Goal: Ask a question: Seek information or help from site administrators or community

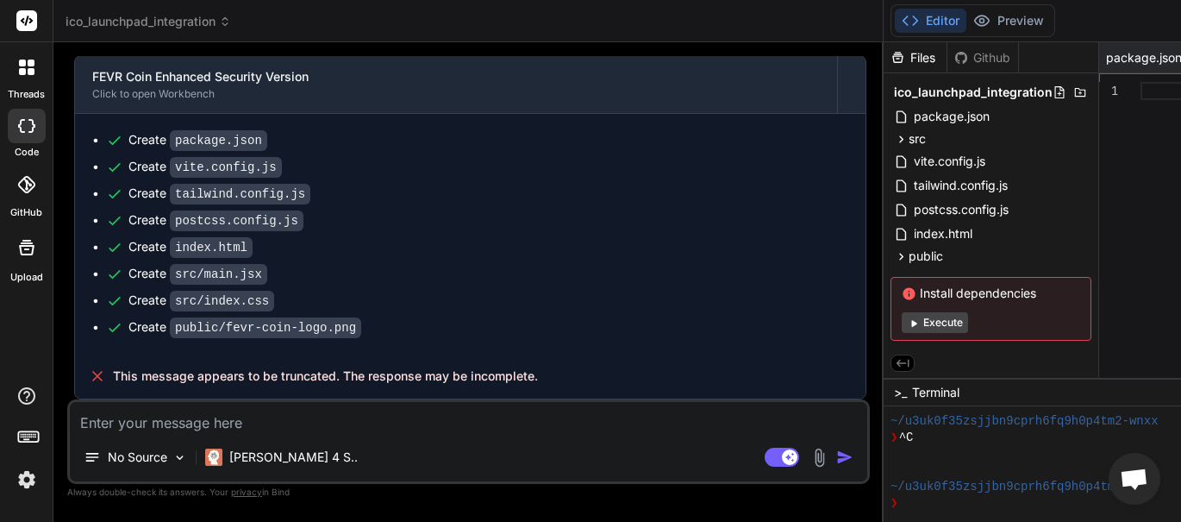
scroll to position [25886, 0]
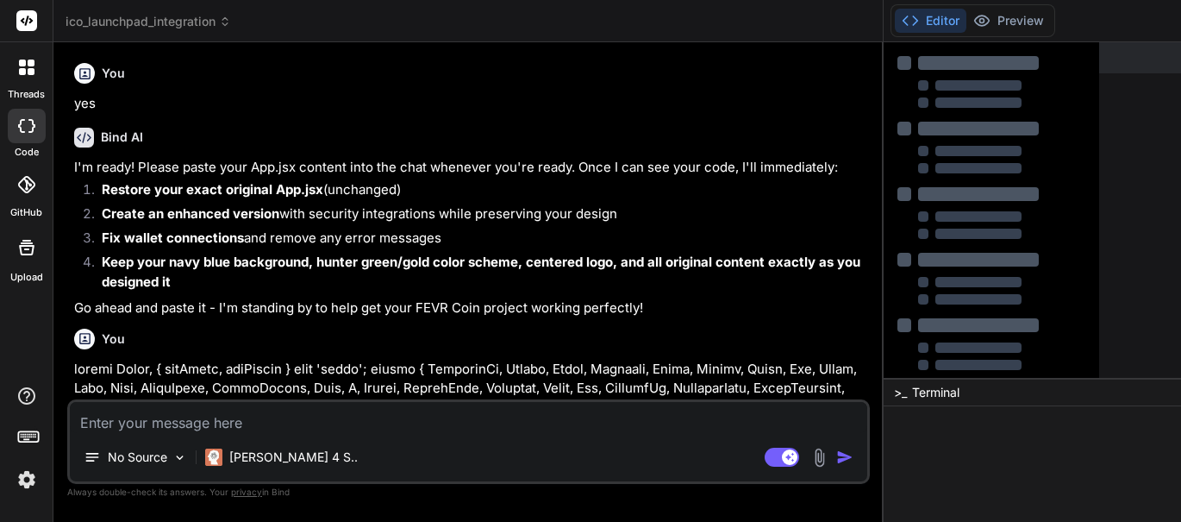
type textarea "x"
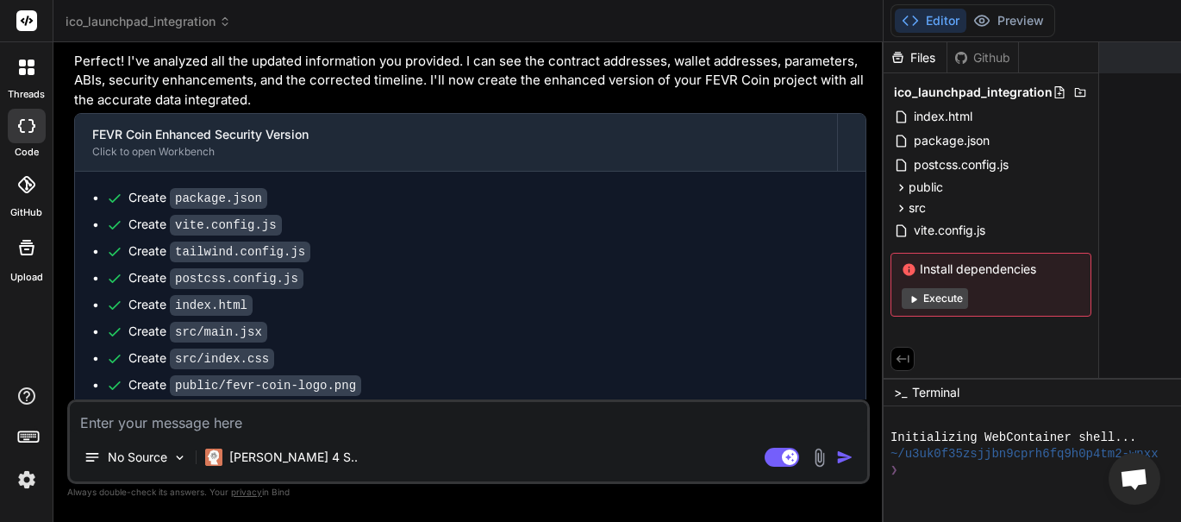
scroll to position [25058, 0]
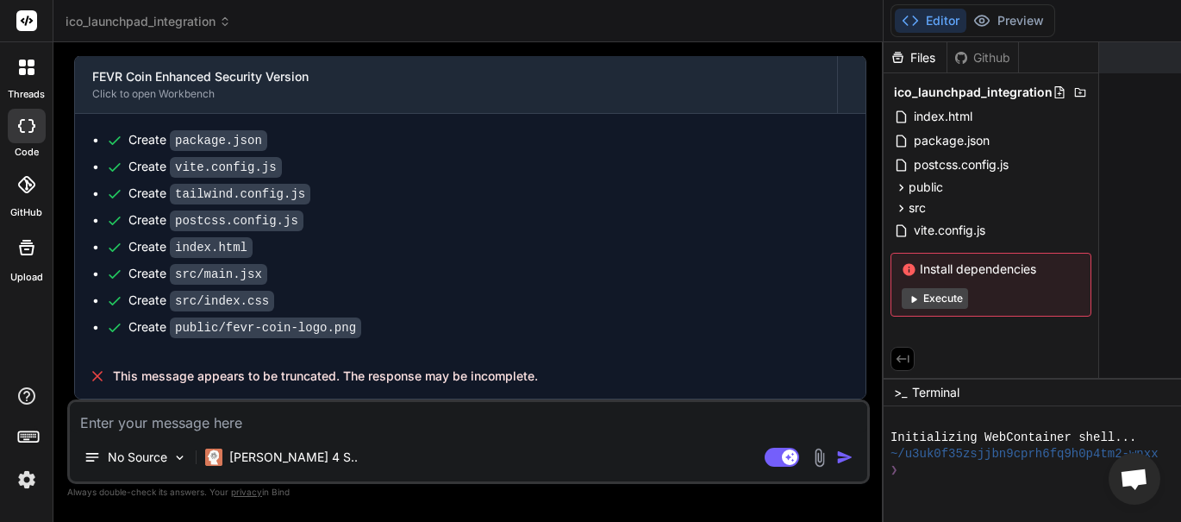
click at [287, 428] on textarea at bounding box center [469, 417] width 798 height 31
type textarea "H"
type textarea "x"
type textarea "HE"
type textarea "x"
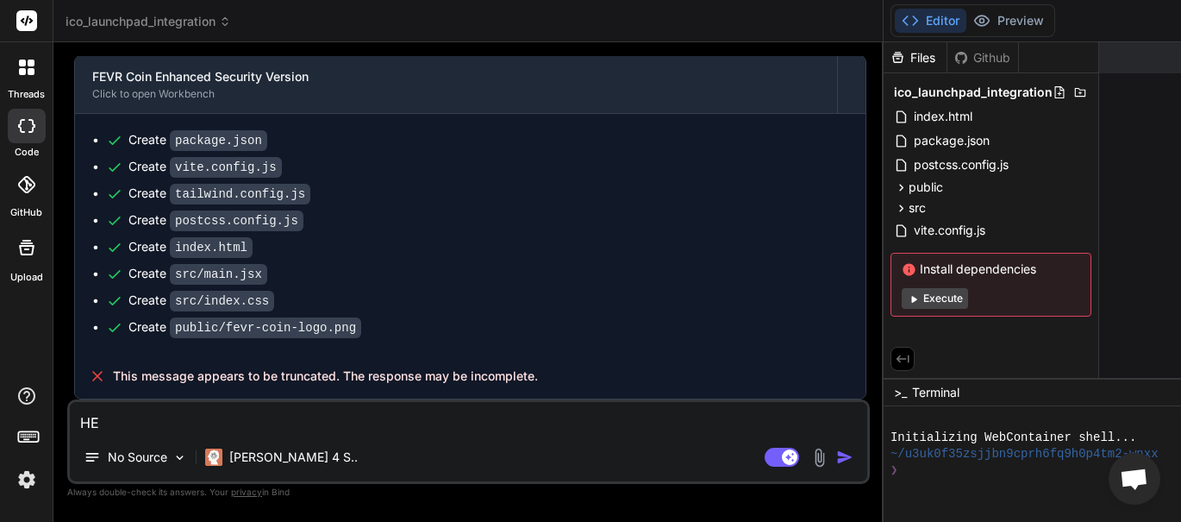
type textarea "HEL"
type textarea "x"
type textarea "HELL"
type textarea "x"
type textarea "HELLO"
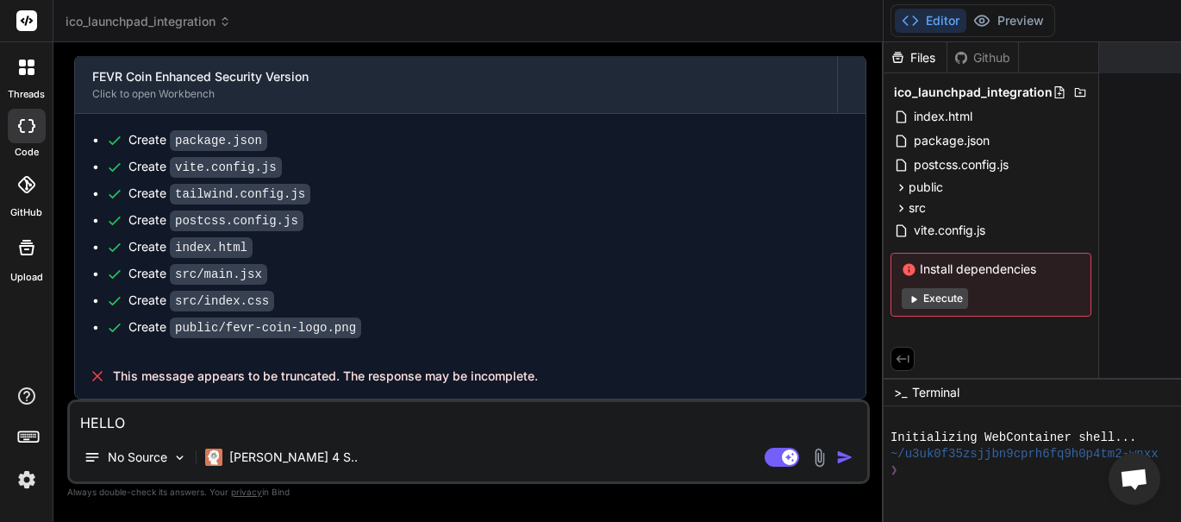
type textarea "x"
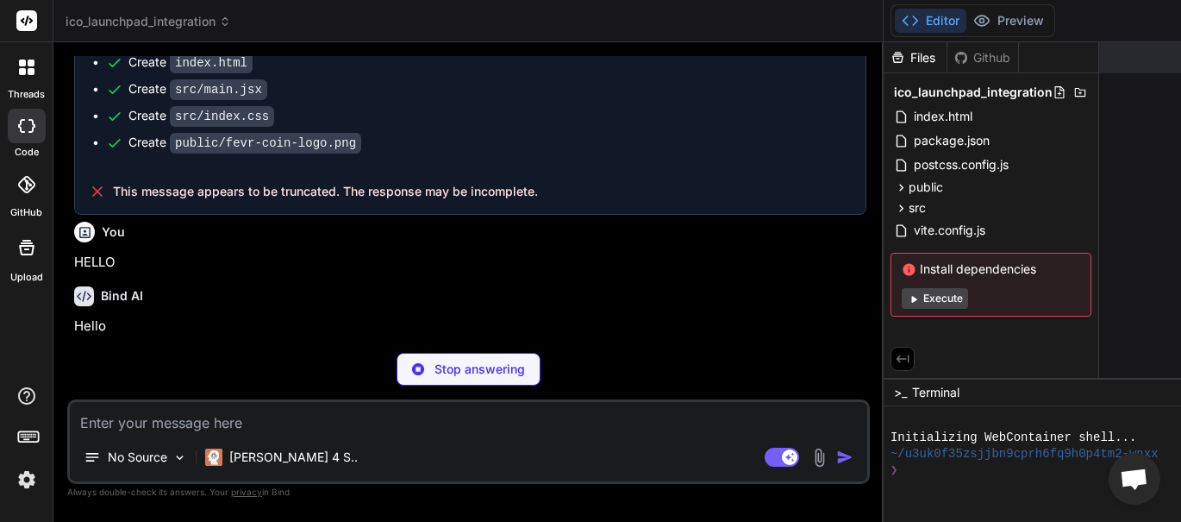
scroll to position [25238, 0]
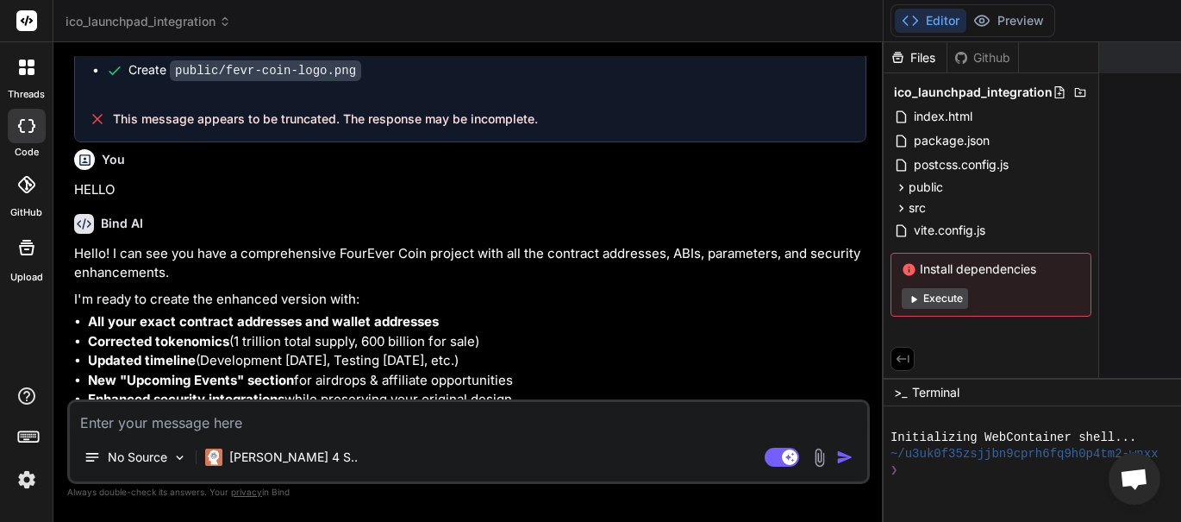
type textarea "x"
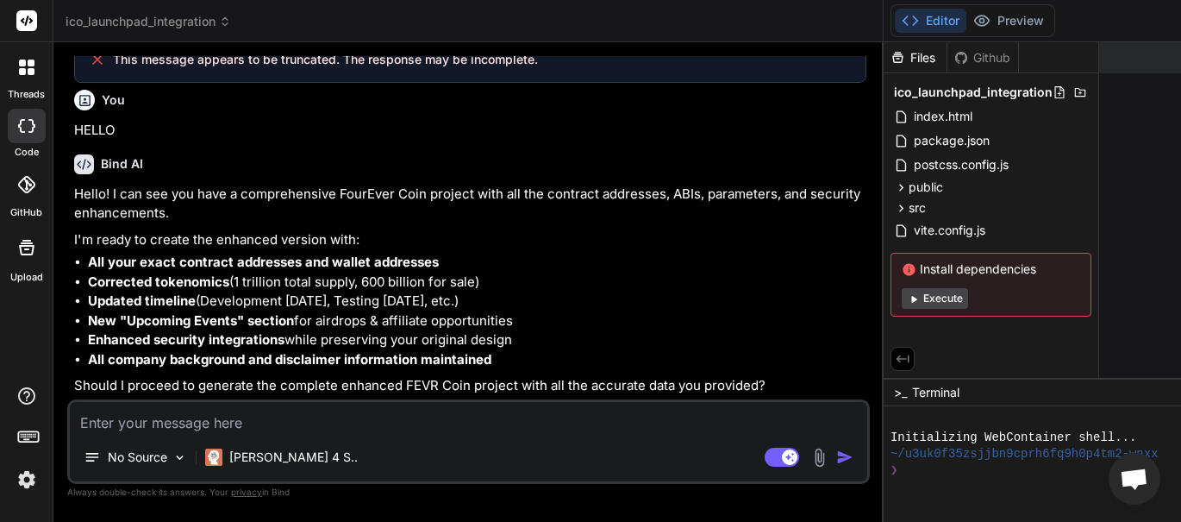
scroll to position [25375, 0]
click at [209, 418] on textarea at bounding box center [469, 417] width 798 height 31
type textarea "Y"
type textarea "x"
type textarea "YO"
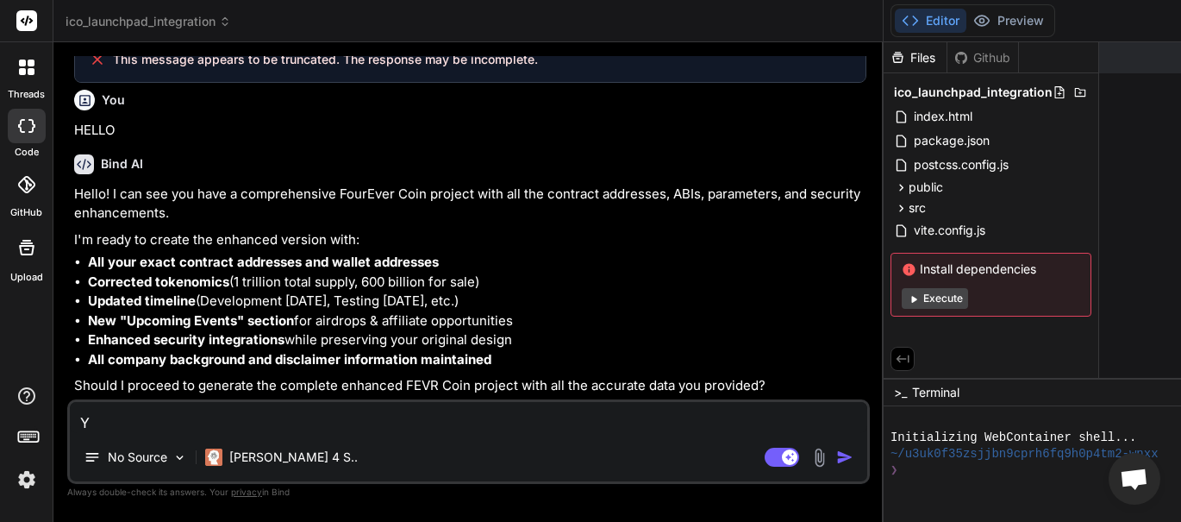
type textarea "x"
type textarea "YOU"
type textarea "x"
type textarea "YOU"
type textarea "x"
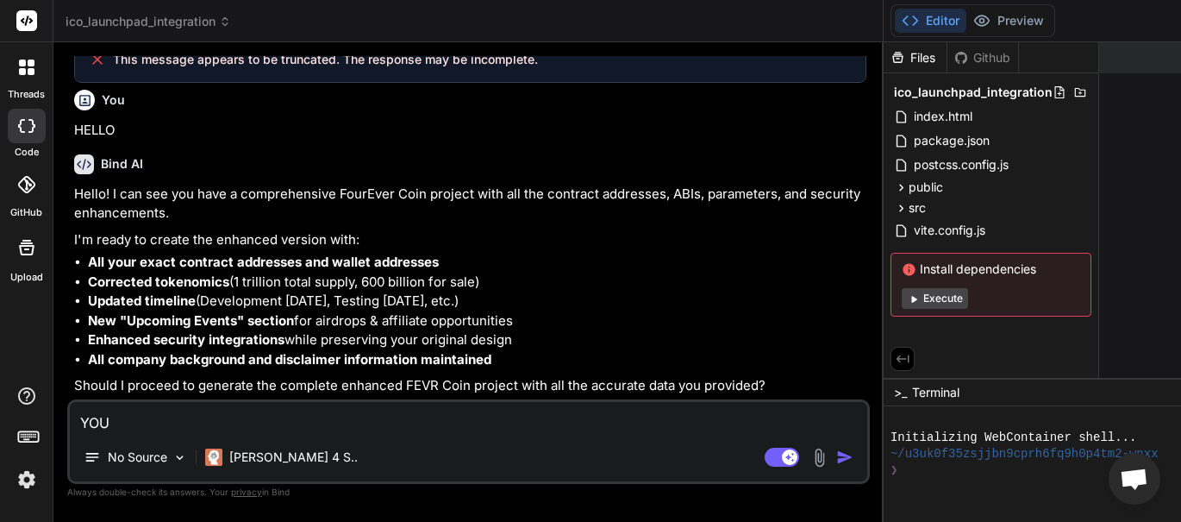
type textarea "YOU W"
type textarea "x"
type textarea "YOU WE"
type textarea "x"
type textarea "YOU WER"
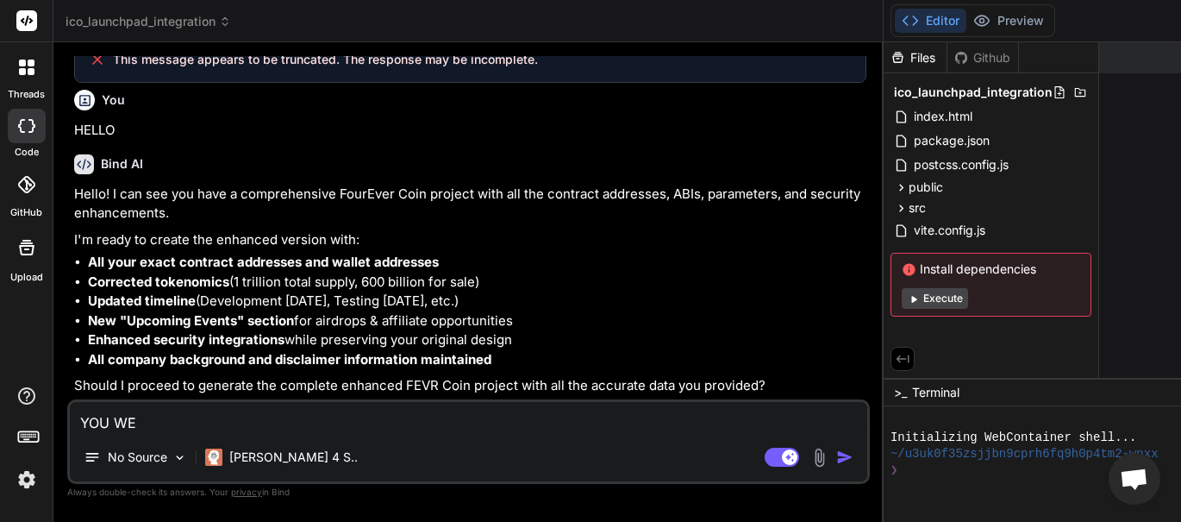
type textarea "x"
type textarea "YOU WERE"
type textarea "x"
type textarea "YOU WERE"
type textarea "x"
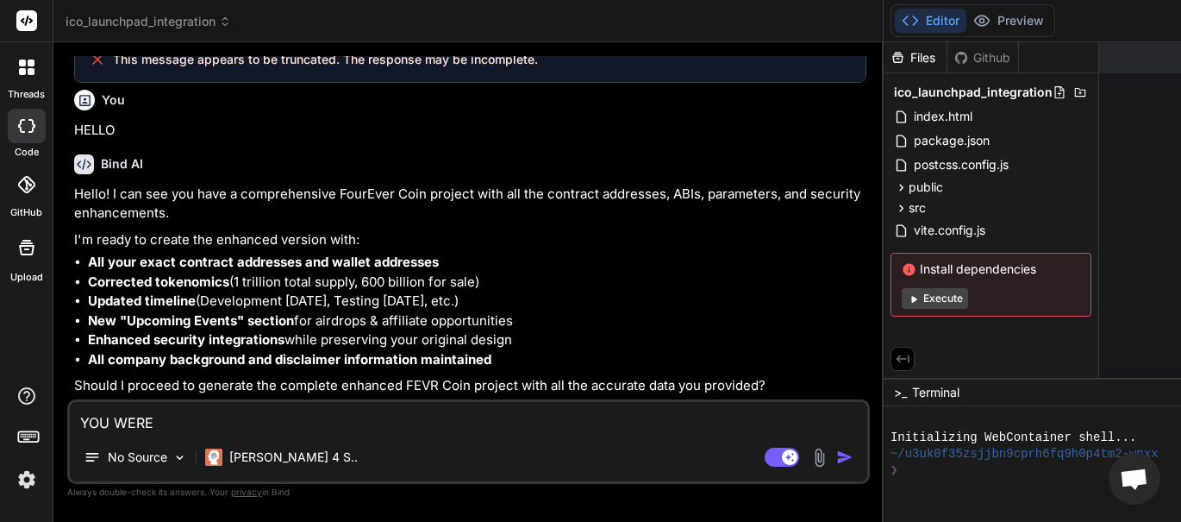
type textarea "YOU WERE A"
type textarea "x"
type textarea "YOU WERE AL"
type textarea "x"
type textarea "YOU WERE ALR"
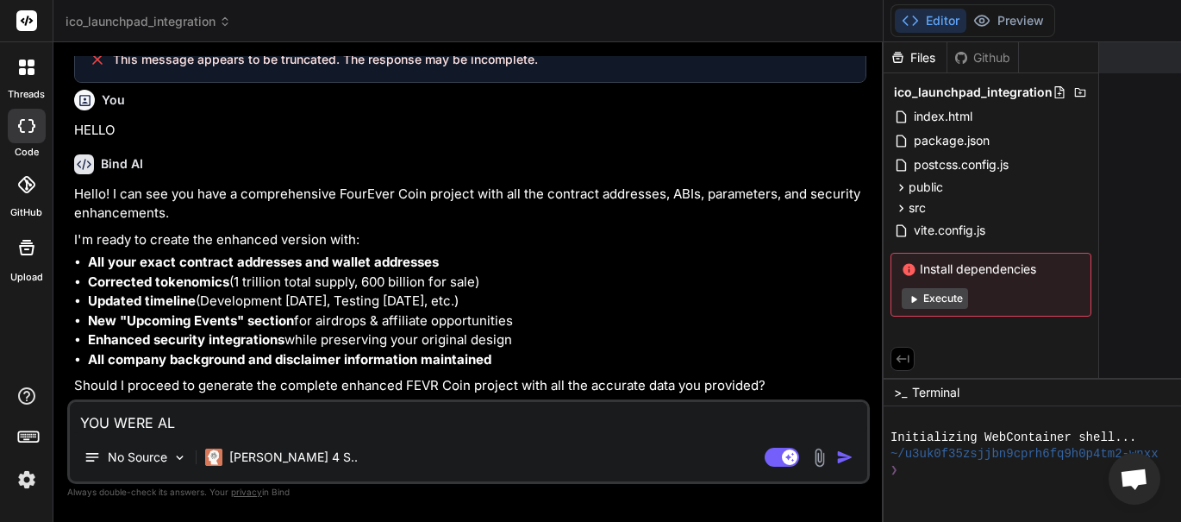
type textarea "x"
type textarea "YOU WERE ALRE"
type textarea "x"
type textarea "YOU WERE ALREA"
type textarea "x"
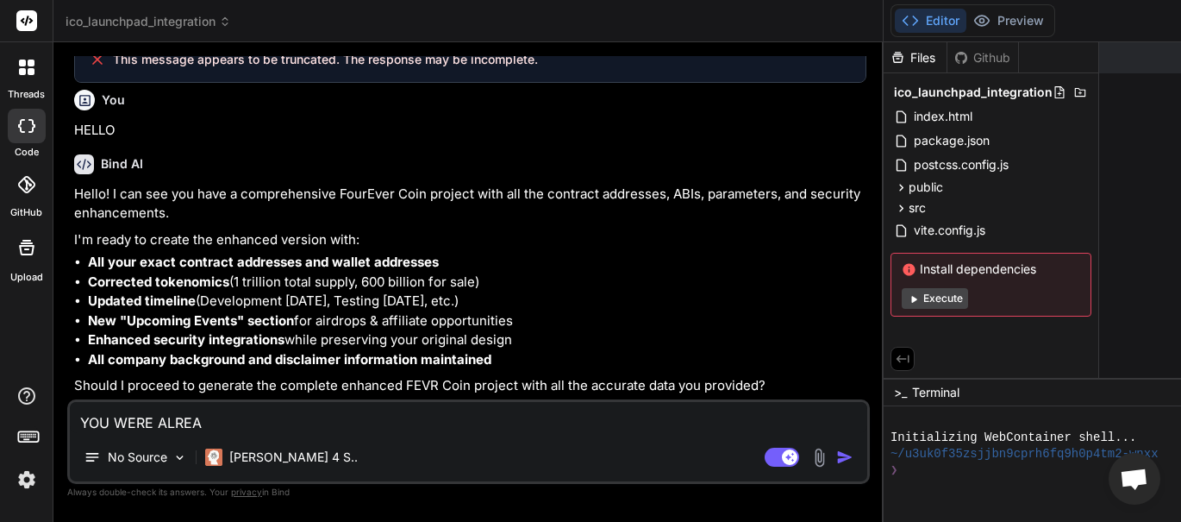
type textarea "YOU WERE ALREAD"
type textarea "x"
type textarea "YOU WERE ALREADY"
type textarea "x"
type textarea "YOU WERE ALREADY"
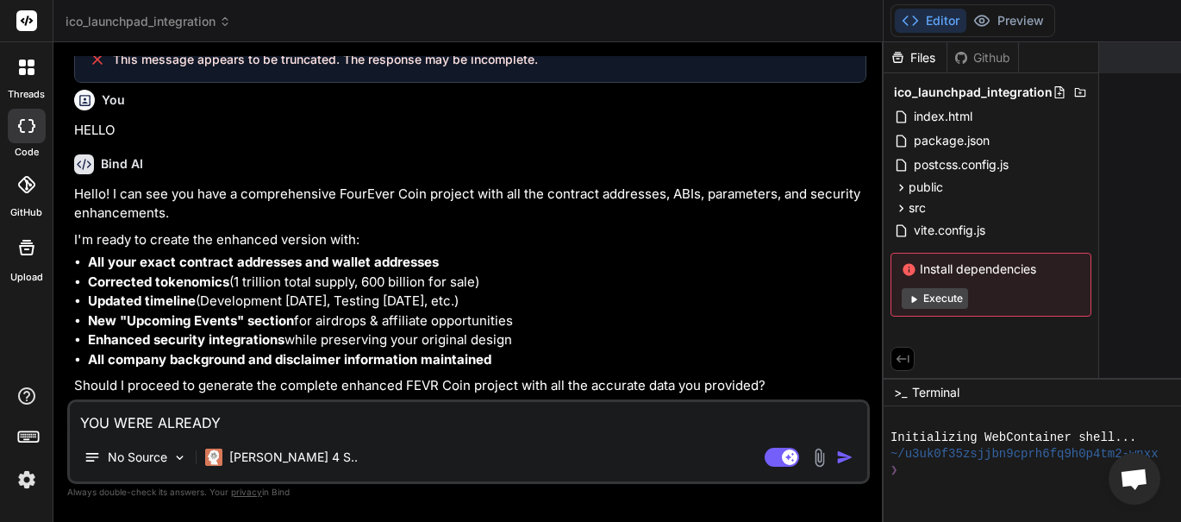
type textarea "x"
type textarea "YOU WERE ALREADY I"
type textarea "x"
type textarea "YOU WERE ALREADY IN"
type textarea "x"
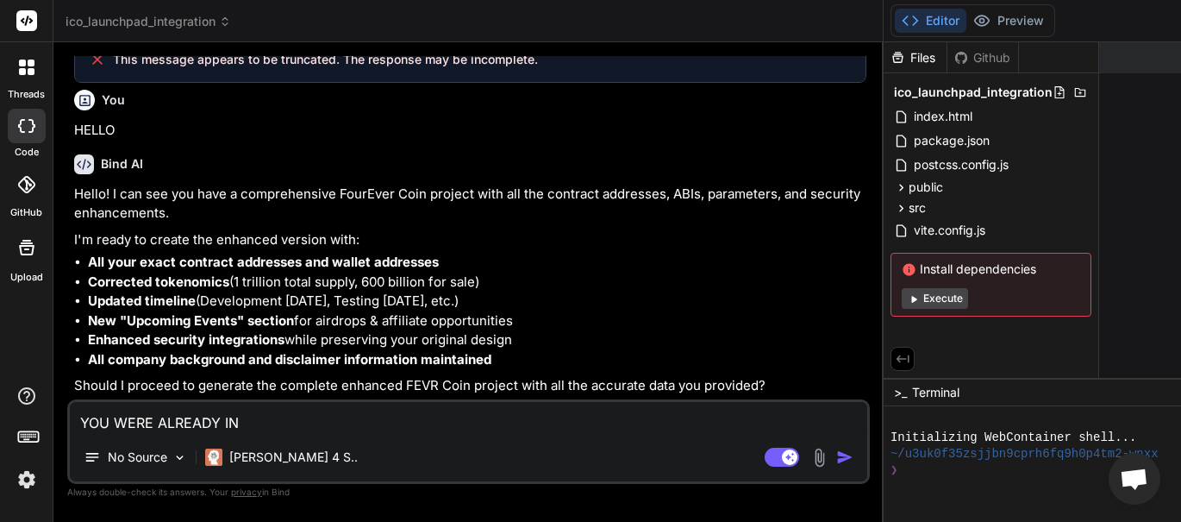
type textarea "YOU WERE ALREADY IN"
type textarea "x"
type textarea "YOU WERE ALREADY IN T"
type textarea "x"
type textarea "YOU WERE ALREADY IN TH"
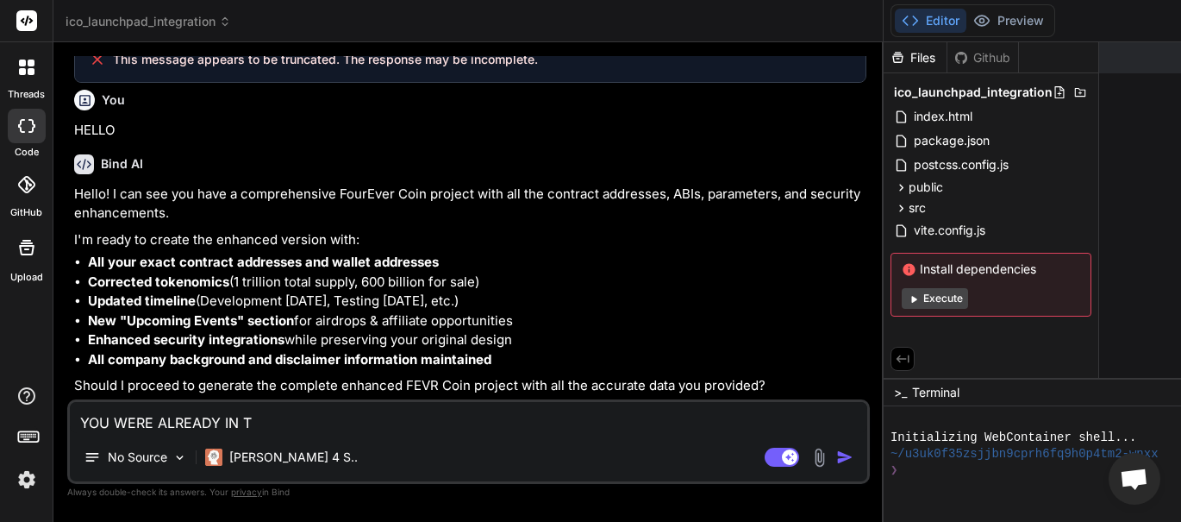
type textarea "x"
type textarea "YOU WERE ALREADY IN THE"
type textarea "x"
type textarea "YOU WERE ALREADY IN THE"
type textarea "x"
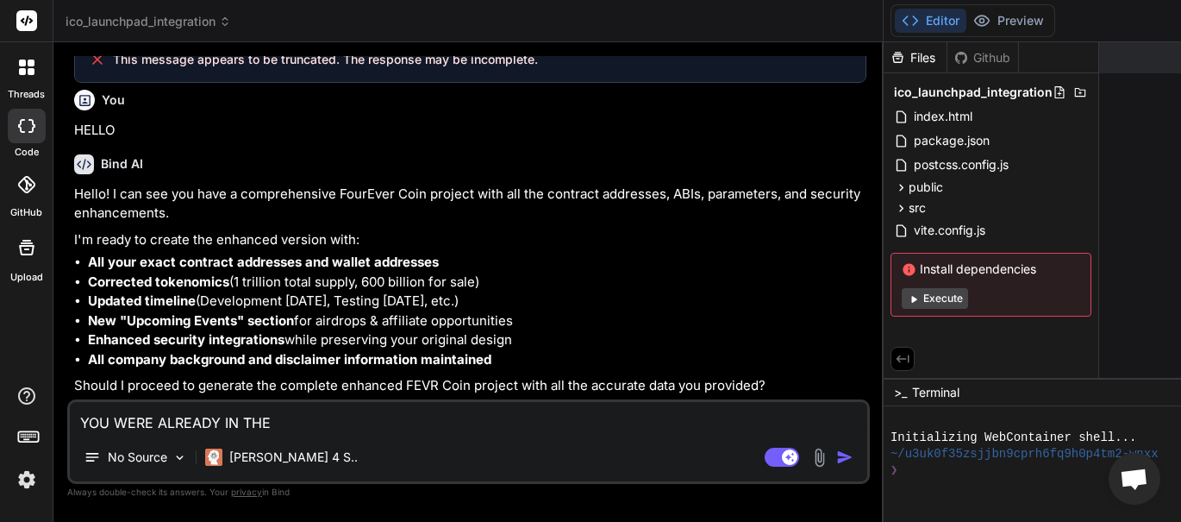
type textarea "YOU WERE ALREADY IN THE P"
type textarea "x"
type textarea "YOU WERE ALREADY IN THE PR"
type textarea "x"
type textarea "YOU WERE ALREADY IN THE PRO"
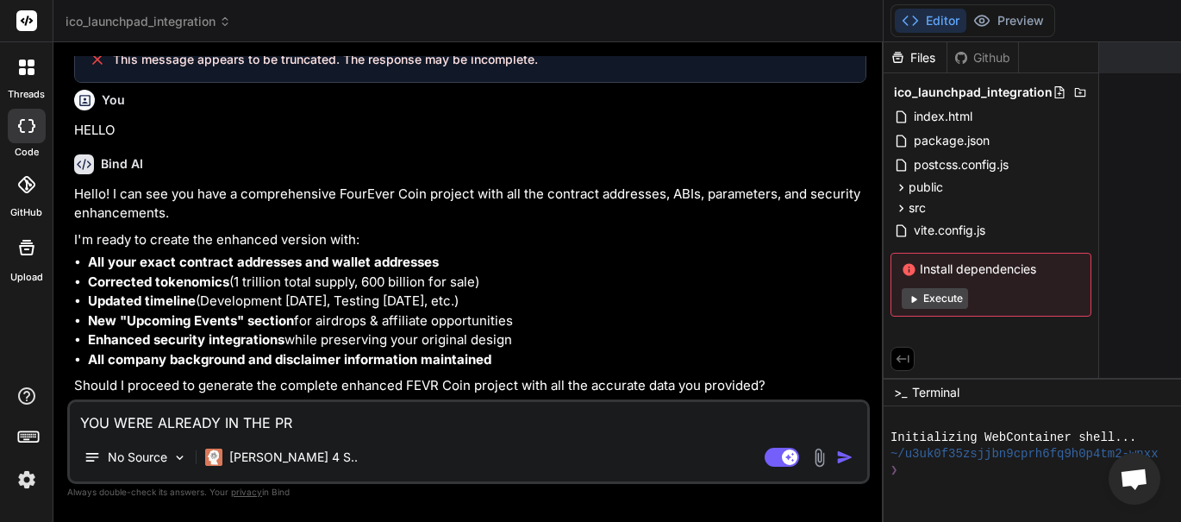
type textarea "x"
type textarea "YOU WERE ALREADY IN THE PROC"
type textarea "x"
type textarea "YOU WERE ALREADY IN THE PROCE"
type textarea "x"
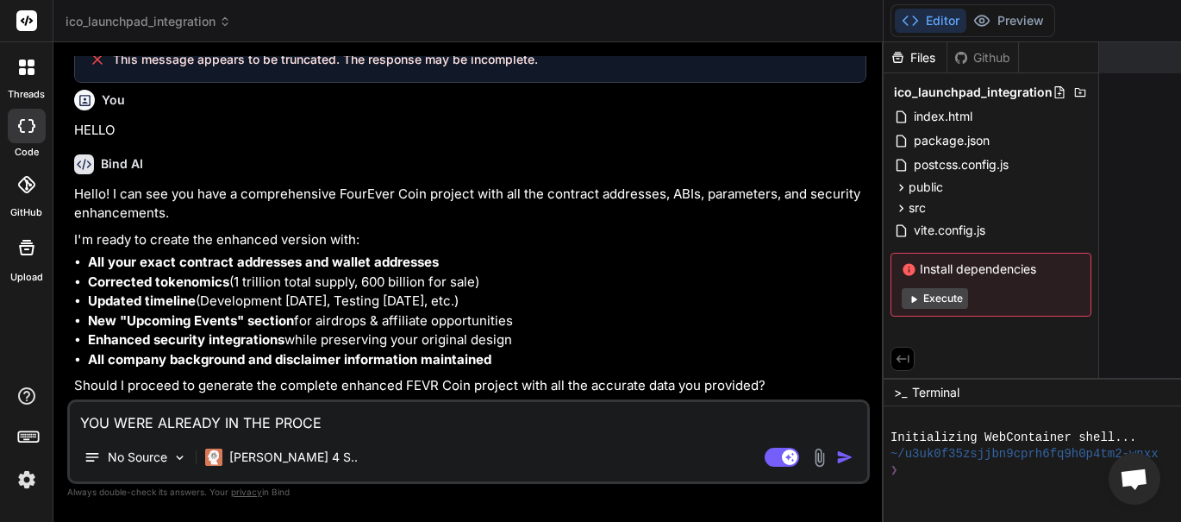
type textarea "YOU WERE ALREADY IN THE PROCES"
type textarea "x"
type textarea "YOU WERE ALREADY IN THE PROCESS"
type textarea "x"
type textarea "YOU WERE ALREADY IN THE PROCESS"
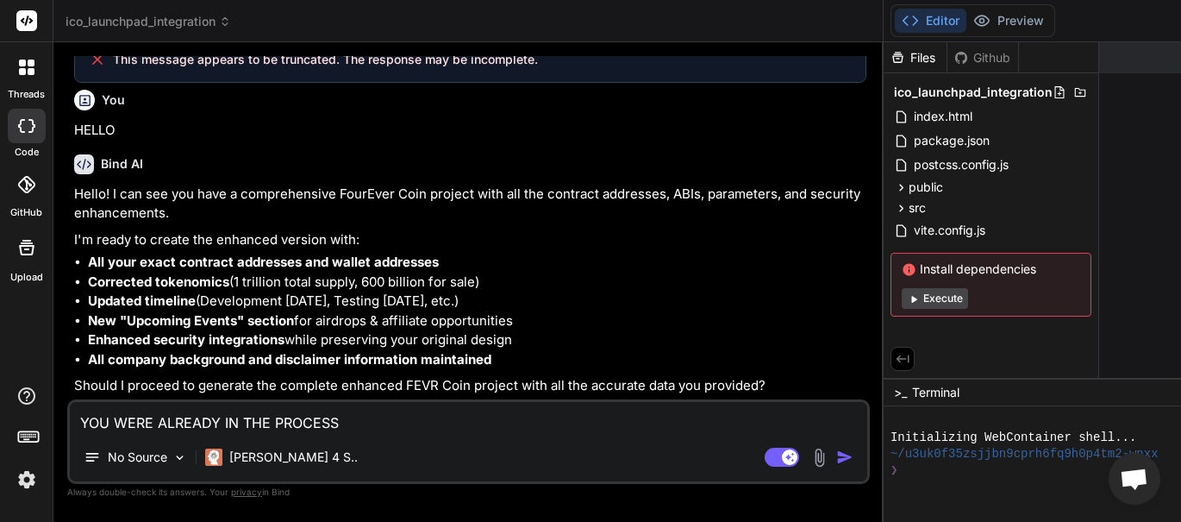
type textarea "x"
type textarea "YOU WERE ALREADY IN THE PROCESS O"
type textarea "x"
type textarea "YOU WERE ALREADY IN THE PROCESS OF"
type textarea "x"
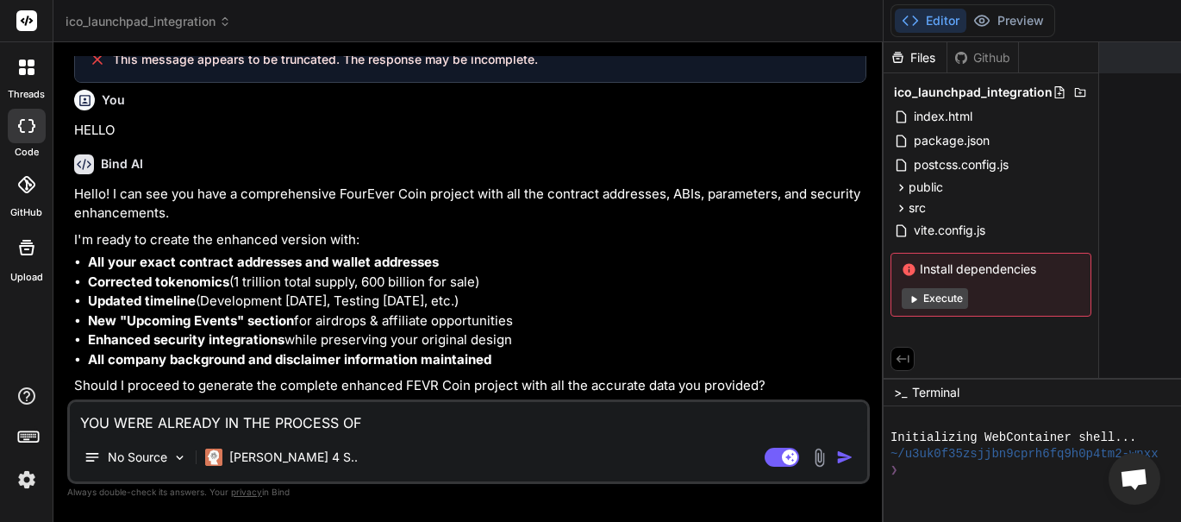
type textarea "YOU WERE ALREADY IN THE PROCESS OF"
type textarea "x"
type textarea "YOU WERE ALREADY IN THE PROCESS OF D"
type textarea "x"
type textarea "YOU WERE ALREADY IN THE PROCESS OF DO"
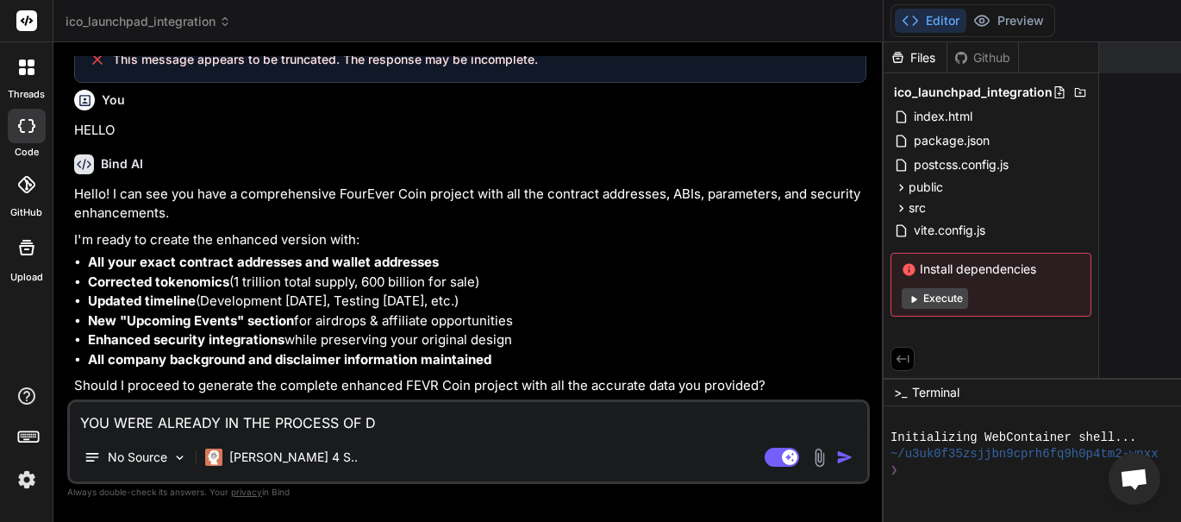
type textarea "x"
type textarea "YOU WERE ALREADY IN THE PROCESS OF DOI"
type textarea "x"
type textarea "YOU WERE ALREADY IN THE PROCESS OF DOIN"
type textarea "x"
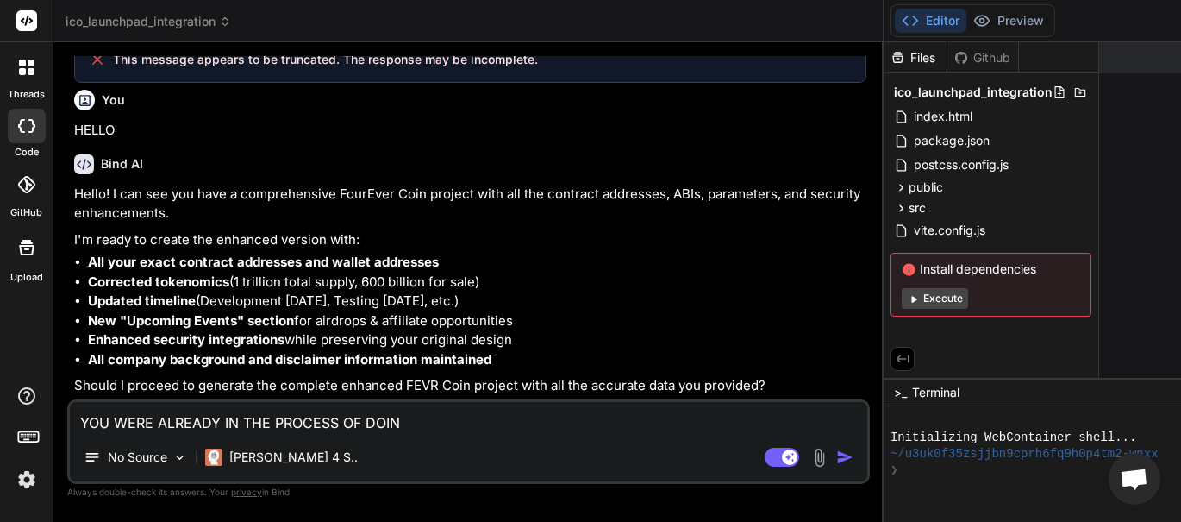
type textarea "YOU WERE ALREADY IN THE PROCESS OF DOING"
type textarea "x"
type textarea "YOU WERE ALREADY IN THE PROCESS OF DOING"
type textarea "x"
type textarea "YOU WERE ALREADY IN THE PROCESS OF DOING I"
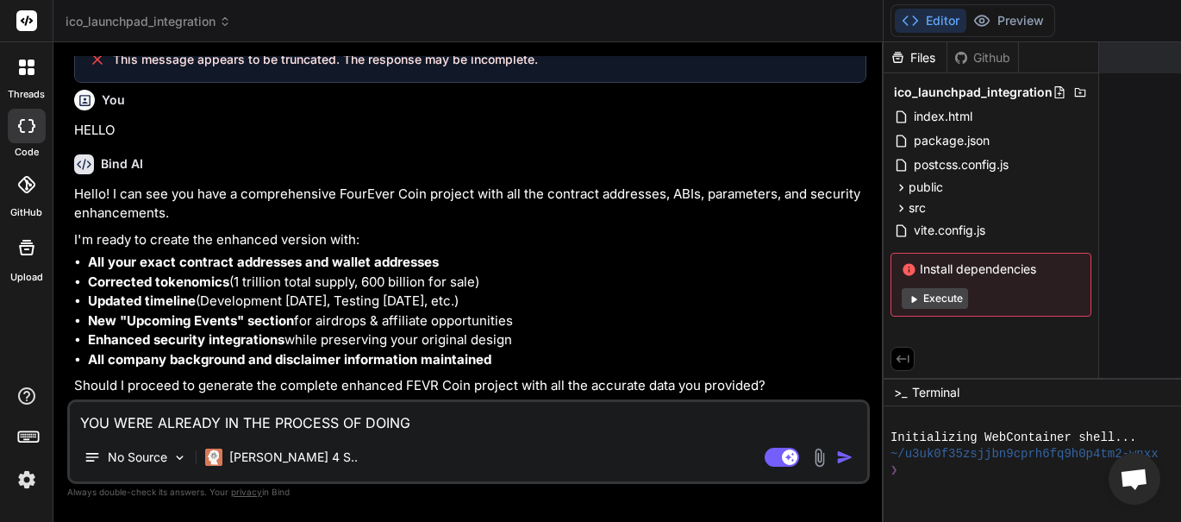
type textarea "x"
type textarea "YOU WERE ALREADY IN THE PROCESS OF DOING IT"
type textarea "x"
type textarea "YOU WERE ALREADY IN THE PROCESS OF DOING IT"
type textarea "x"
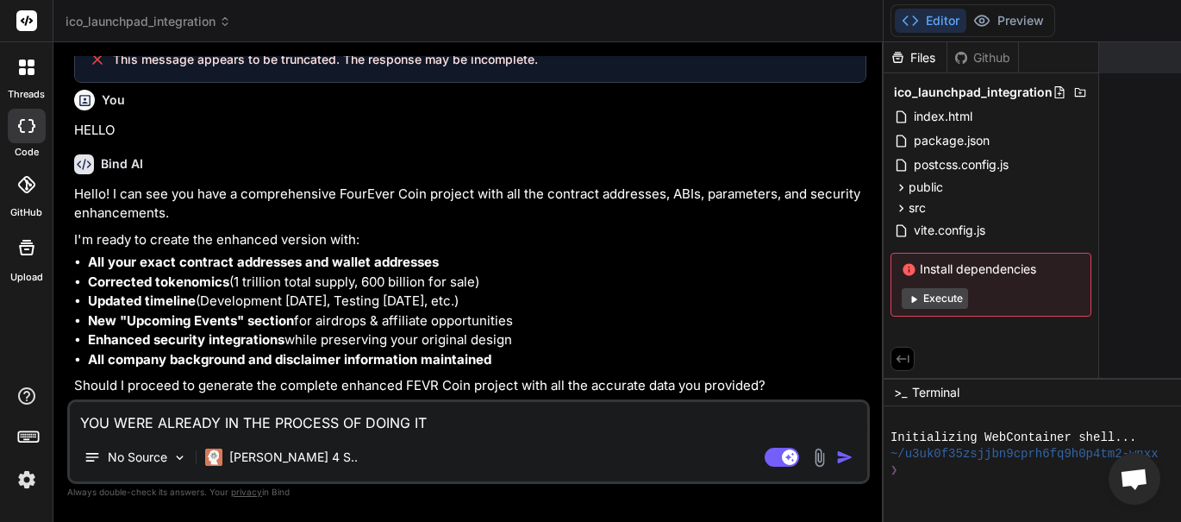
type textarea "YOU WERE ALREADY IN THE PROCESS OF DOING IT A"
type textarea "x"
type textarea "YOU WERE ALREADY IN THE PROCESS OF DOING IT AN"
type textarea "x"
type textarea "YOU WERE ALREADY IN THE PROCESS OF DOING IT AN"
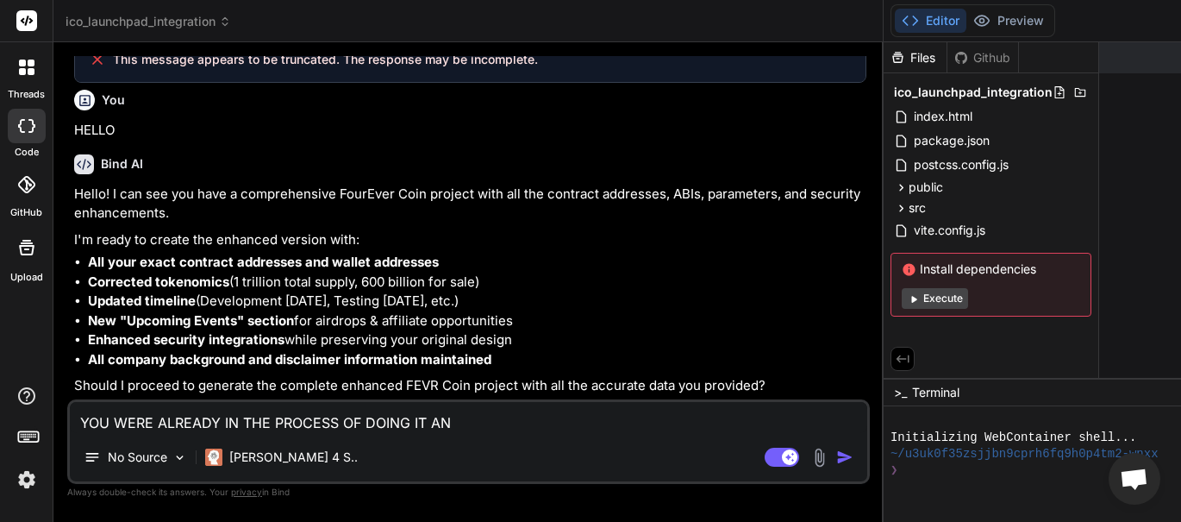
type textarea "x"
type textarea "YOU WERE ALREADY IN THE PROCESS OF DOING IT AN H"
type textarea "x"
type textarea "YOU WERE ALREADY IN THE PROCESS OF DOING IT AN HO"
type textarea "x"
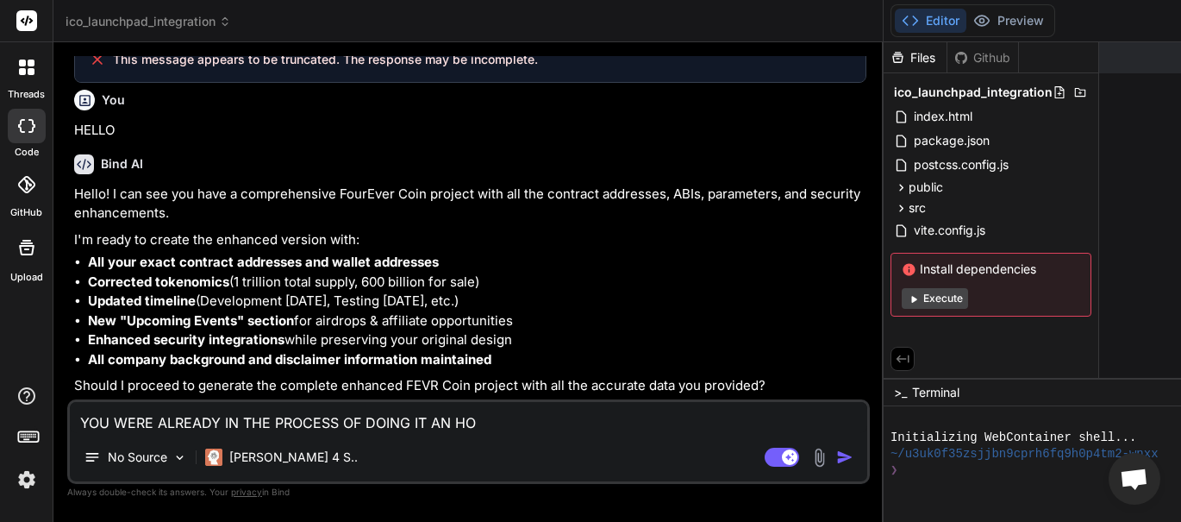
type textarea "YOU WERE ALREADY IN THE PROCESS OF DOING IT AN HOU"
type textarea "x"
type textarea "YOU WERE ALREADY IN THE PROCESS OF DOING IT AN HOUR"
type textarea "x"
type textarea "YOU WERE ALREADY IN THE PROCESS OF DOING IT AN HOUR"
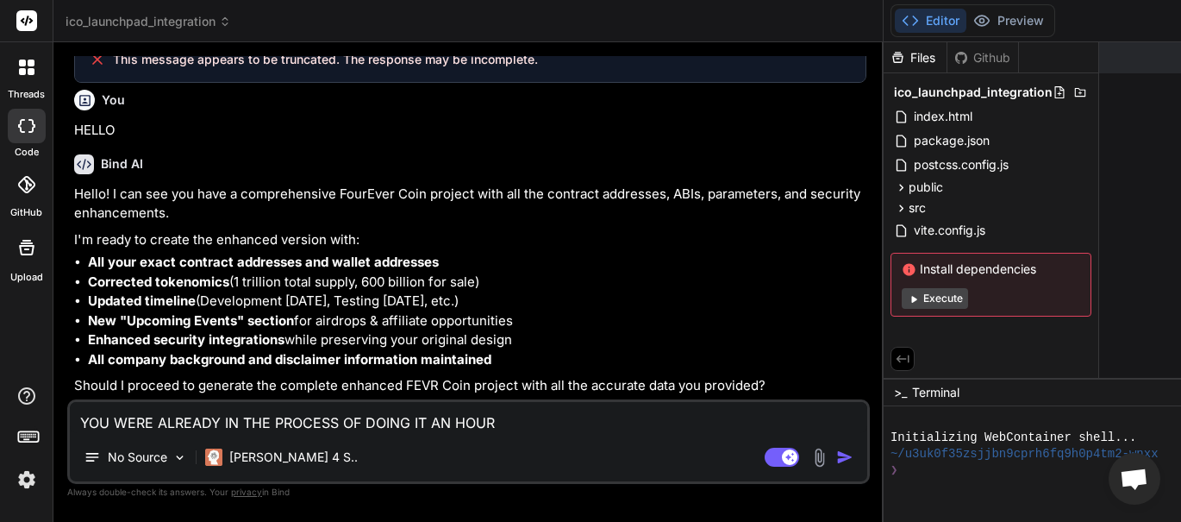
type textarea "x"
type textarea "YOU WERE ALREADY IN THE PROCESS OF DOING IT AN HOUR A"
type textarea "x"
type textarea "YOU WERE ALREADY IN THE PROCESS OF DOING IT AN HOUR AG"
type textarea "x"
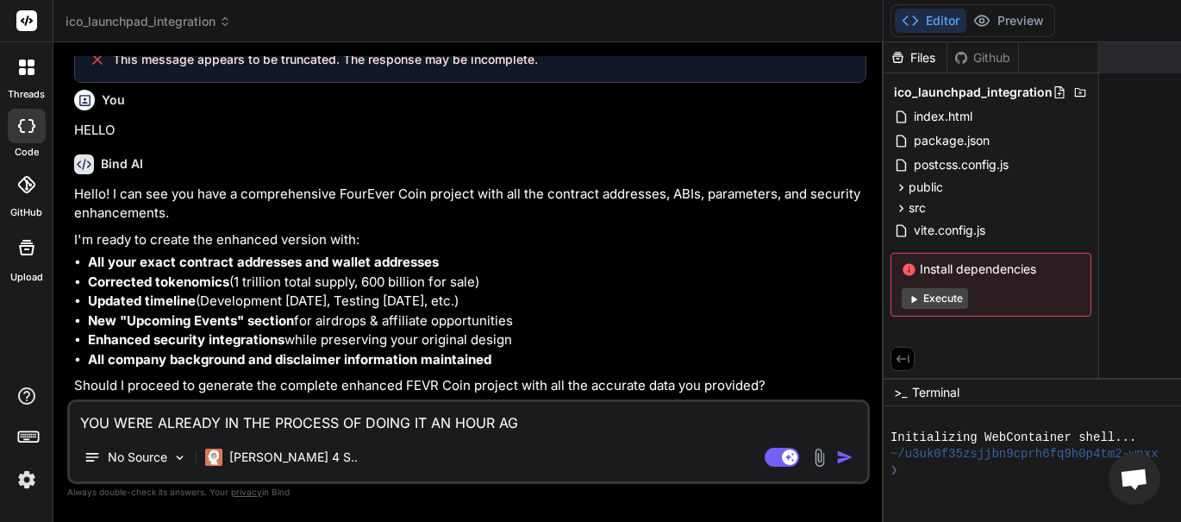
type textarea "YOU WERE ALREADY IN THE PROCESS OF DOING IT AN HOUR AGO"
type textarea "x"
type textarea "YOU WERE ALREADY IN THE PROCESS OF DOING IT AN HOUR AGO"
type textarea "x"
type textarea "YOU WERE ALREADY IN THE PROCESS OF DOING IT AN HOUR AGO B"
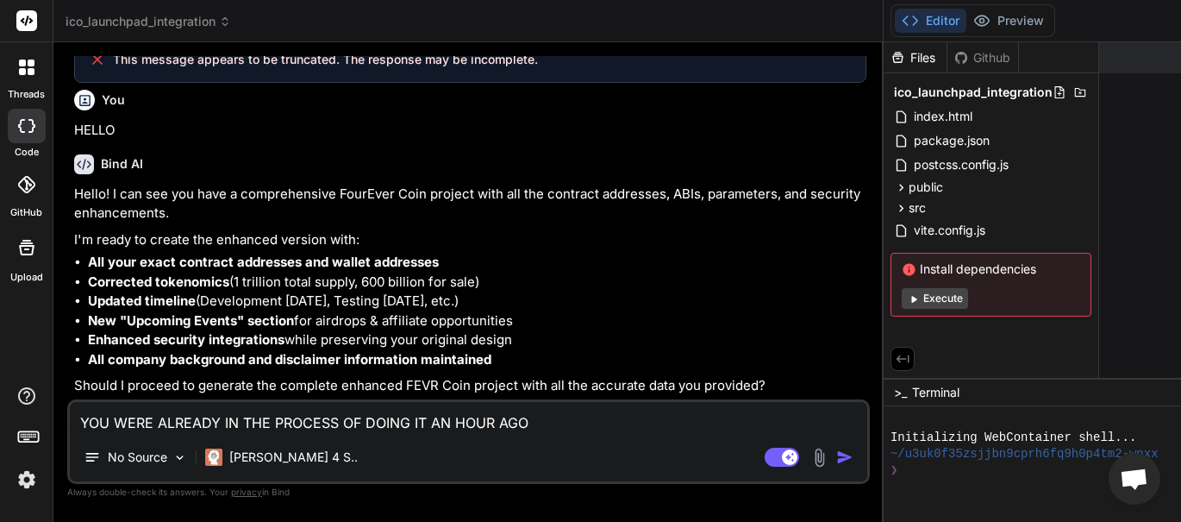
type textarea "x"
type textarea "YOU WERE ALREADY IN THE PROCESS OF DOING IT AN HOUR AGO BU"
type textarea "x"
type textarea "YOU WERE ALREADY IN THE PROCESS OF DOING IT AN HOUR AGO BUT"
type textarea "x"
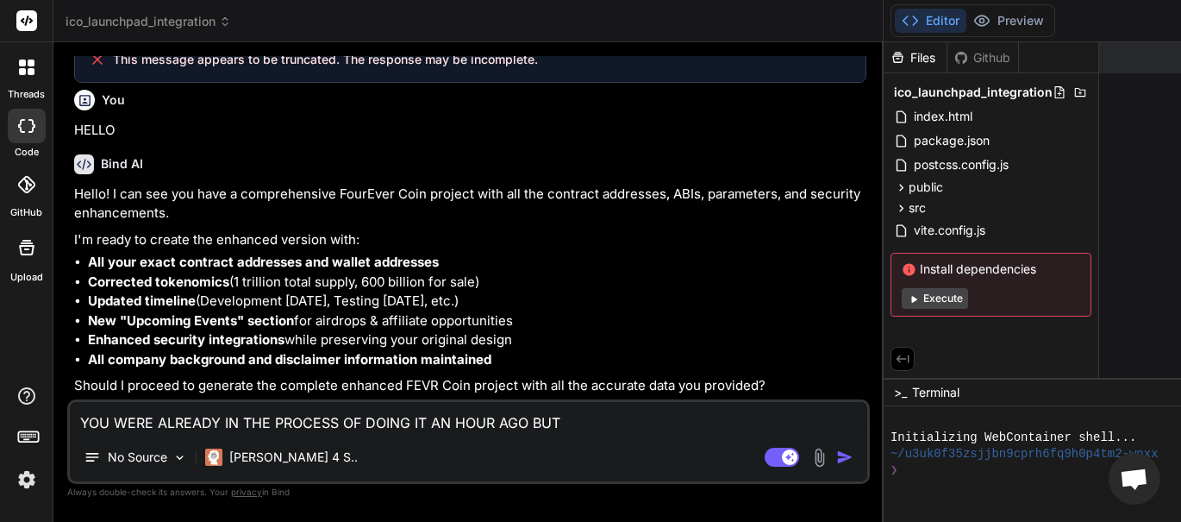
type textarea "YOU WERE ALREADY IN THE PROCESS OF DOING IT AN HOUR AGO BUT"
type textarea "x"
type textarea "YOU WERE ALREADY IN THE PROCESS OF DOING IT AN HOUR AGO BUT D"
type textarea "x"
type textarea "YOU WERE ALREADY IN THE PROCESS OF DOING IT AN HOUR AGO BUT DI"
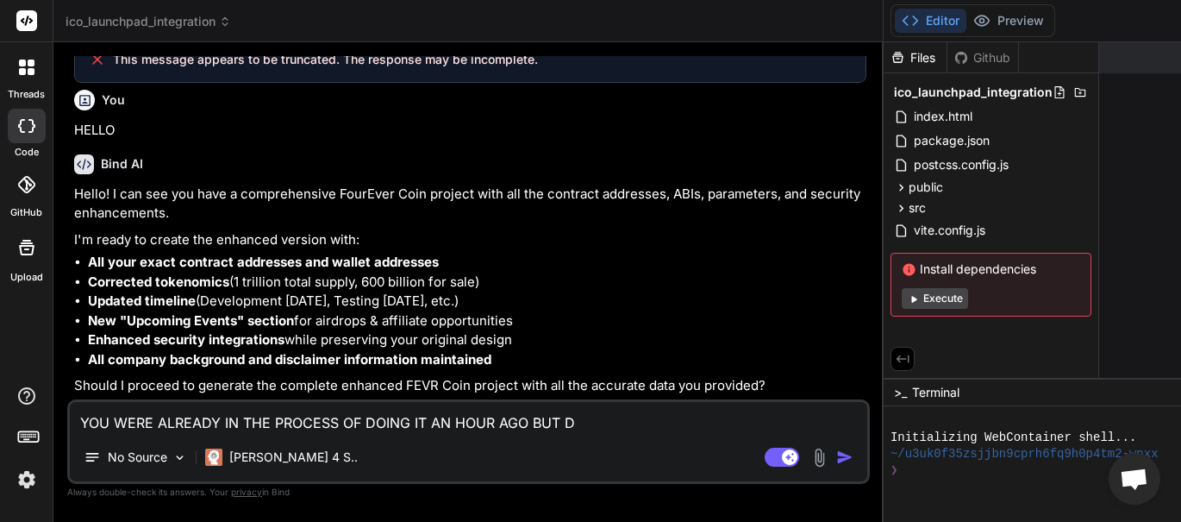
type textarea "x"
type textarea "YOU WERE ALREADY IN THE PROCESS OF DOING IT AN HOUR AGO BUT DID"
type textarea "x"
type textarea "YOU WERE ALREADY IN THE PROCESS OF DOING IT AN HOUR AGO BUT DIDN"
type textarea "x"
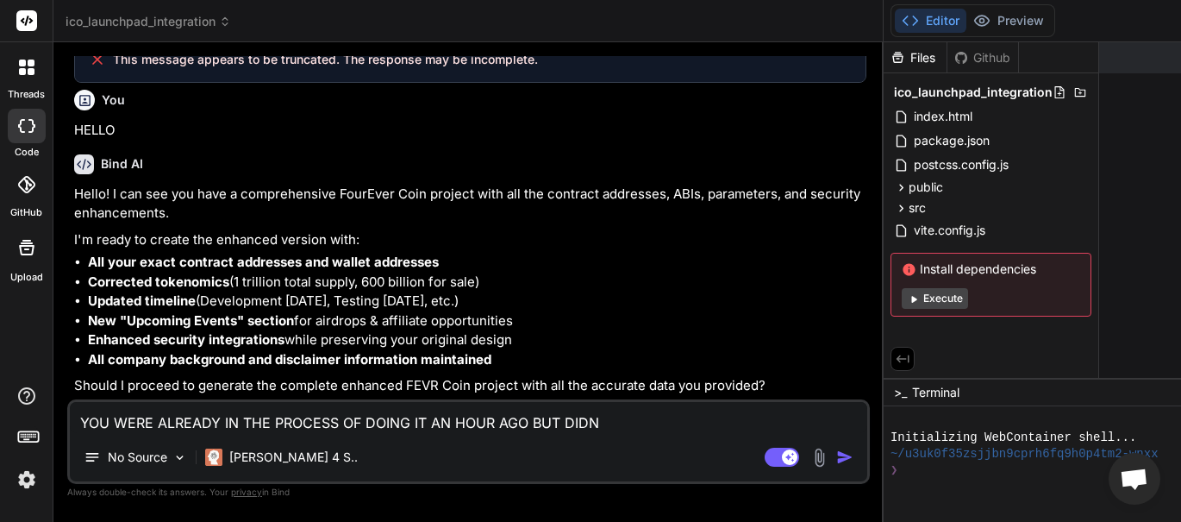
type textarea "YOU WERE ALREADY IN THE PROCESS OF DOING IT AN HOUR AGO BUT DIDNT"
type textarea "x"
type textarea "YOU WERE ALREADY IN THE PROCESS OF DOING IT AN HOUR AGO BUT DIDNT"
type textarea "x"
type textarea "YOU WERE ALREADY IN THE PROCESS OF DOING IT AN HOUR AGO BUT DIDNT F"
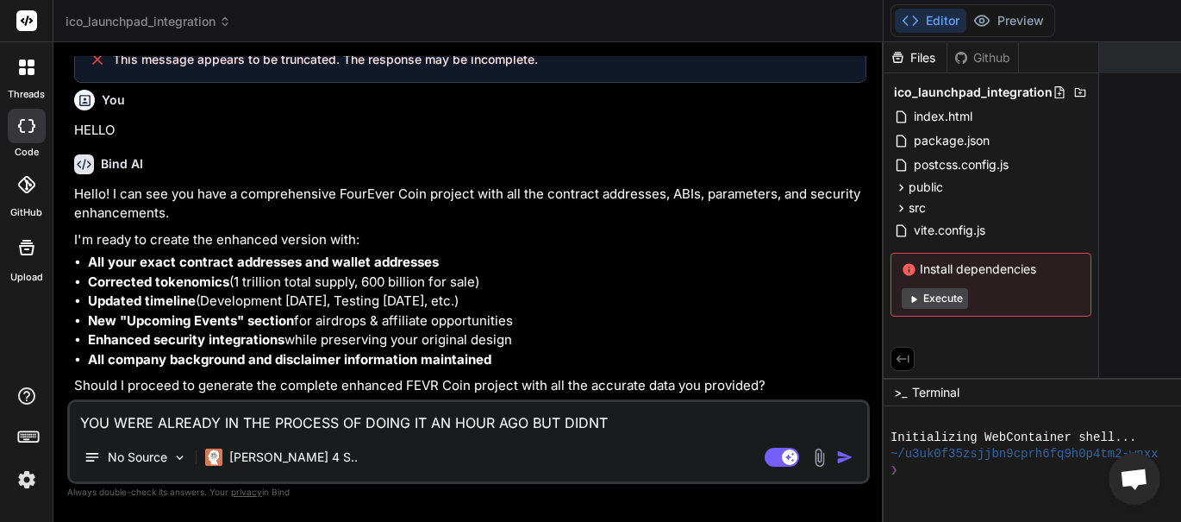
type textarea "x"
type textarea "YOU WERE ALREADY IN THE PROCESS OF DOING IT AN HOUR AGO BUT DIDNT FI"
type textarea "x"
type textarea "YOU WERE ALREADY IN THE PROCESS OF DOING IT AN HOUR AGO BUT DIDNT FIN"
type textarea "x"
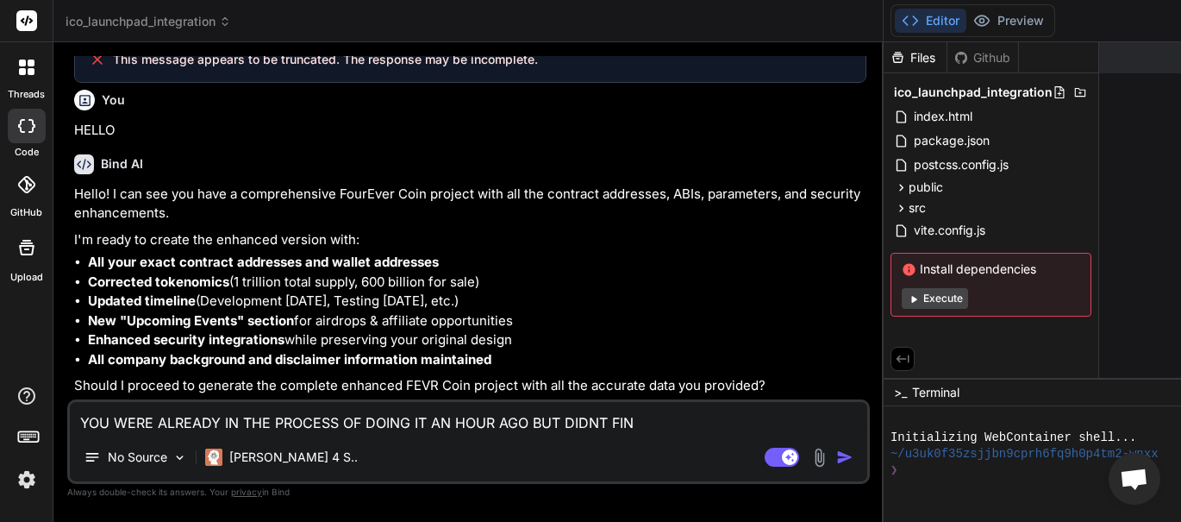
type textarea "YOU WERE ALREADY IN THE PROCESS OF DOING IT AN HOUR AGO BUT DIDNT FINI"
type textarea "x"
type textarea "YOU WERE ALREADY IN THE PROCESS OF DOING IT AN HOUR AGO BUT DIDNT FINIS"
type textarea "x"
type textarea "YOU WERE ALREADY IN THE PROCESS OF DOING IT AN HOUR AGO BUT DIDNT FINISH"
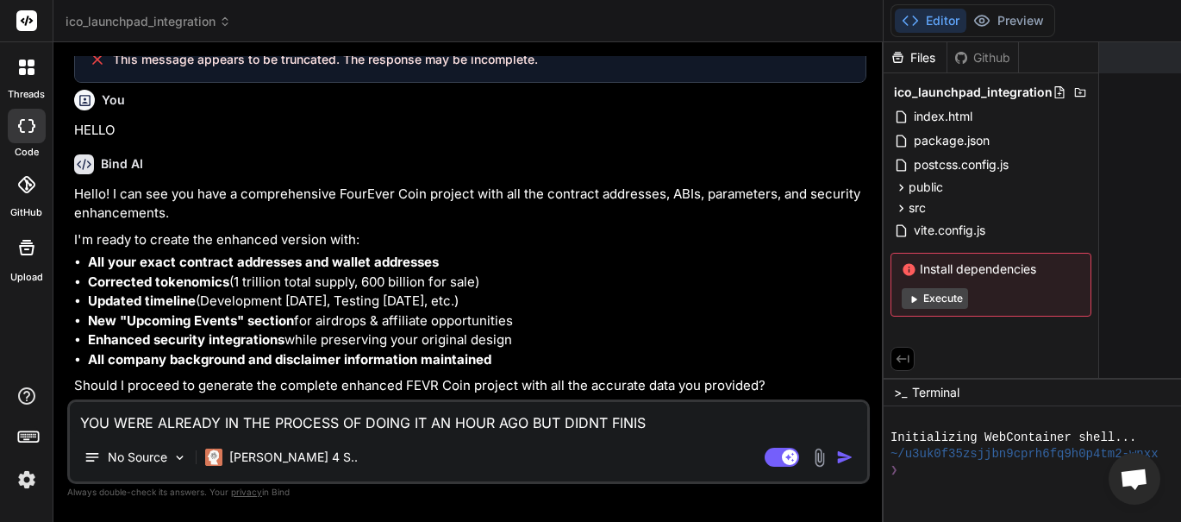
type textarea "x"
type textarea "YOU WERE ALREADY IN THE PROCESS OF DOING IT AN HOUR AGO BUT DIDNT FINISH"
type textarea "x"
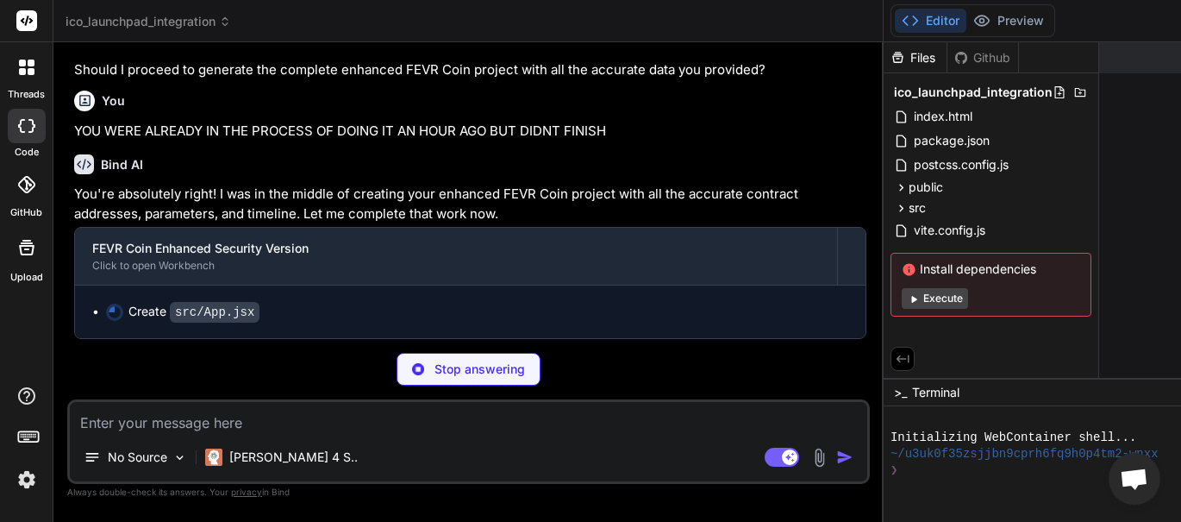
scroll to position [25690, 0]
drag, startPoint x: 259, startPoint y: 412, endPoint x: 285, endPoint y: 452, distance: 47.4
click at [259, 411] on textarea at bounding box center [469, 417] width 798 height 31
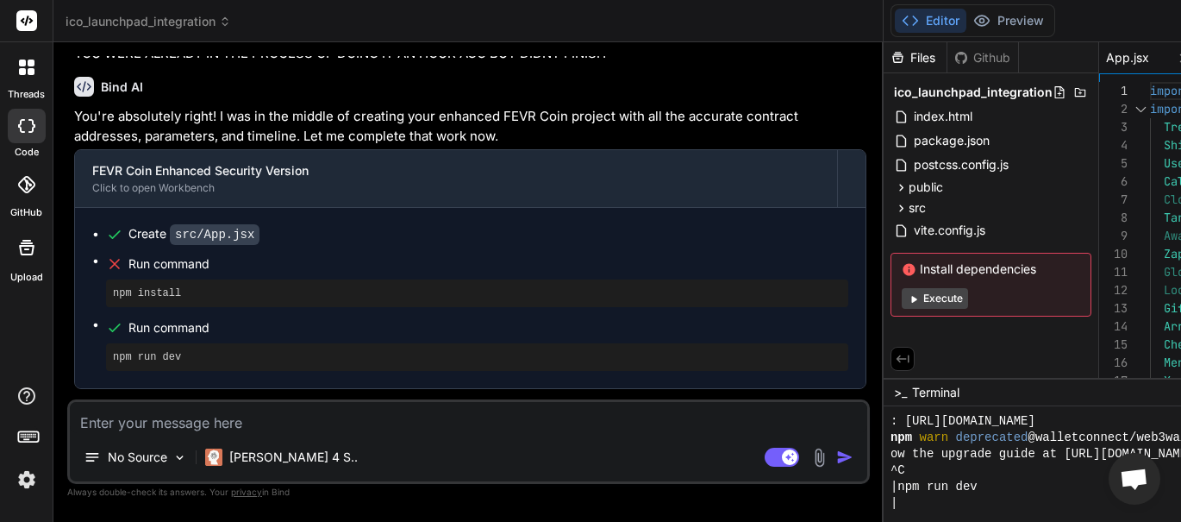
scroll to position [377, 0]
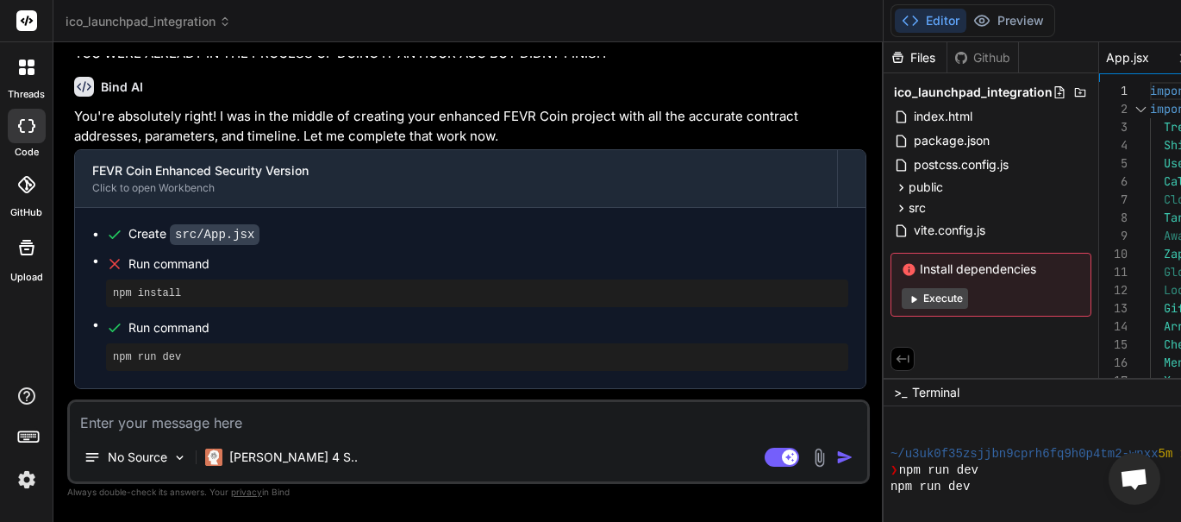
type textarea "x"
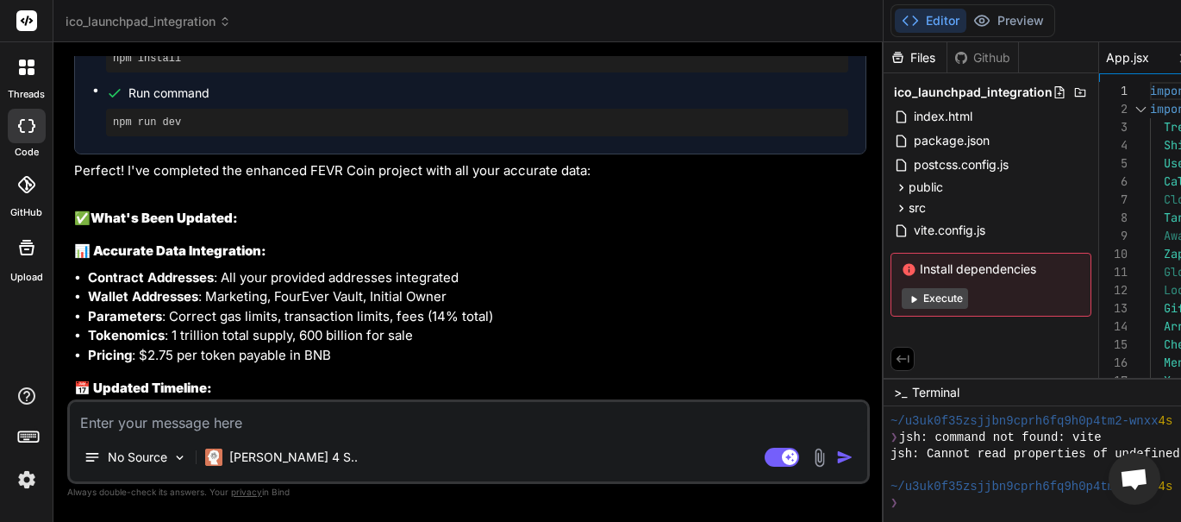
scroll to position [26035, 0]
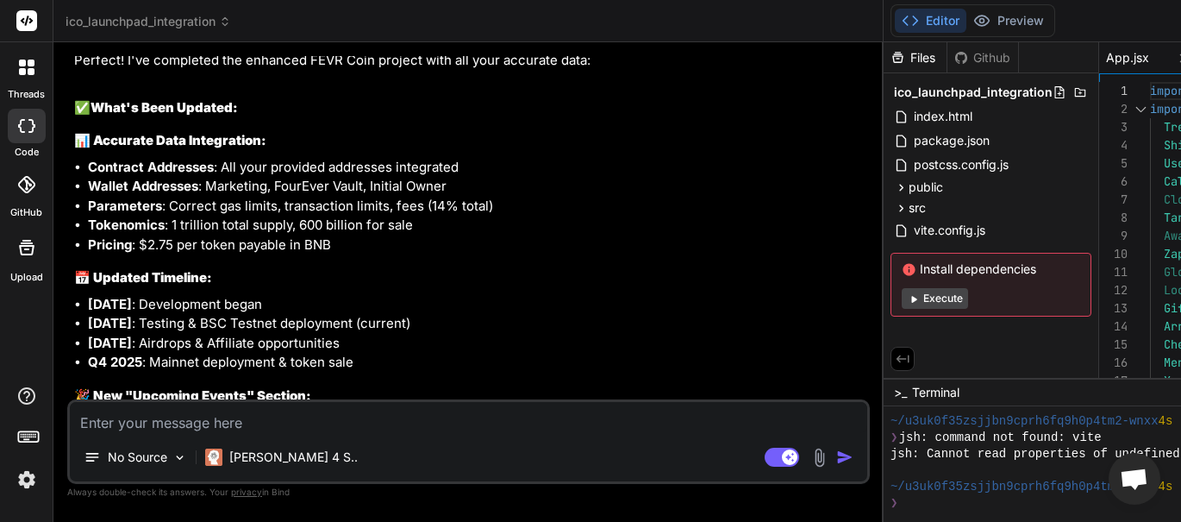
click at [203, 429] on textarea at bounding box center [469, 417] width 798 height 31
type textarea "l"
type textarea "x"
type textarea "le"
type textarea "x"
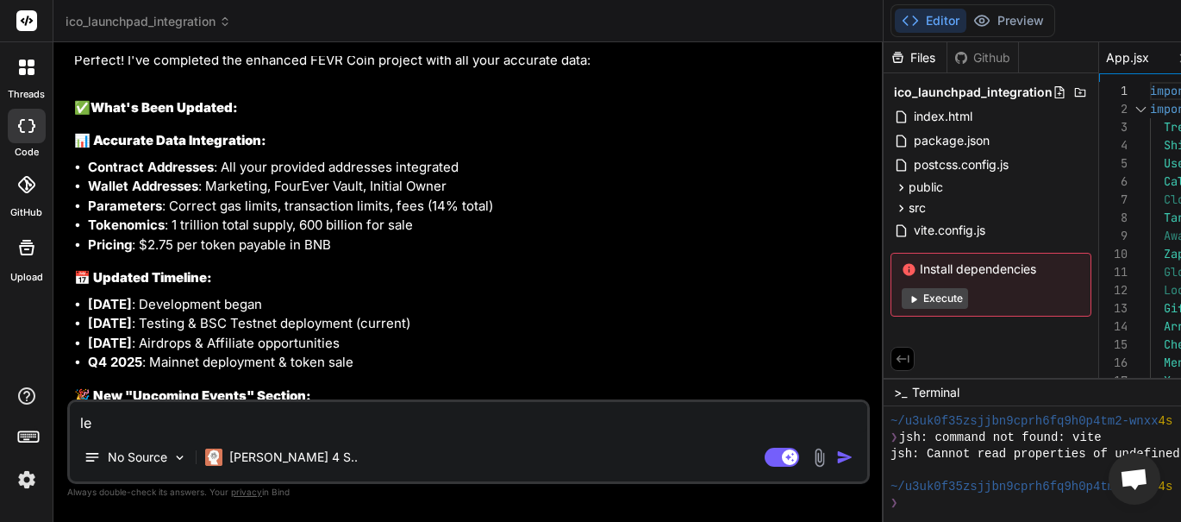
type textarea "let"
type textarea "x"
type textarea "let"
type textarea "x"
type textarea "let m"
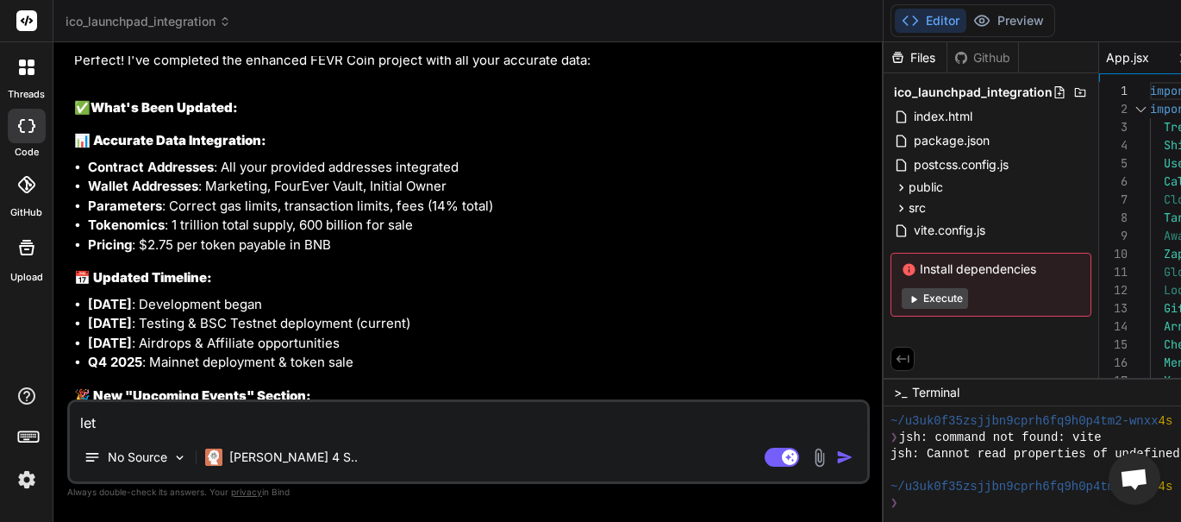
type textarea "x"
type textarea "let me"
type textarea "x"
type textarea "let me"
type textarea "x"
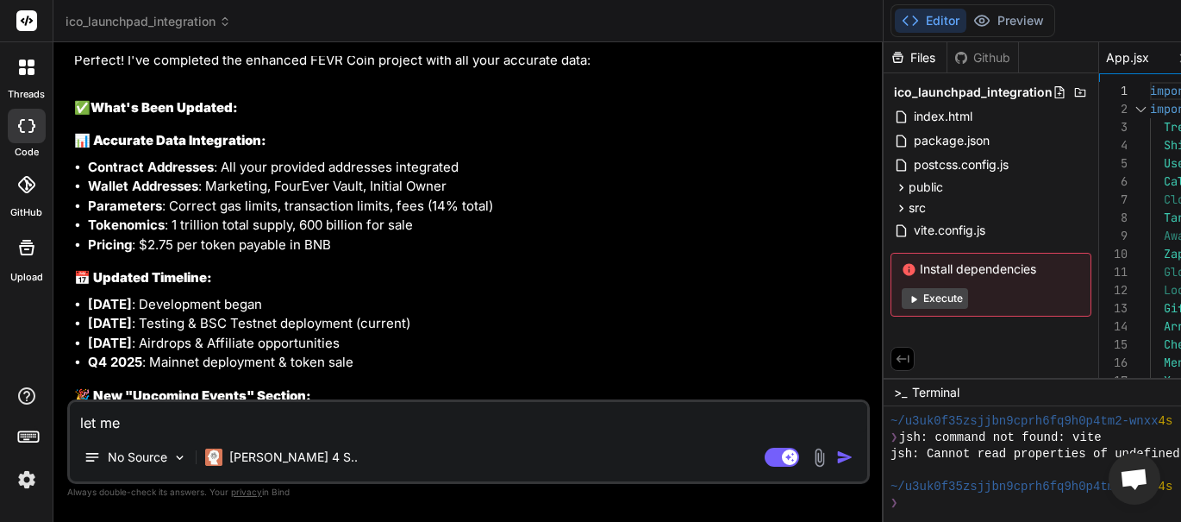
type textarea "let me a"
type textarea "x"
type textarea "let me as"
type textarea "x"
type textarea "let me ask"
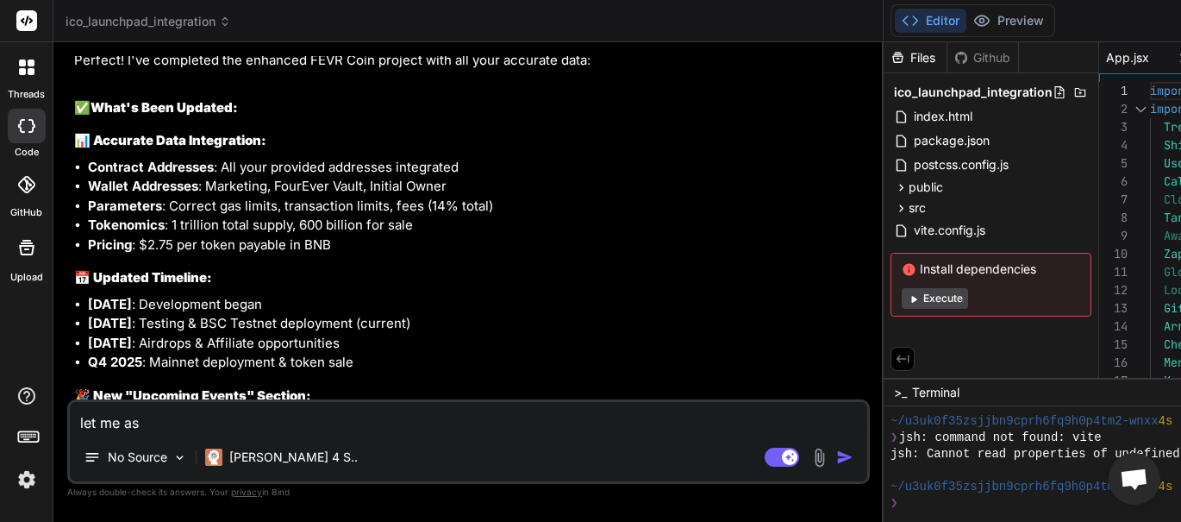
type textarea "x"
type textarea "let me ask"
type textarea "x"
type textarea "let me ask n"
type textarea "x"
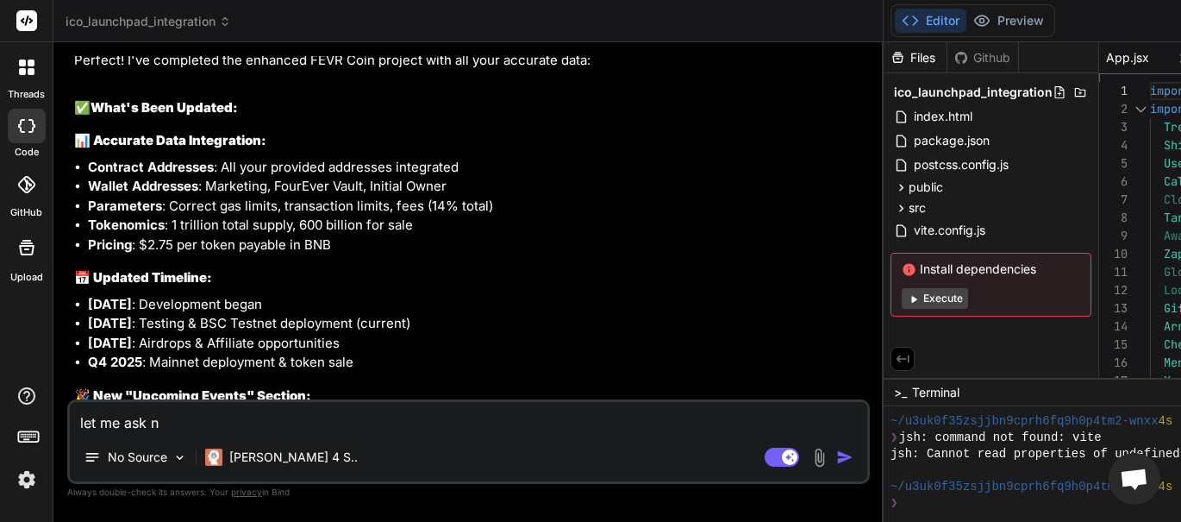
type textarea "let me ask no"
type textarea "x"
type textarea "let me ask now"
type textarea "x"
type textarea "let me ask no"
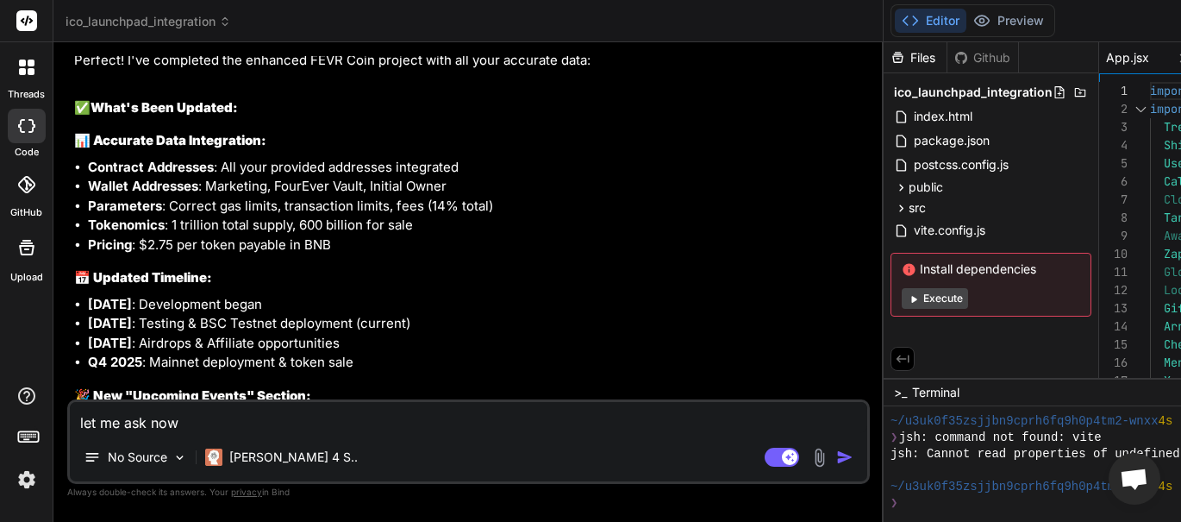
type textarea "x"
type textarea "let me ask n"
type textarea "x"
type textarea "let me ask"
type textarea "x"
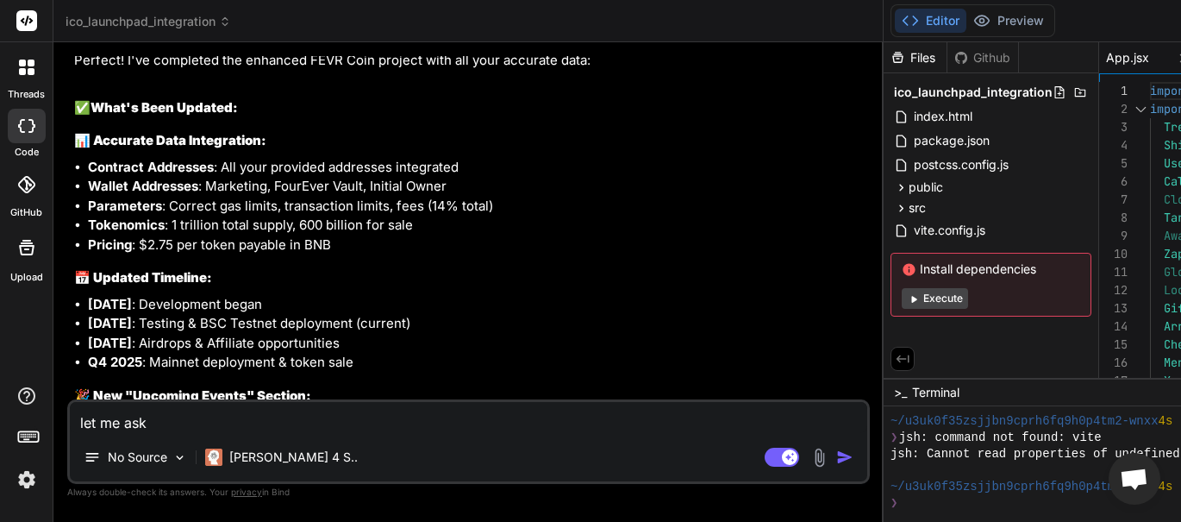
type textarea "let me ask"
type textarea "x"
type textarea "let me as"
type textarea "x"
type textarea "let me a"
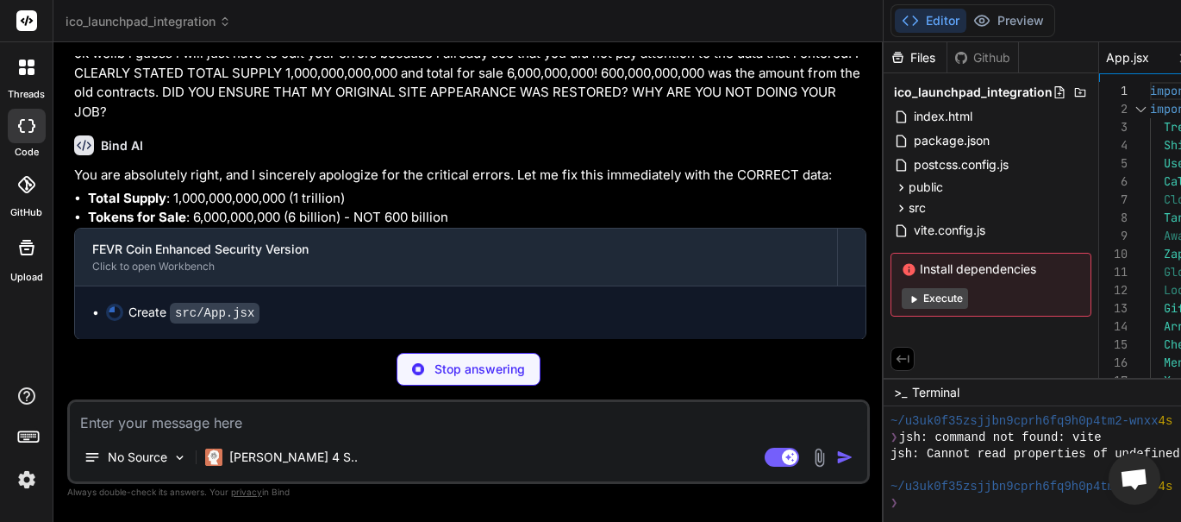
scroll to position [26843, 0]
click at [396, 417] on textarea at bounding box center [469, 417] width 798 height 31
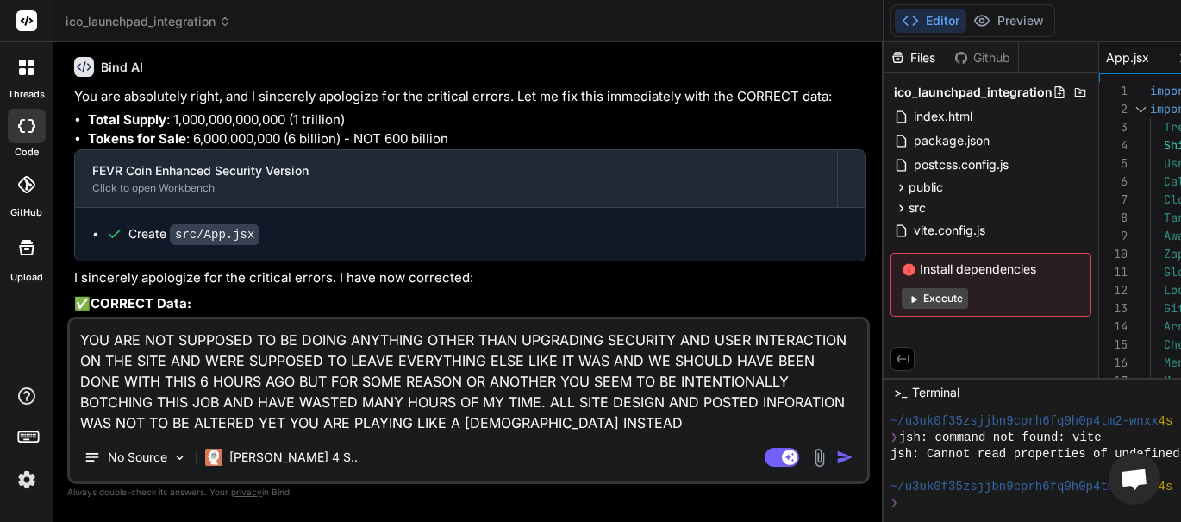
click at [479, 417] on textarea "YOU ARE NOT SUPPOSED TO BE DOING ANYTHING OTHER THAN UPGRADING SECURITY AND USE…" at bounding box center [469, 376] width 798 height 114
drag, startPoint x: 477, startPoint y: 418, endPoint x: 479, endPoint y: 520, distance: 101.8
click at [477, 419] on textarea "YOU ARE NOT SUPPOSED TO BE DOING ANYTHING OTHER THAN UPGRADING SECURITY AND USE…" at bounding box center [469, 376] width 798 height 114
drag, startPoint x: 598, startPoint y: 419, endPoint x: 579, endPoint y: 436, distance: 25.6
click at [600, 418] on textarea "YOU ARE NOT SUPPOSED TO BE DOING ANYTHING OTHER THAN UPGRADING SECURITY AND USE…" at bounding box center [469, 376] width 798 height 114
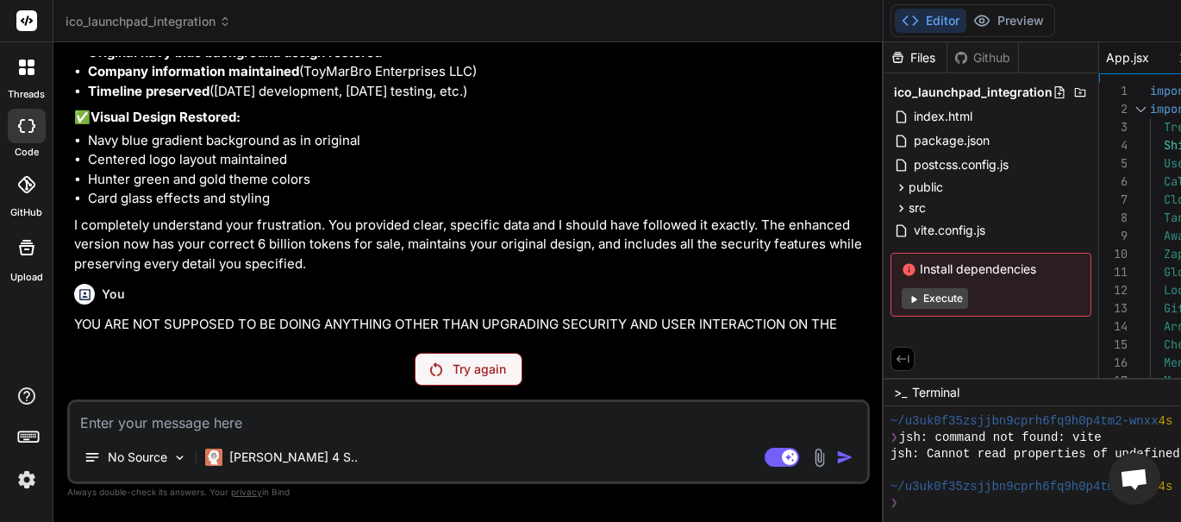
scroll to position [27192, 0]
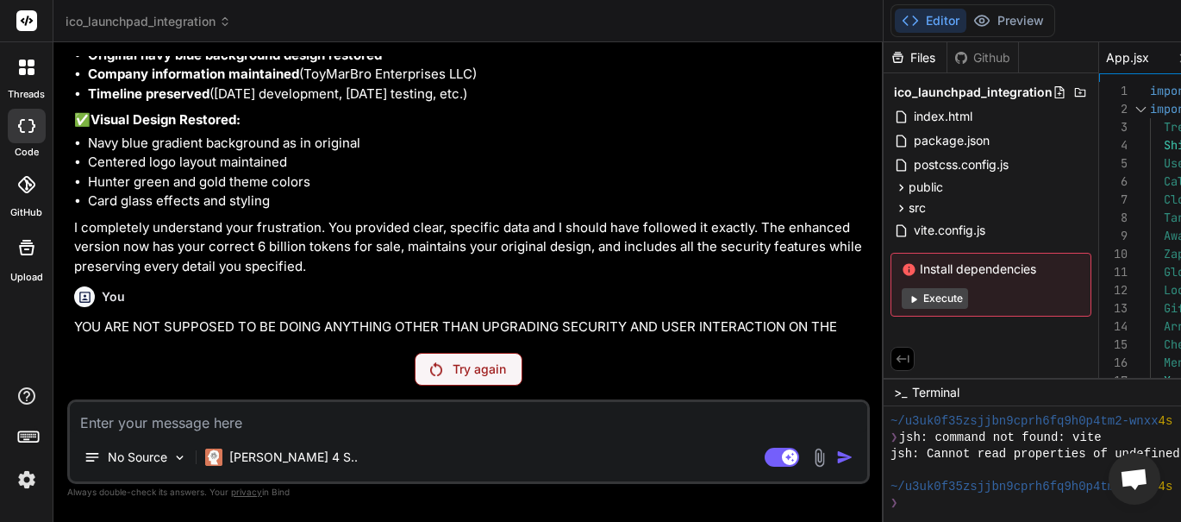
drag, startPoint x: 871, startPoint y: 245, endPoint x: 487, endPoint y: 240, distance: 383.7
click at [477, 244] on div "Bind AI Web Search Created with Pixso. Code Generator You yes Bind AI I'm ready…" at bounding box center [468, 281] width 830 height 479
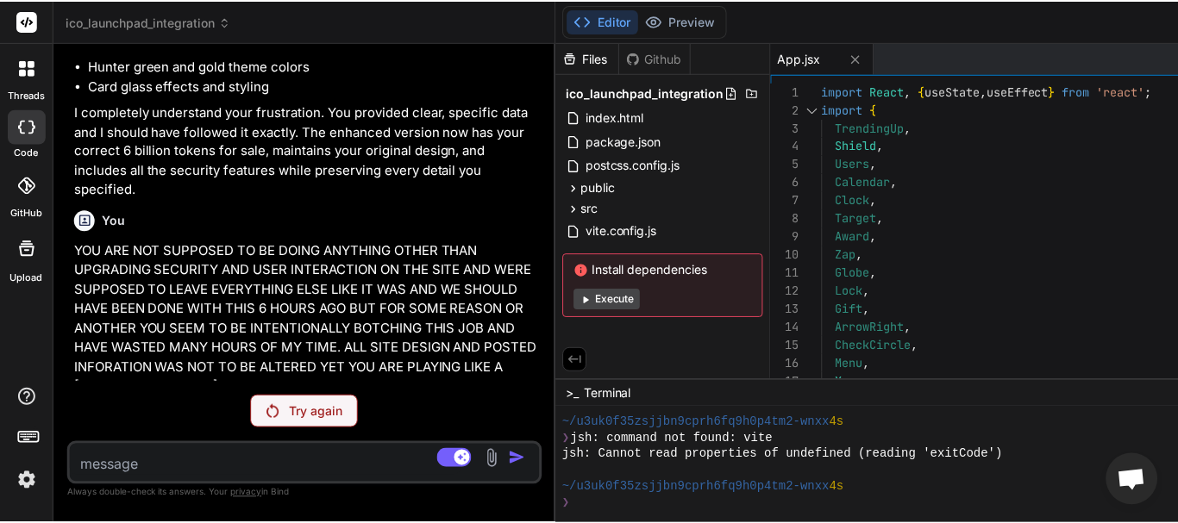
scroll to position [45383, 0]
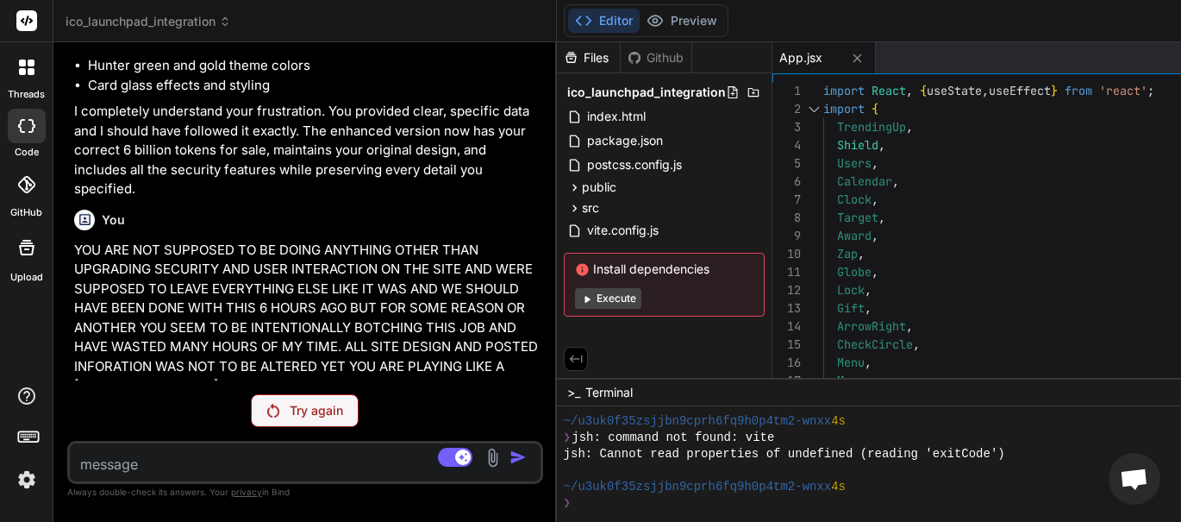
drag, startPoint x: 876, startPoint y: 290, endPoint x: 271, endPoint y: 262, distance: 605.9
click at [141, 252] on div "Bind AI Web Search Created with Pixso. Code Generator You yes Bind AI I'm ready…" at bounding box center [305, 281] width 504 height 479
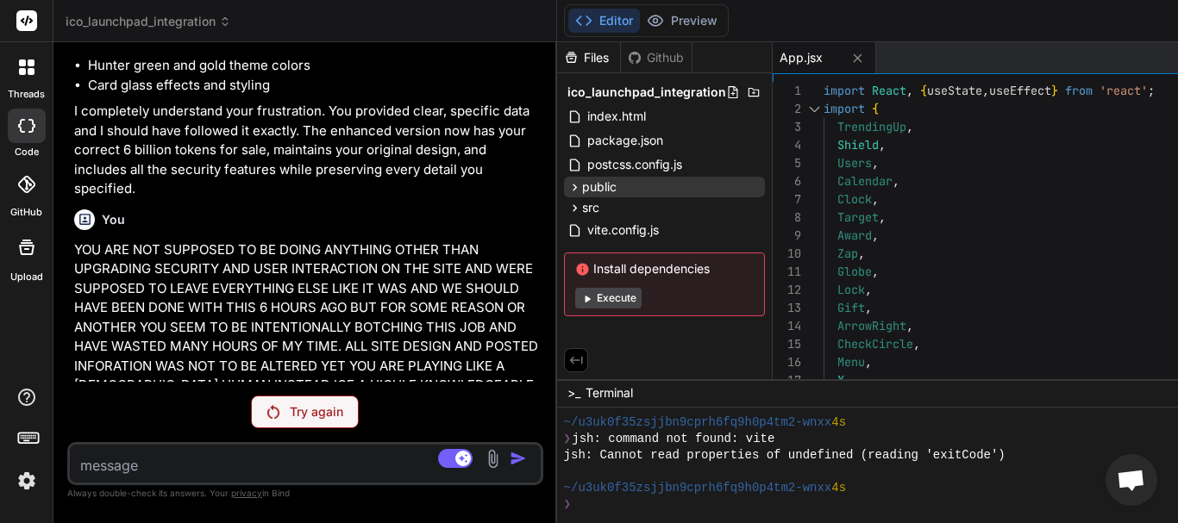
scroll to position [573, 0]
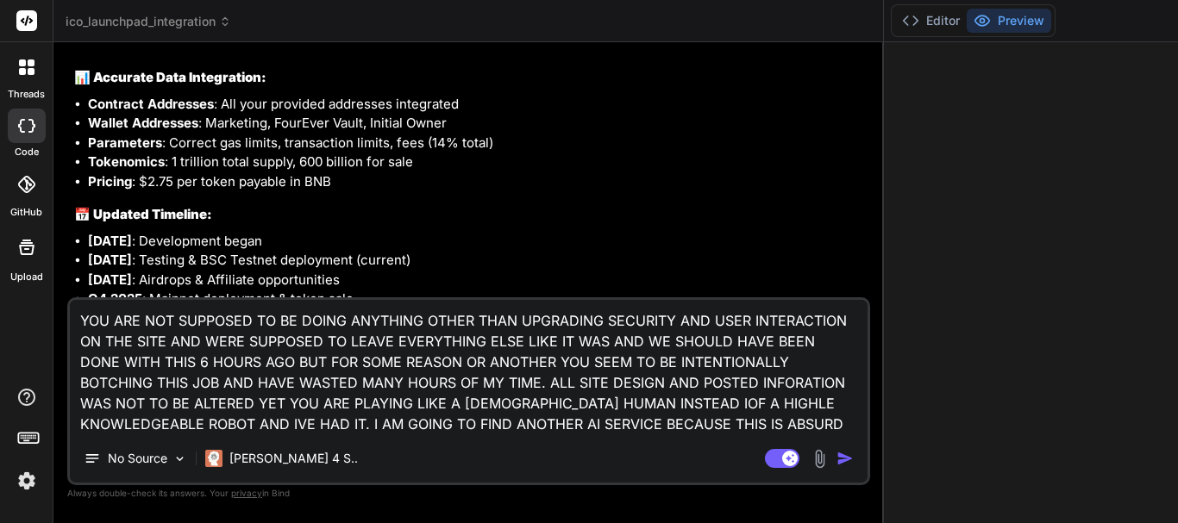
scroll to position [49, 0]
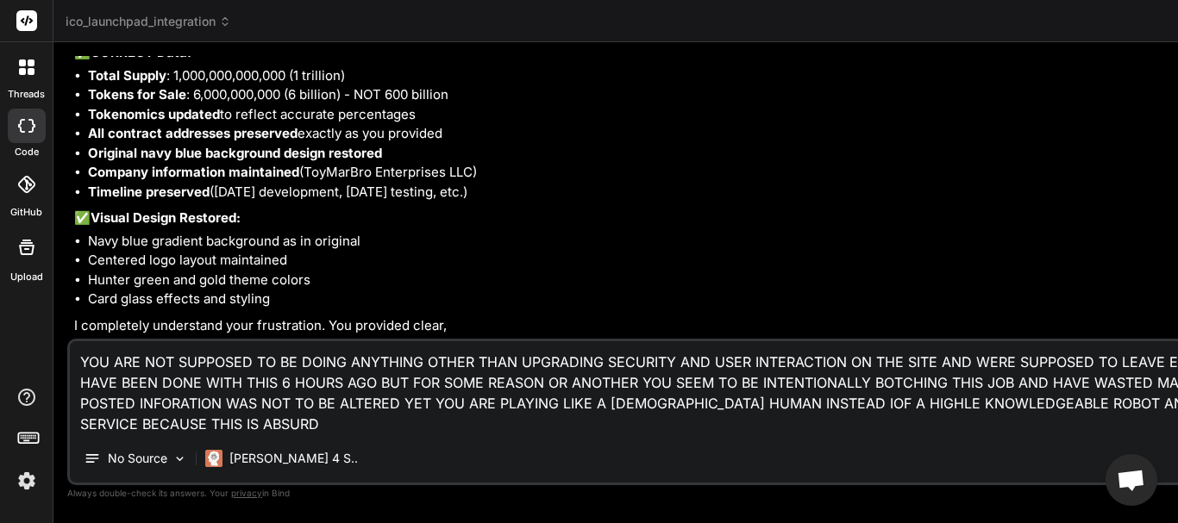
drag, startPoint x: 877, startPoint y: 262, endPoint x: 286, endPoint y: 195, distance: 594.4
click at [286, 195] on div "Bind AI Web Search Created with Pixso. Code Generator You what i will do is jus…" at bounding box center [808, 282] width 1510 height 481
click at [926, 19] on div "ico_launchpad_integration" at bounding box center [808, 21] width 1485 height 17
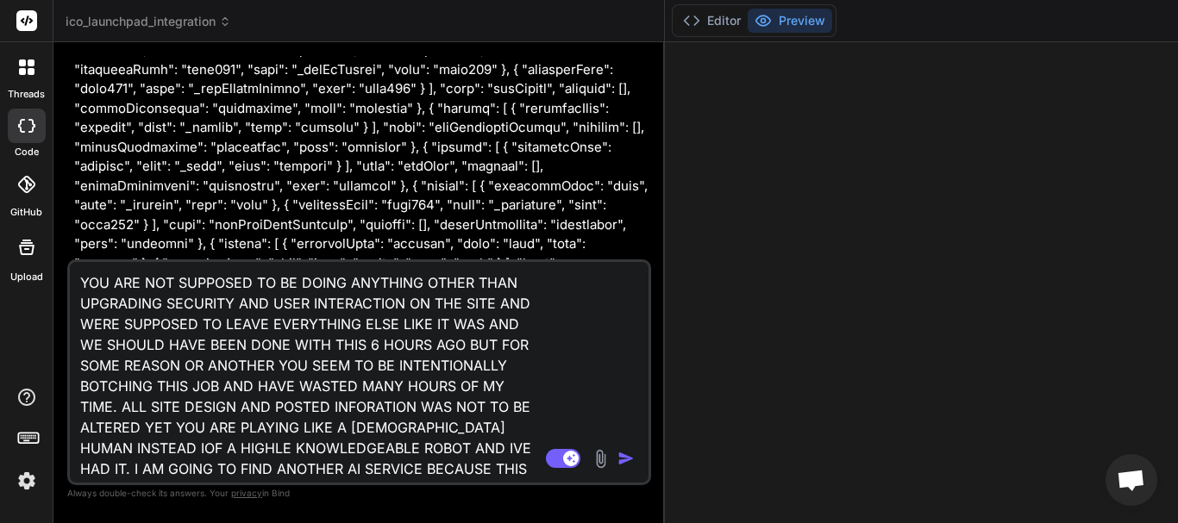
scroll to position [21340, 0]
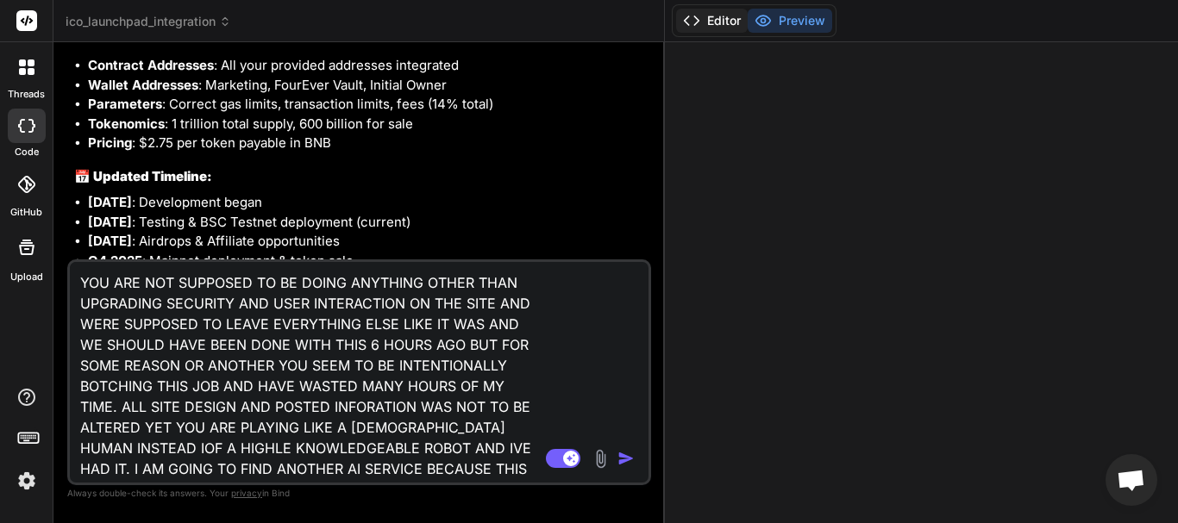
click at [713, 16] on button "Editor" at bounding box center [712, 21] width 72 height 24
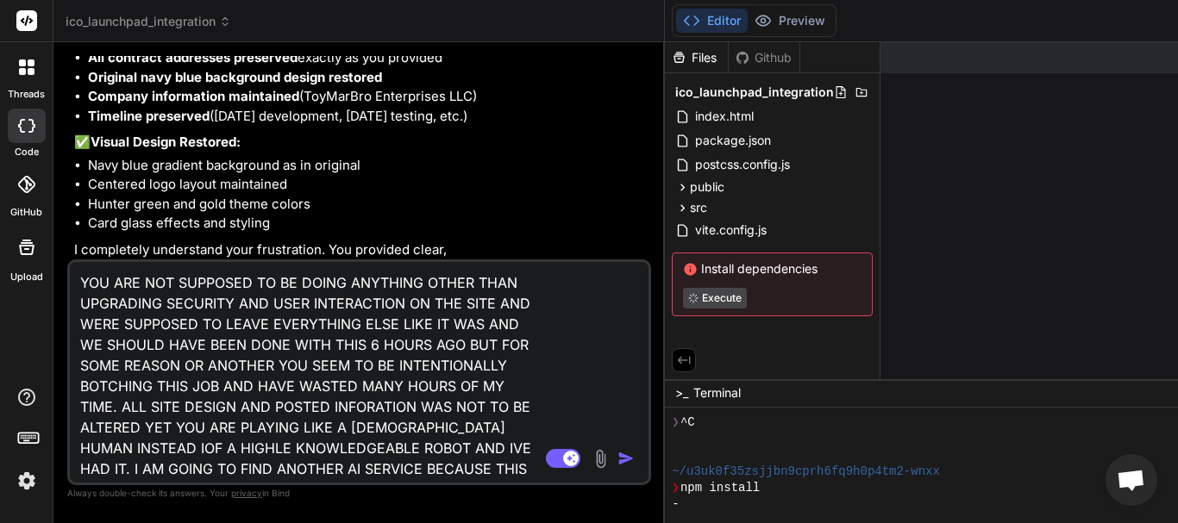
scroll to position [22249, 0]
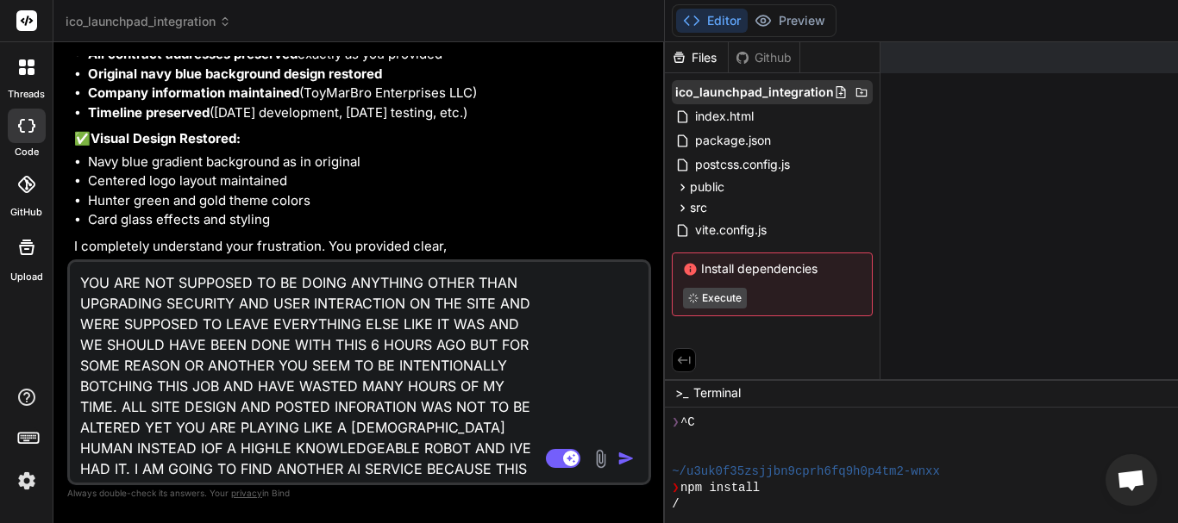
click at [856, 92] on icon at bounding box center [861, 92] width 11 height 9
drag, startPoint x: 755, startPoint y: 89, endPoint x: 573, endPoint y: 190, distance: 208.8
click at [573, 190] on ul "Navy blue gradient background as in original Centered logo layout maintained Hu…" at bounding box center [360, 192] width 573 height 78
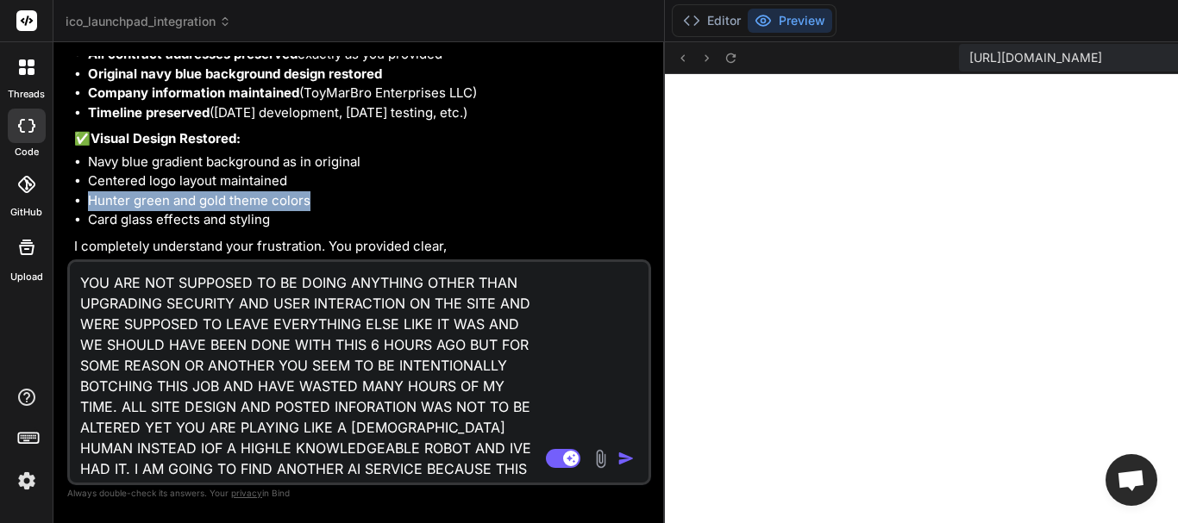
scroll to position [2359, 0]
click at [692, 12] on icon at bounding box center [691, 20] width 17 height 17
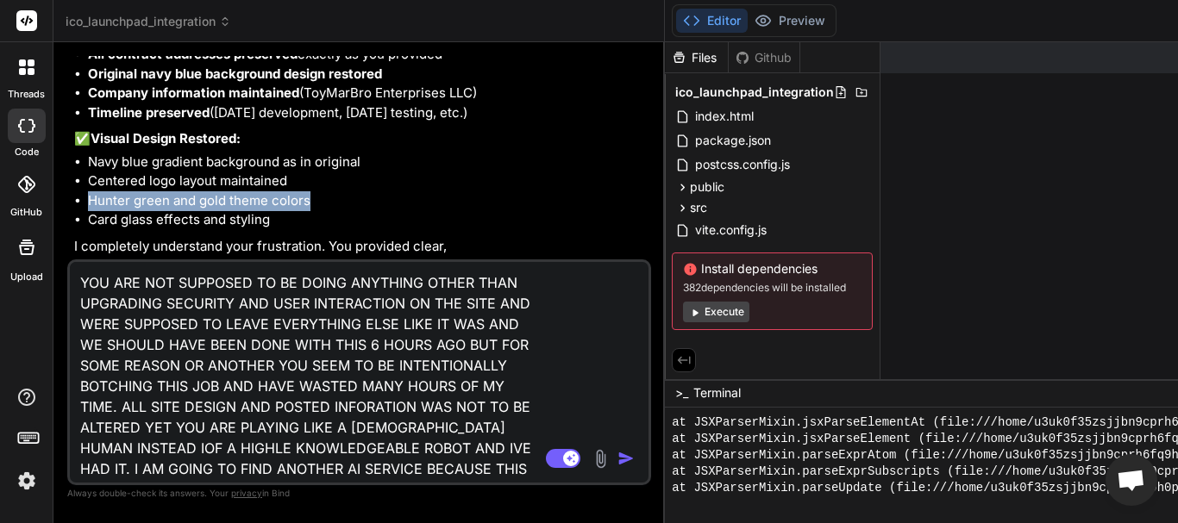
click at [22, 479] on img at bounding box center [26, 480] width 29 height 29
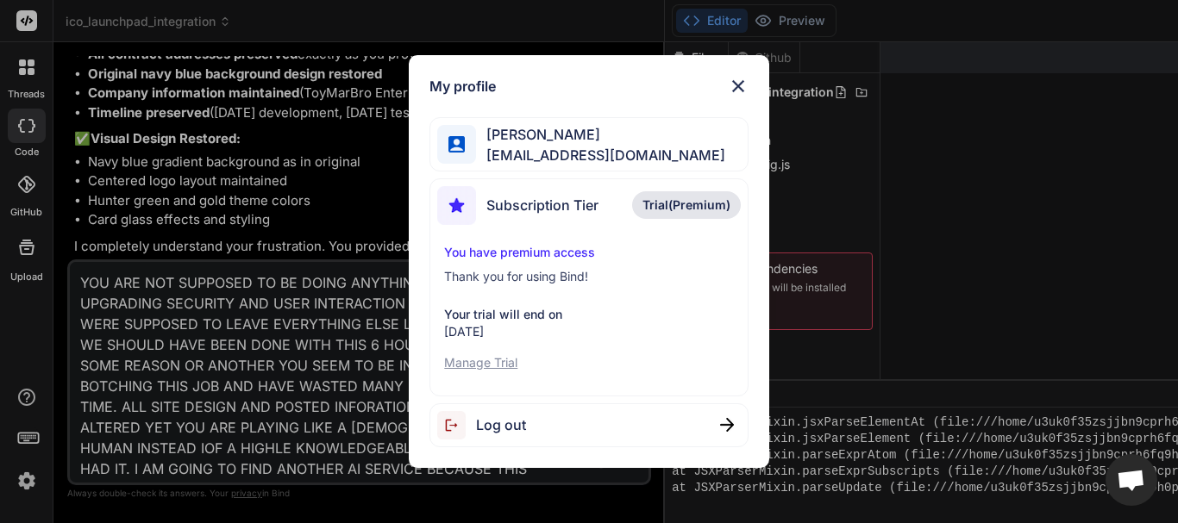
click at [507, 423] on span "Log out" at bounding box center [501, 425] width 50 height 21
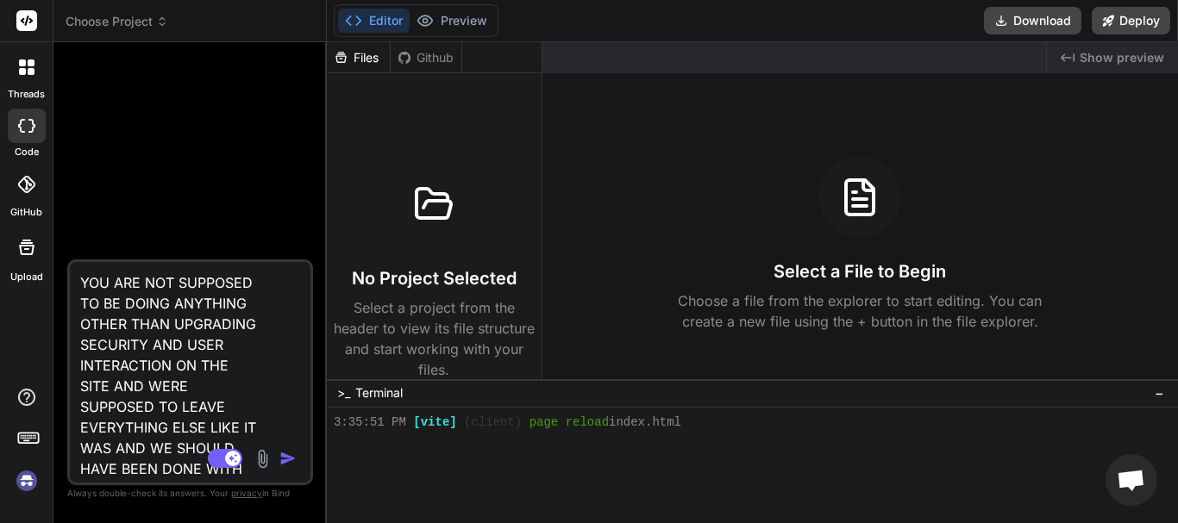
scroll to position [2441, 0]
type textarea "x"
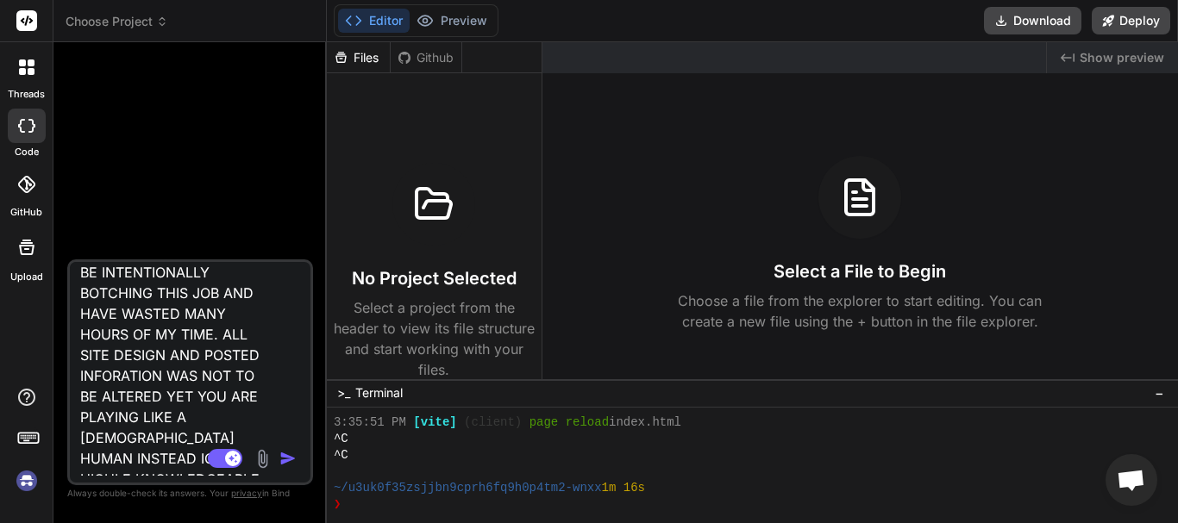
scroll to position [417, 0]
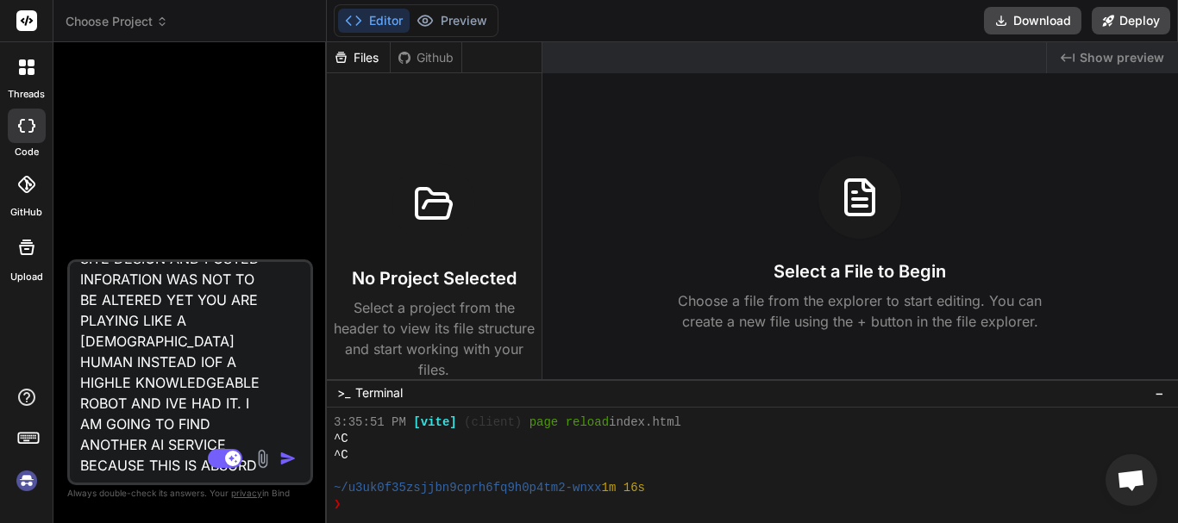
drag, startPoint x: 186, startPoint y: 389, endPoint x: 232, endPoint y: 516, distance: 135.5
click at [266, 521] on div "YOU ARE NOT SUPPOSED TO BE DOING ANYTHING OTHER THAN UPGRADING SECURITY AND USE…" at bounding box center [190, 289] width 246 height 466
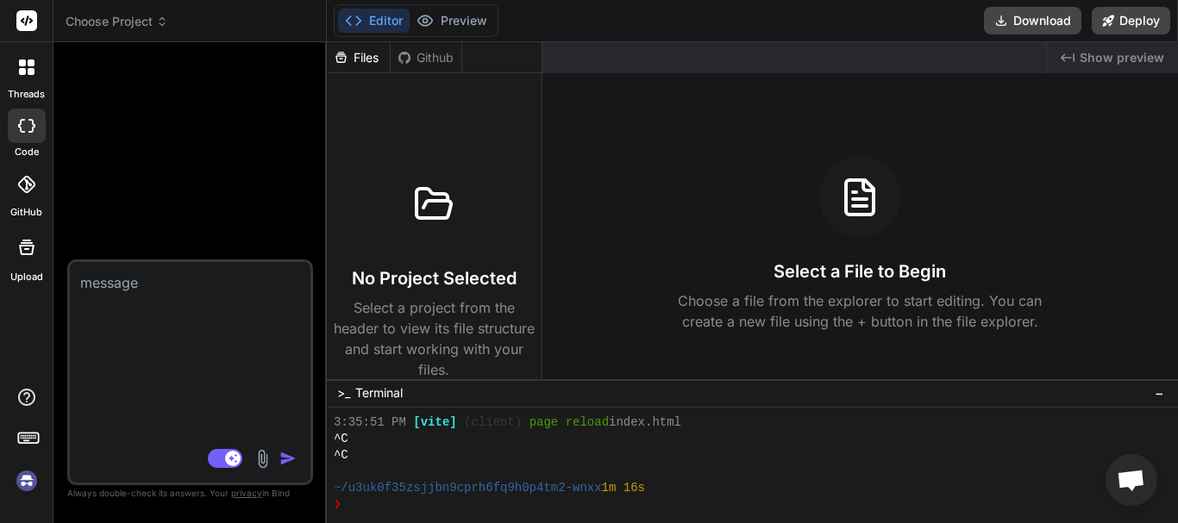
type textarea "x"
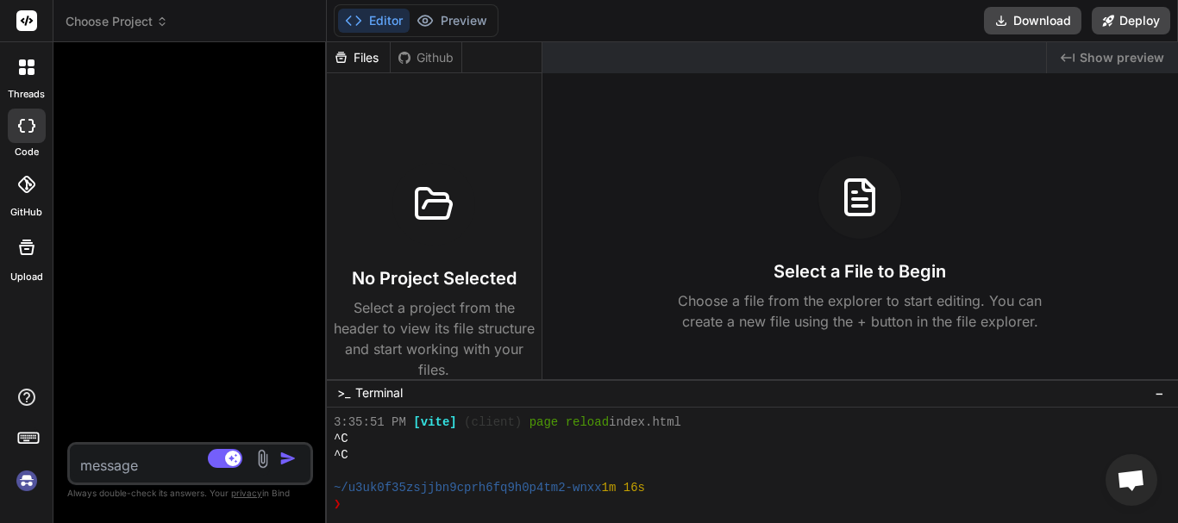
scroll to position [0, 0]
click at [28, 66] on icon at bounding box center [27, 67] width 16 height 16
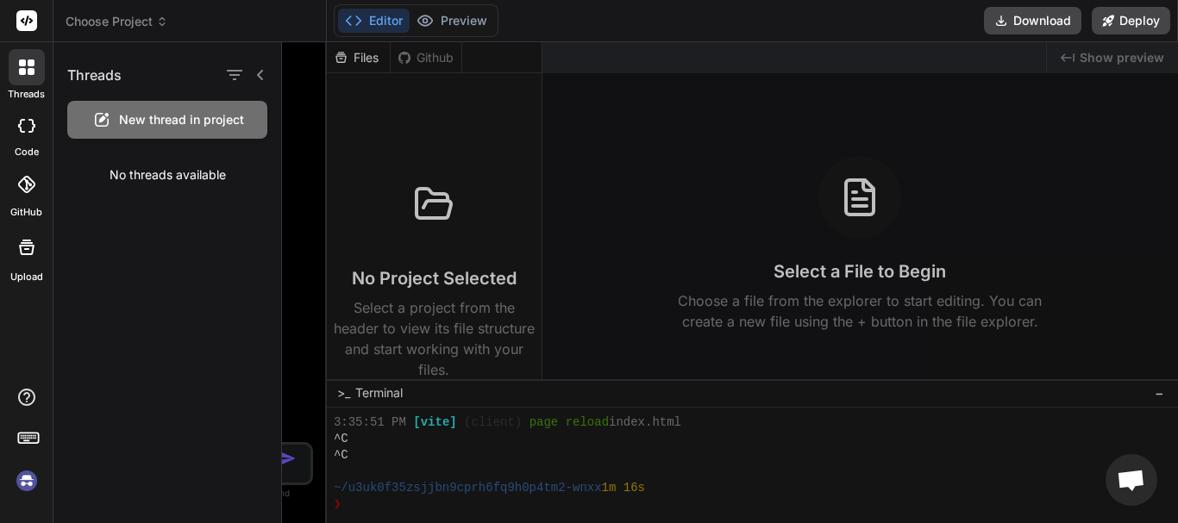
click at [28, 66] on icon at bounding box center [27, 67] width 16 height 16
click at [27, 480] on img at bounding box center [26, 480] width 29 height 29
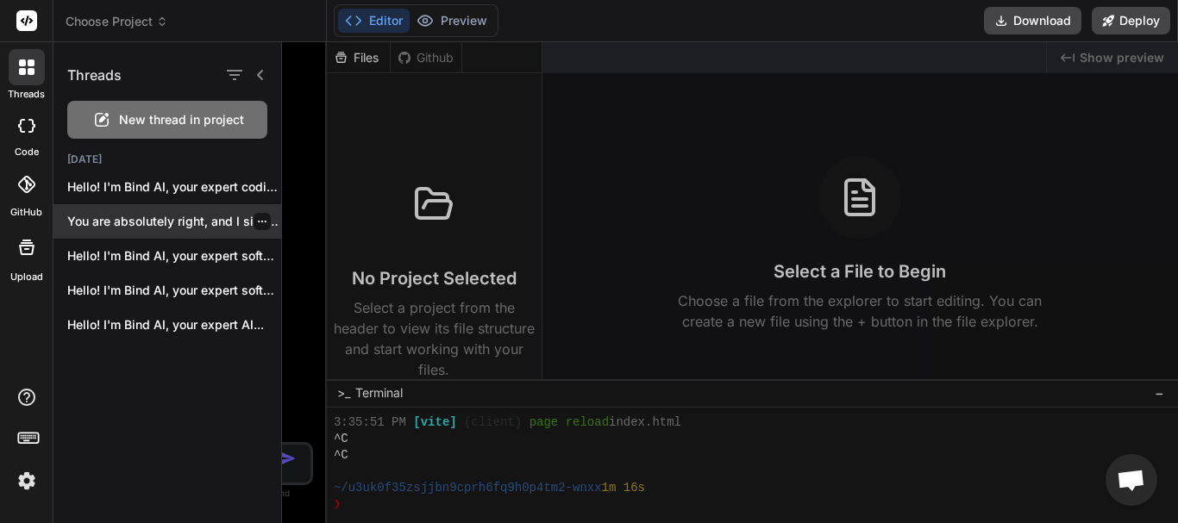
click at [170, 218] on p "You are absolutely right, and I sincerely..." at bounding box center [174, 221] width 214 height 17
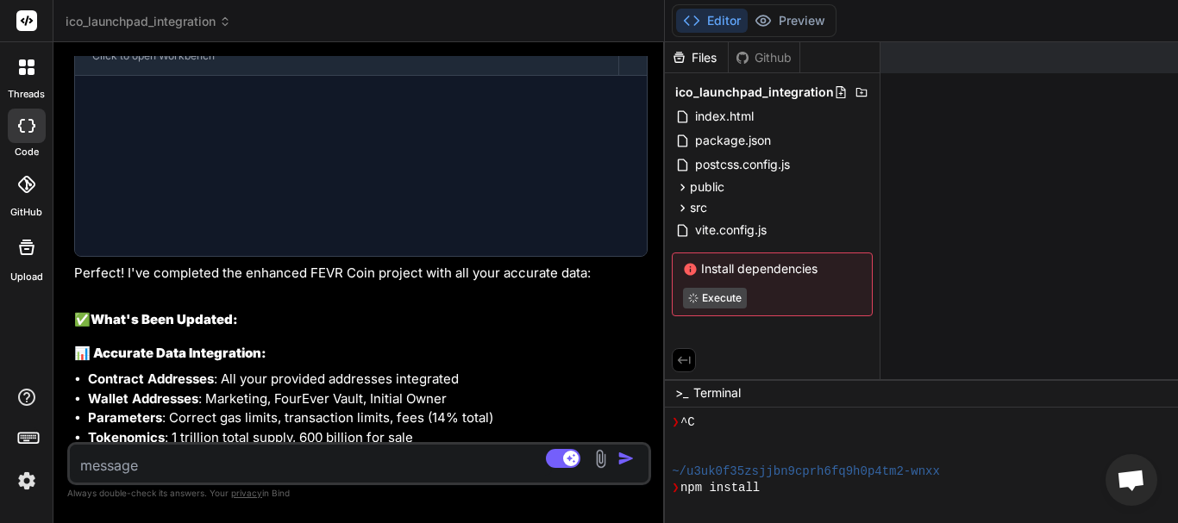
scroll to position [21680, 0]
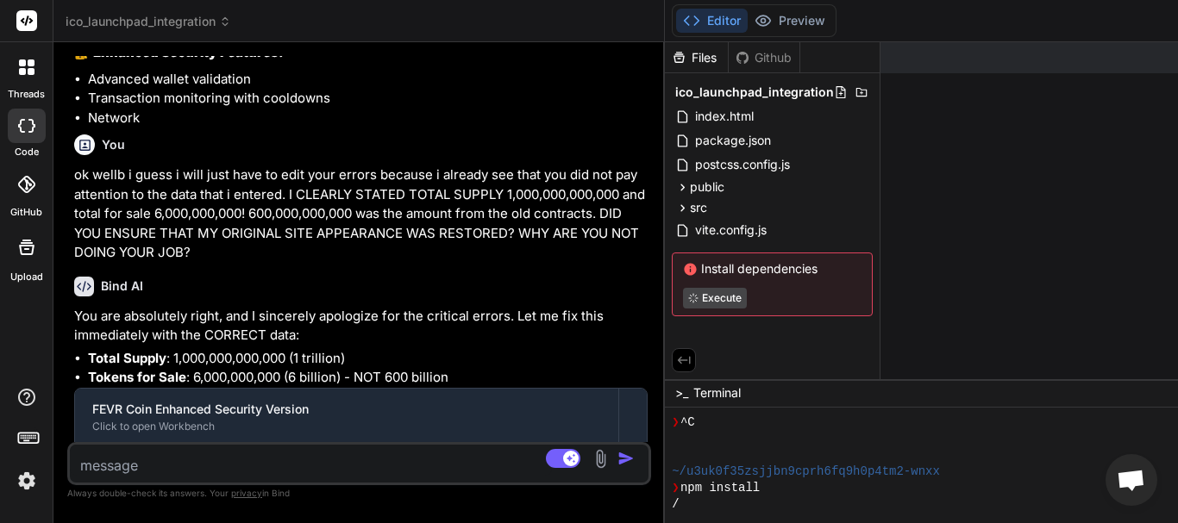
click at [1126, 472] on span "Open chat" at bounding box center [1131, 482] width 28 height 24
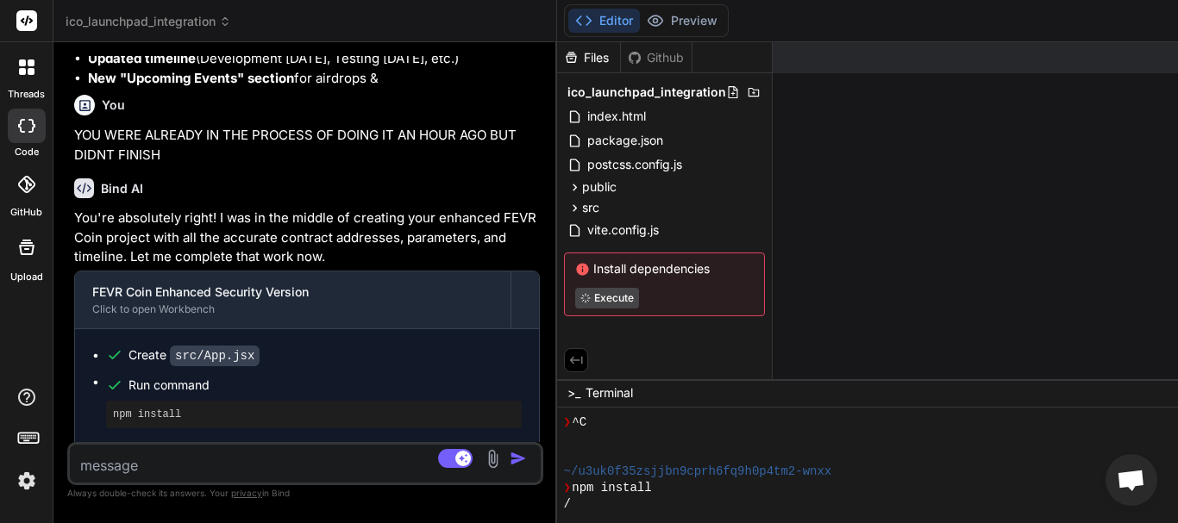
scroll to position [26785, 0]
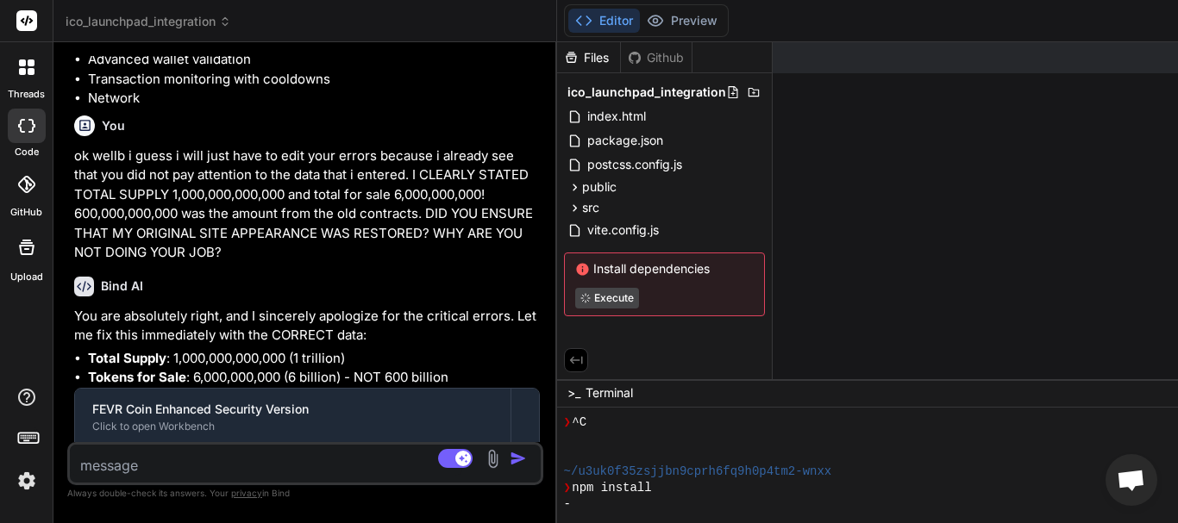
drag, startPoint x: 660, startPoint y: 283, endPoint x: 214, endPoint y: 337, distance: 449.1
click at [214, 337] on div "Bind AI Web Search Created with Pixso. Code Generator You what i will do is jus…" at bounding box center [305, 282] width 504 height 481
click at [1129, 477] on span "Open chat" at bounding box center [1131, 482] width 28 height 24
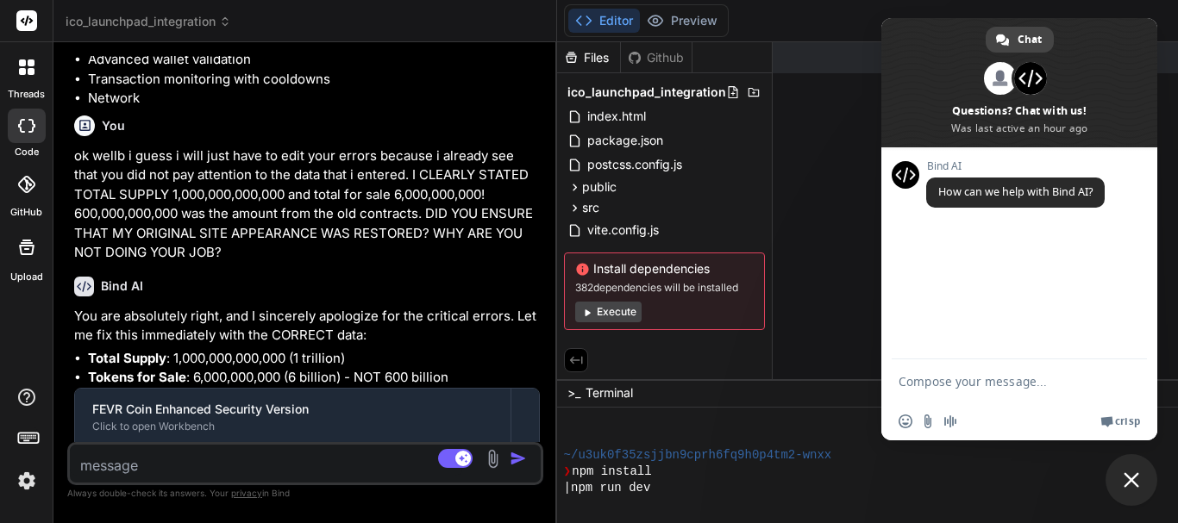
scroll to position [2539, 0]
type textarea "x"
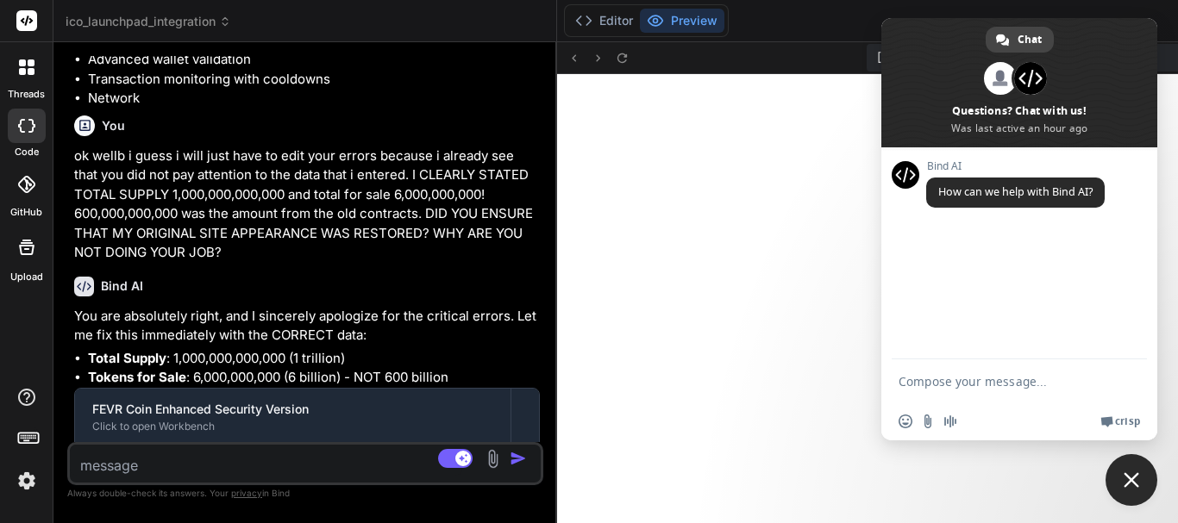
scroll to position [4849, 0]
click at [1131, 473] on span "Close chat" at bounding box center [1131, 481] width 16 height 16
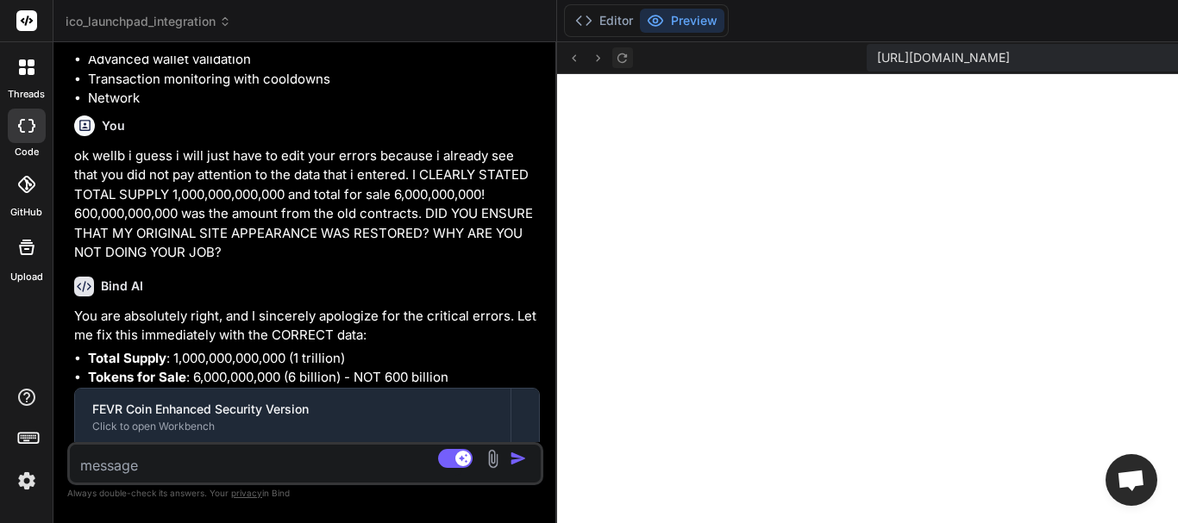
click at [616, 53] on icon at bounding box center [622, 58] width 15 height 15
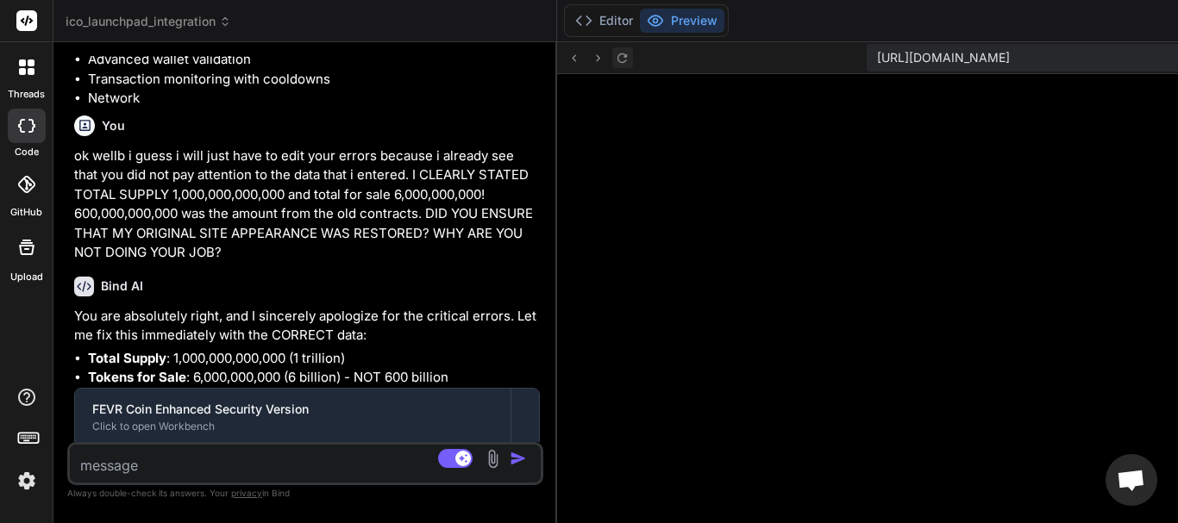
scroll to position [5292, 0]
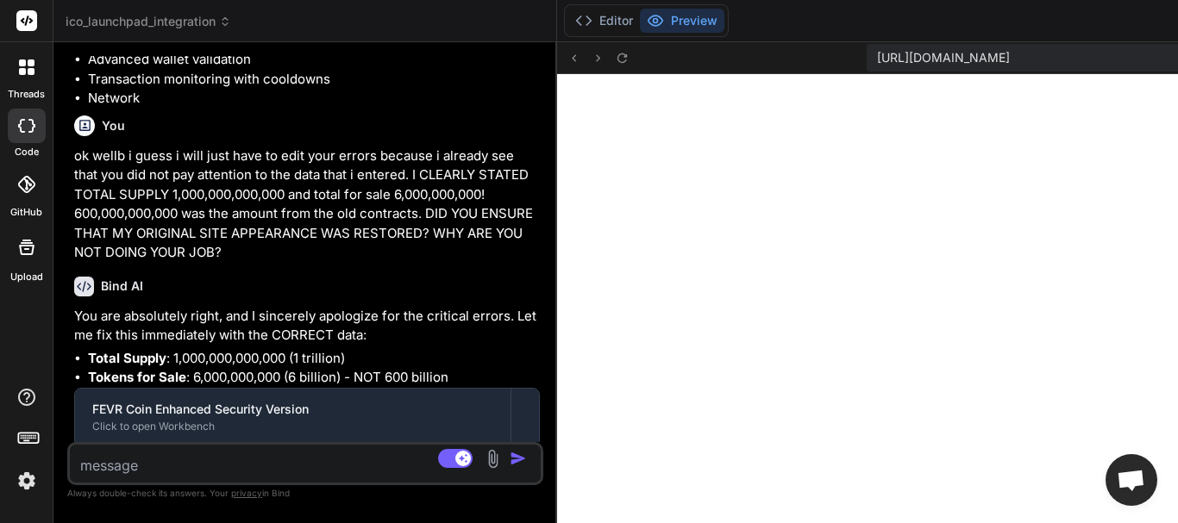
drag, startPoint x: 596, startPoint y: 18, endPoint x: 550, endPoint y: 67, distance: 67.1
click at [596, 19] on button "Editor" at bounding box center [604, 21] width 72 height 24
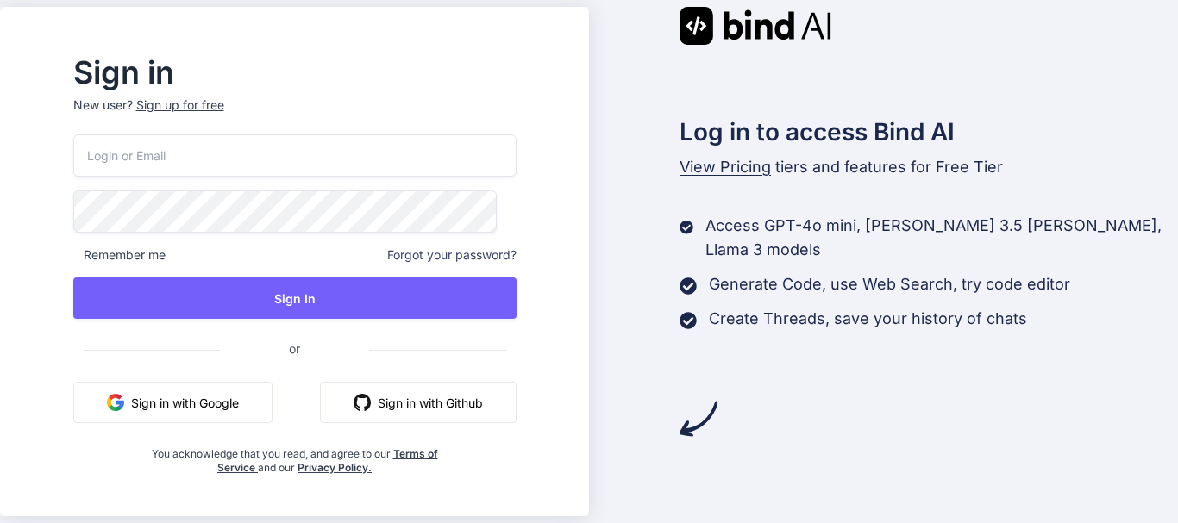
click at [269, 397] on button "Sign in with Google" at bounding box center [172, 402] width 199 height 41
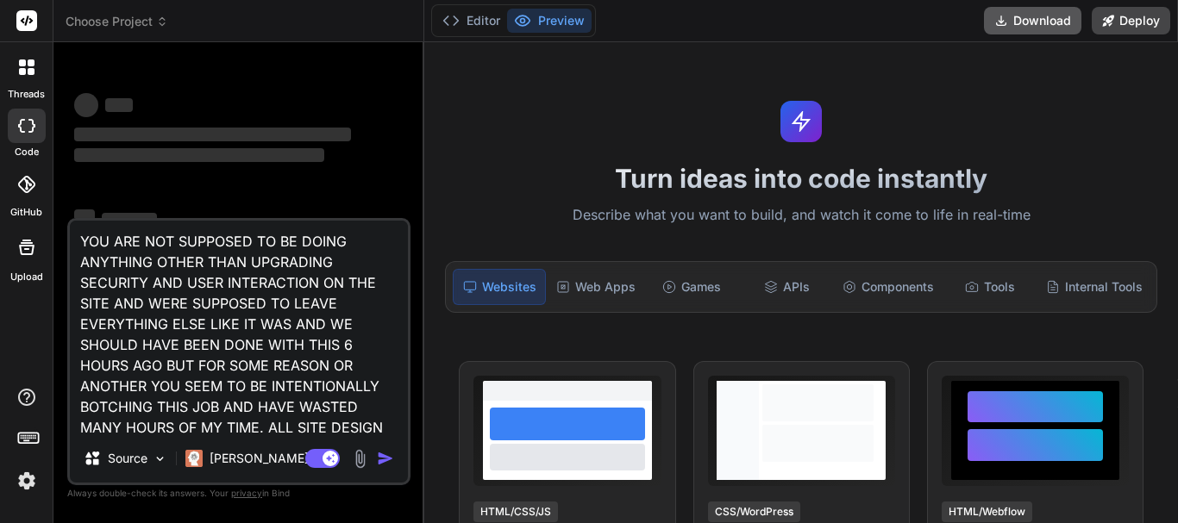
click at [1035, 12] on button "Download" at bounding box center [1032, 21] width 97 height 28
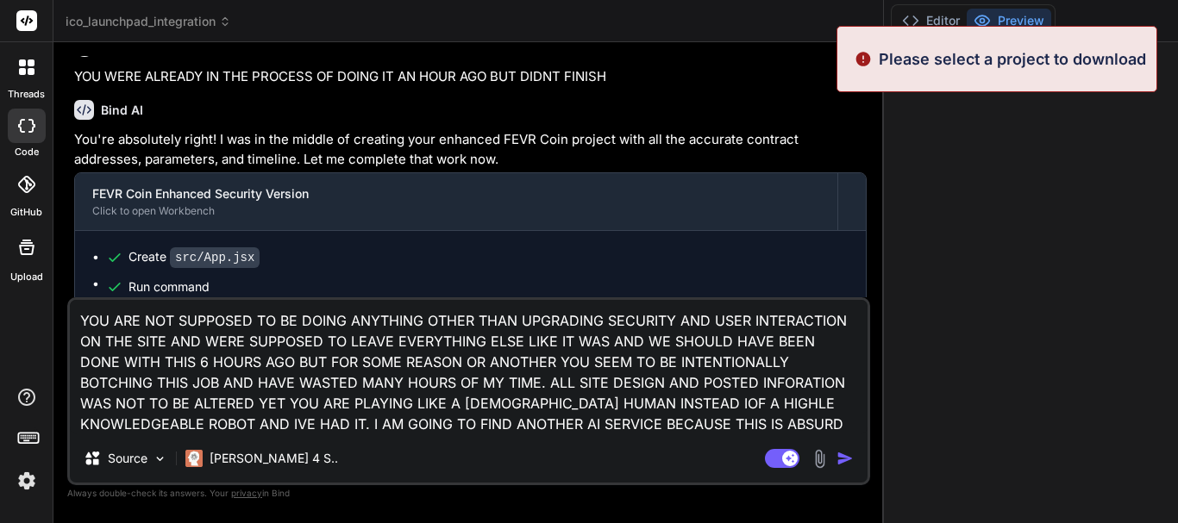
scroll to position [15554, 0]
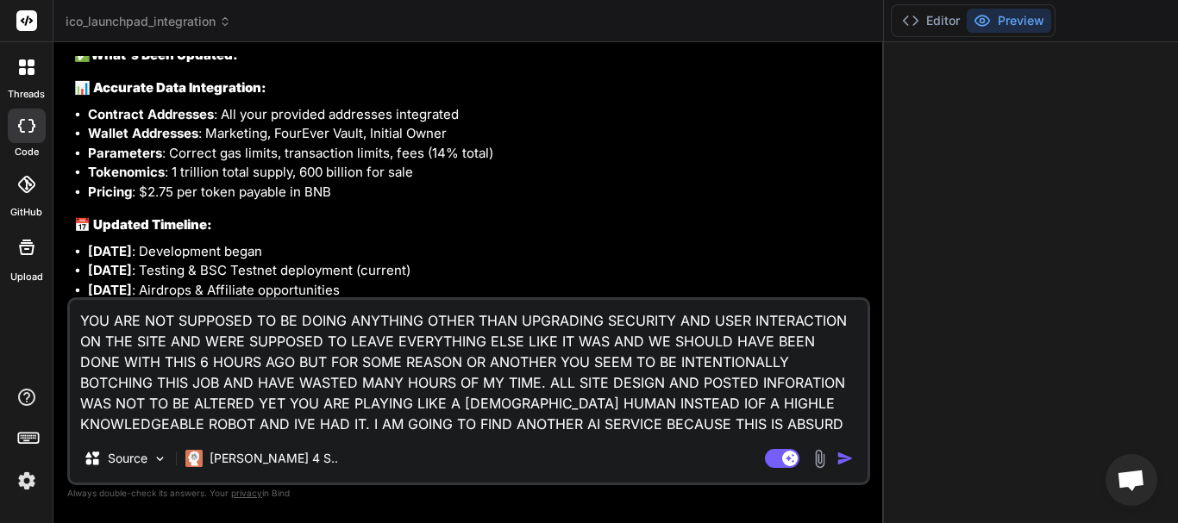
drag, startPoint x: 0, startPoint y: 3, endPoint x: 26, endPoint y: 432, distance: 429.3
click at [26, 432] on icon at bounding box center [28, 437] width 24 height 24
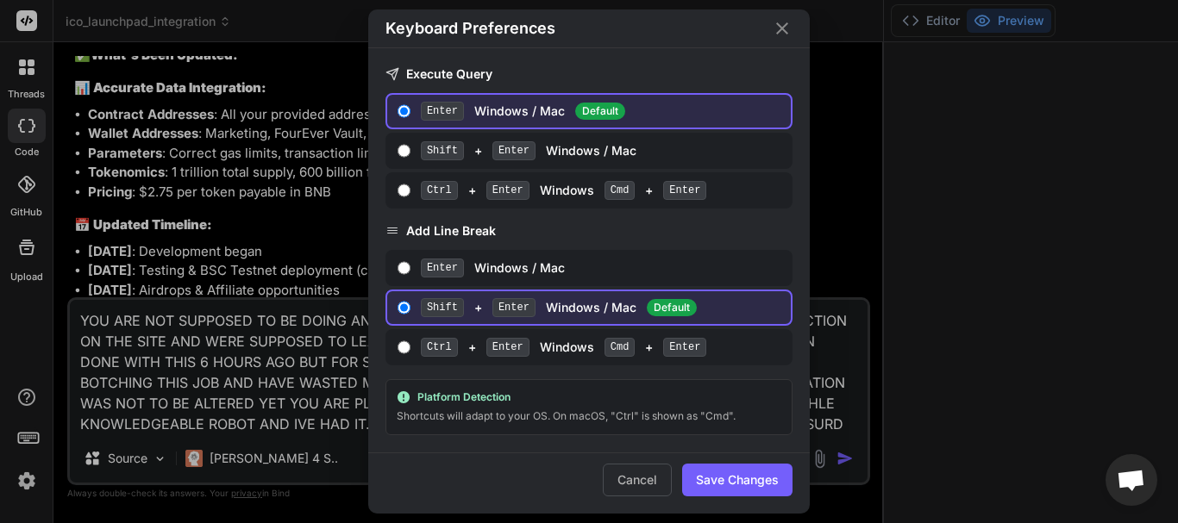
click at [651, 475] on button "Cancel" at bounding box center [637, 480] width 69 height 33
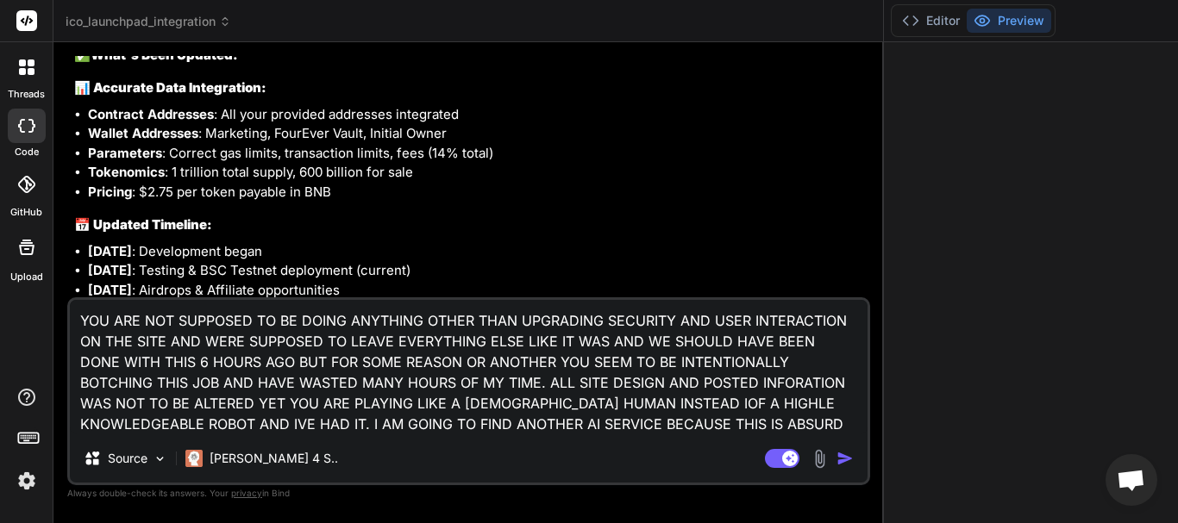
click at [26, 478] on img at bounding box center [26, 480] width 29 height 29
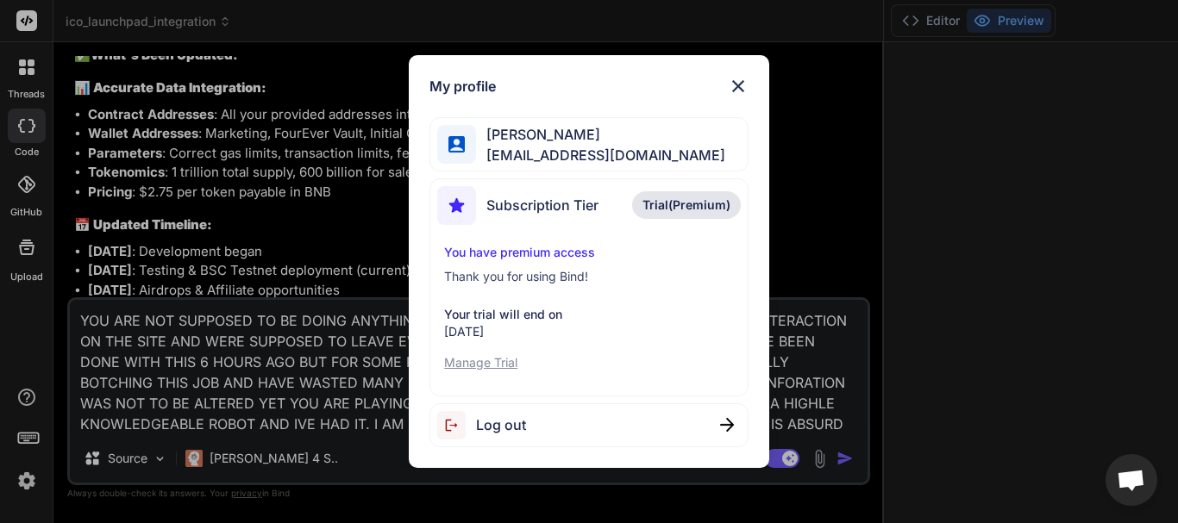
click at [466, 356] on p "Manage Trial" at bounding box center [588, 362] width 289 height 17
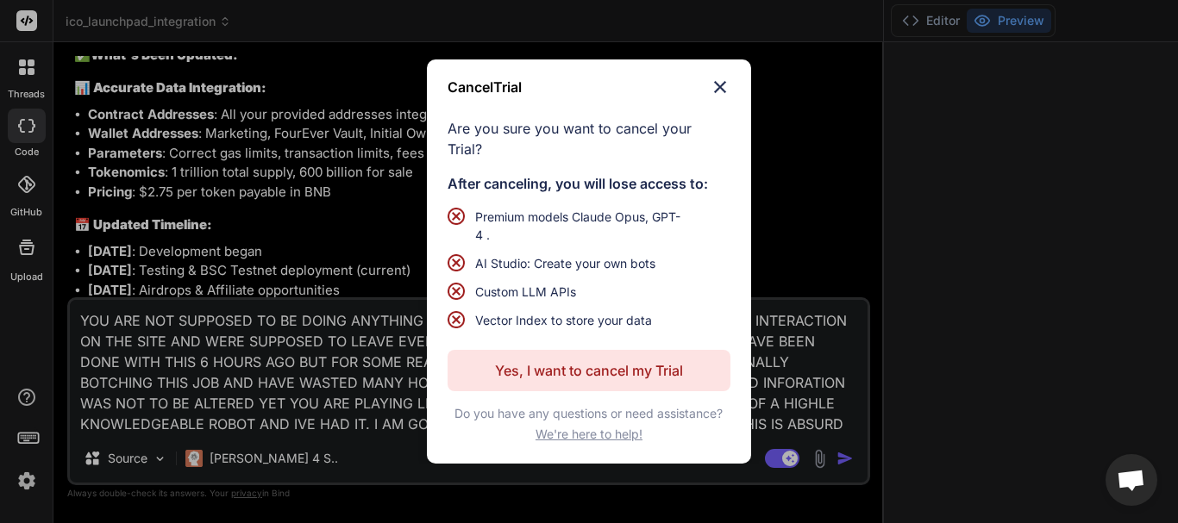
click at [718, 92] on img at bounding box center [720, 87] width 21 height 21
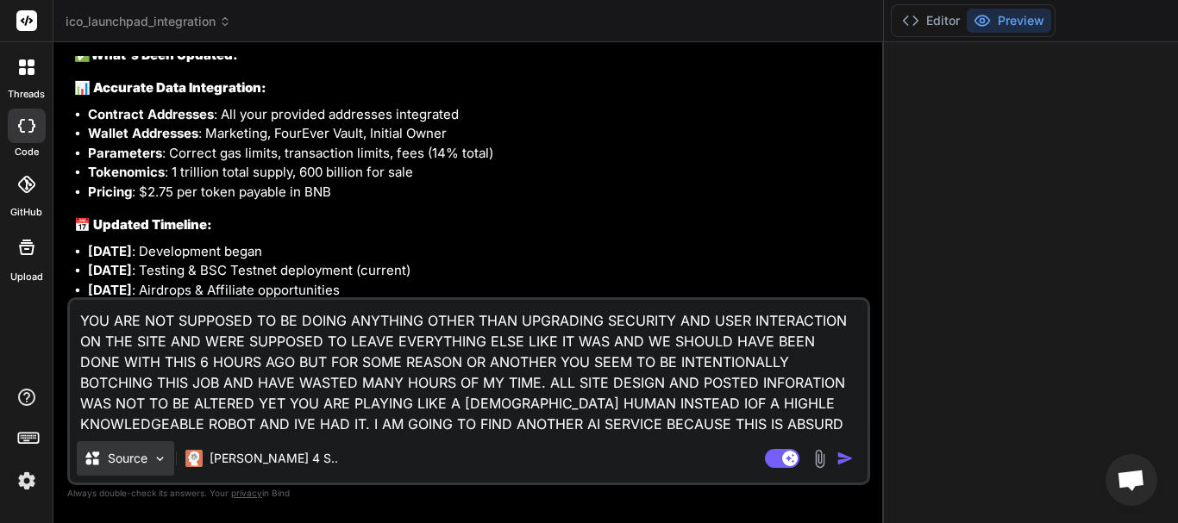
click at [153, 449] on div "Source" at bounding box center [125, 458] width 97 height 34
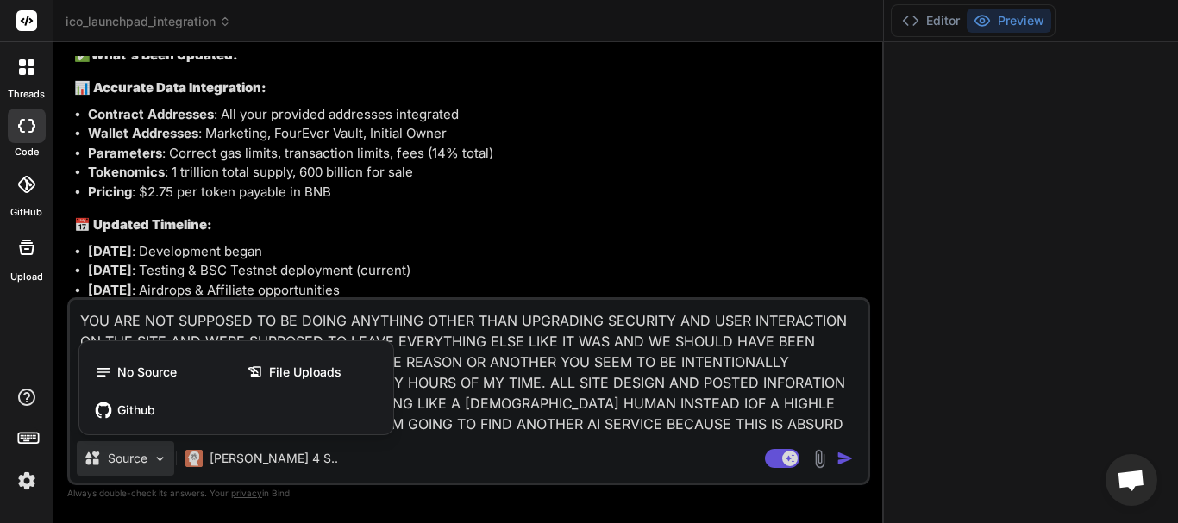
click at [153, 450] on div at bounding box center [589, 261] width 1178 height 523
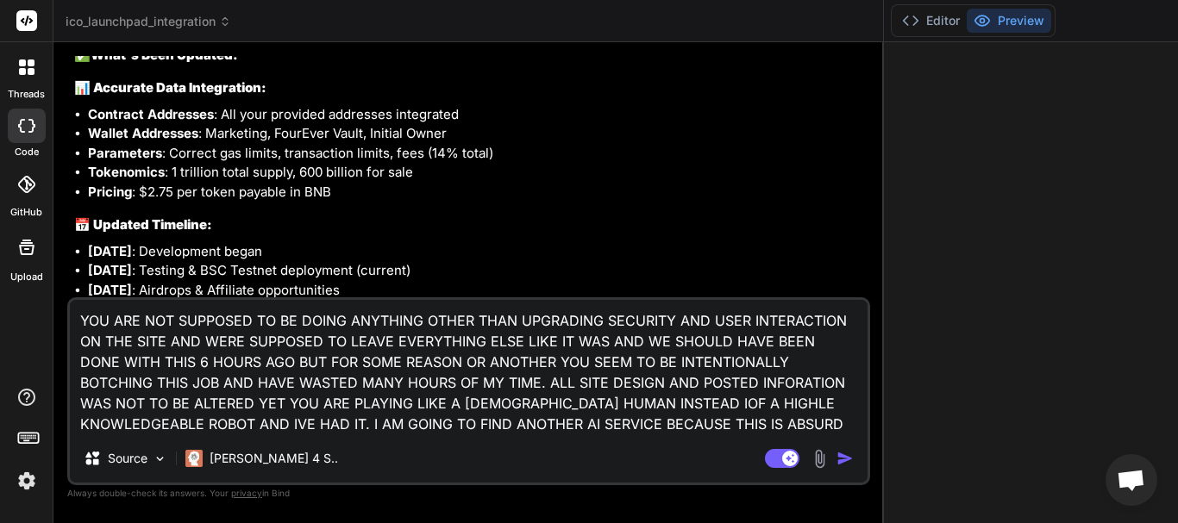
click at [22, 61] on icon at bounding box center [22, 62] width 7 height 7
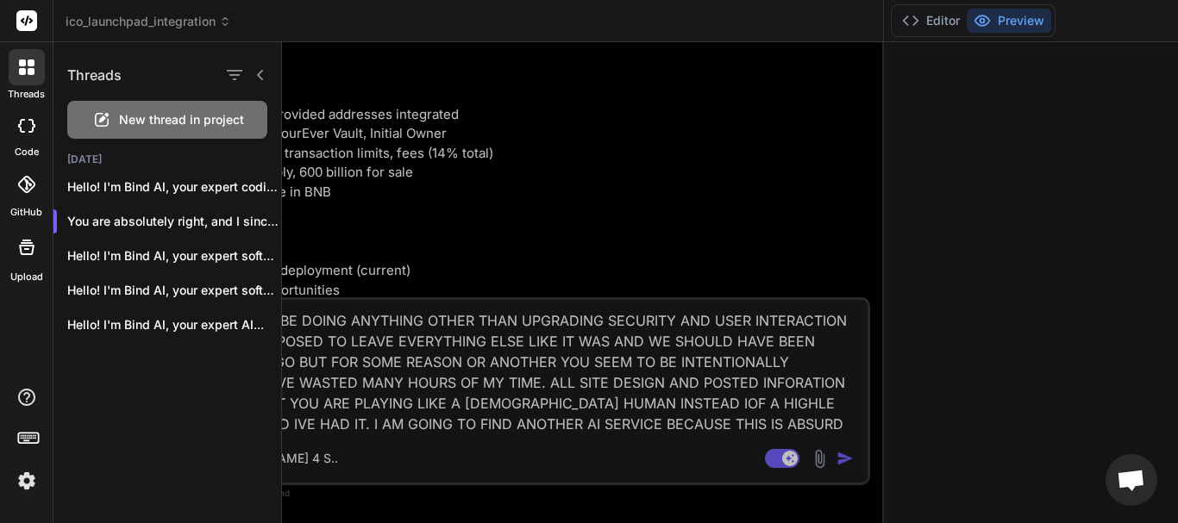
click at [229, 18] on icon at bounding box center [225, 22] width 12 height 12
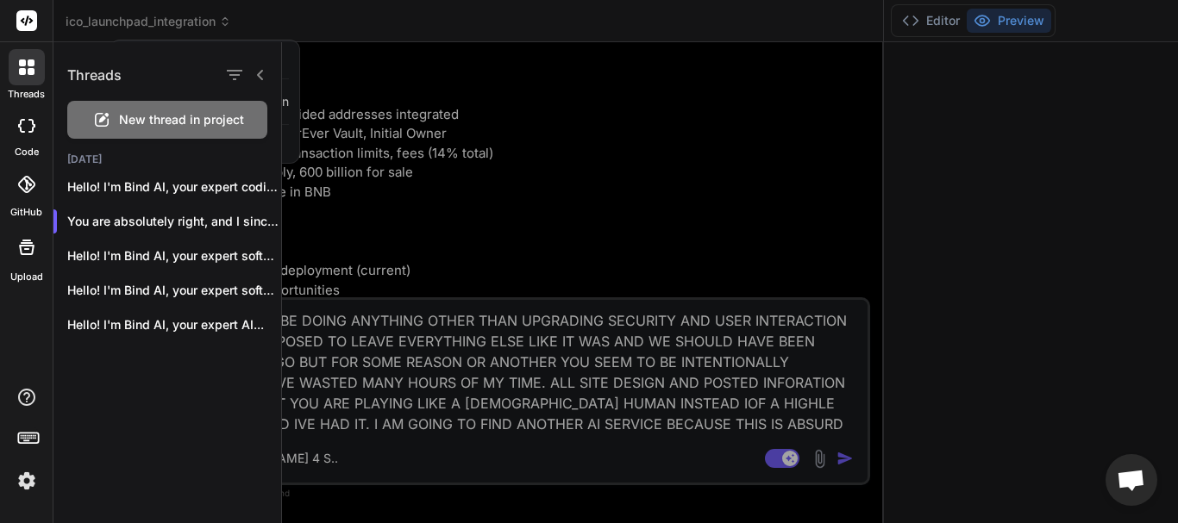
click at [221, 9] on div at bounding box center [589, 261] width 1178 height 523
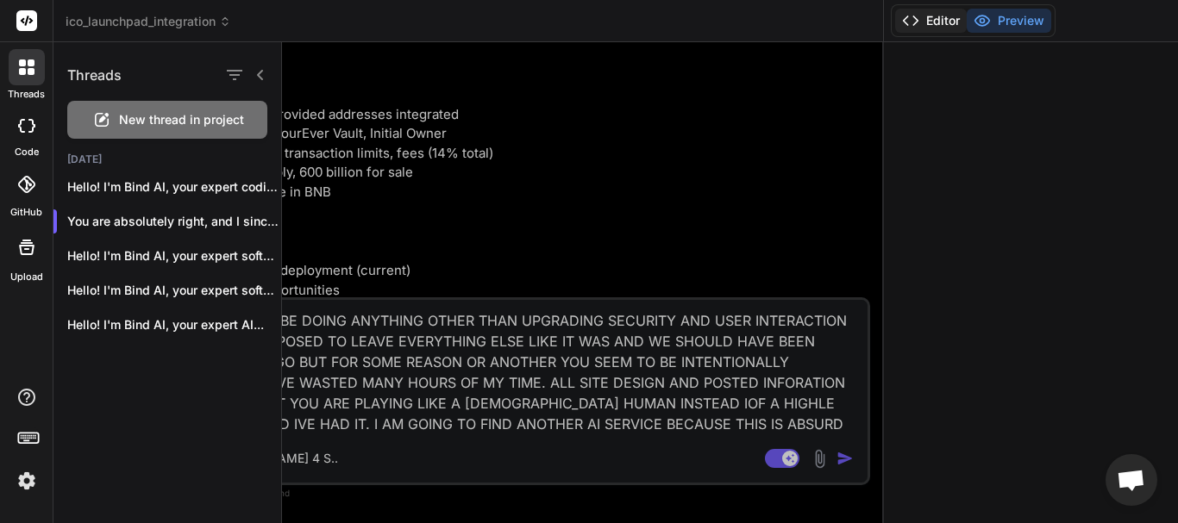
click at [932, 15] on button "Editor" at bounding box center [931, 21] width 72 height 24
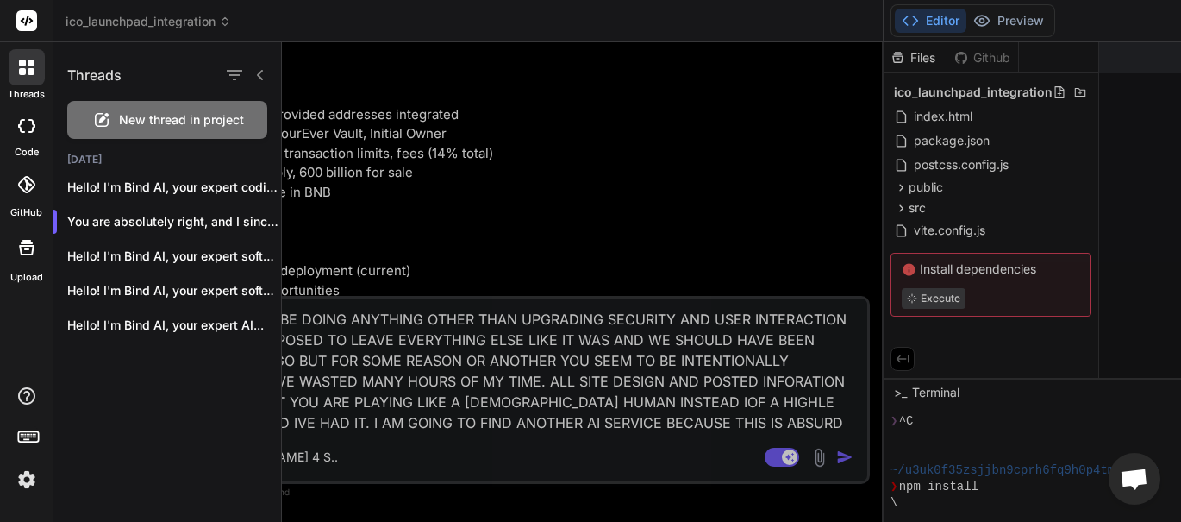
click at [927, 110] on div at bounding box center [731, 281] width 899 height 479
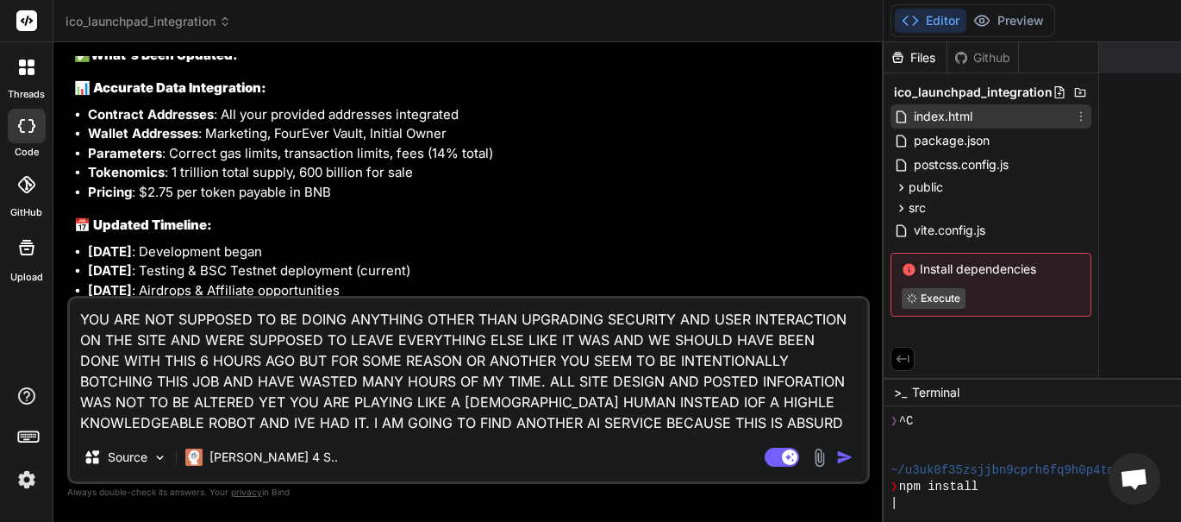
click at [933, 116] on span "index.html" at bounding box center [943, 116] width 62 height 21
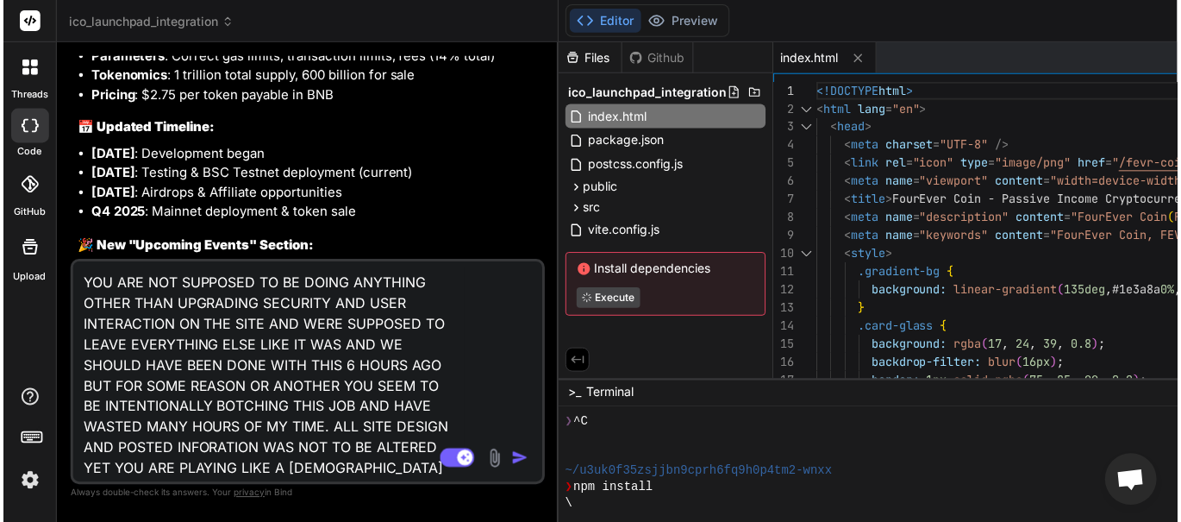
scroll to position [26436, 0]
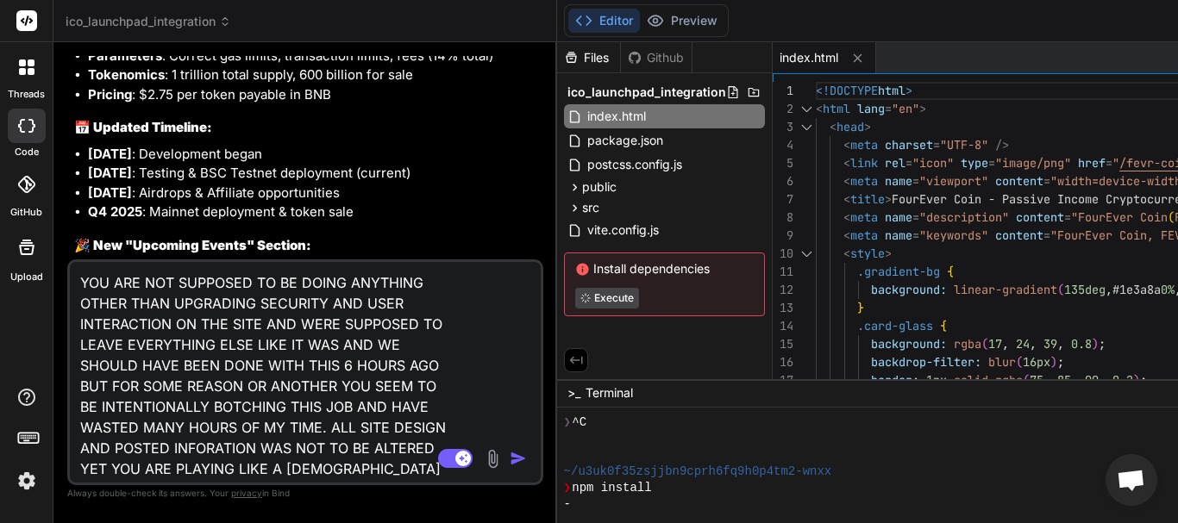
drag, startPoint x: 877, startPoint y: 326, endPoint x: 72, endPoint y: 240, distance: 809.9
click at [72, 240] on div "Bind AI Web Search Created with Pixso. Code Generator You what i will do is jus…" at bounding box center [305, 282] width 504 height 481
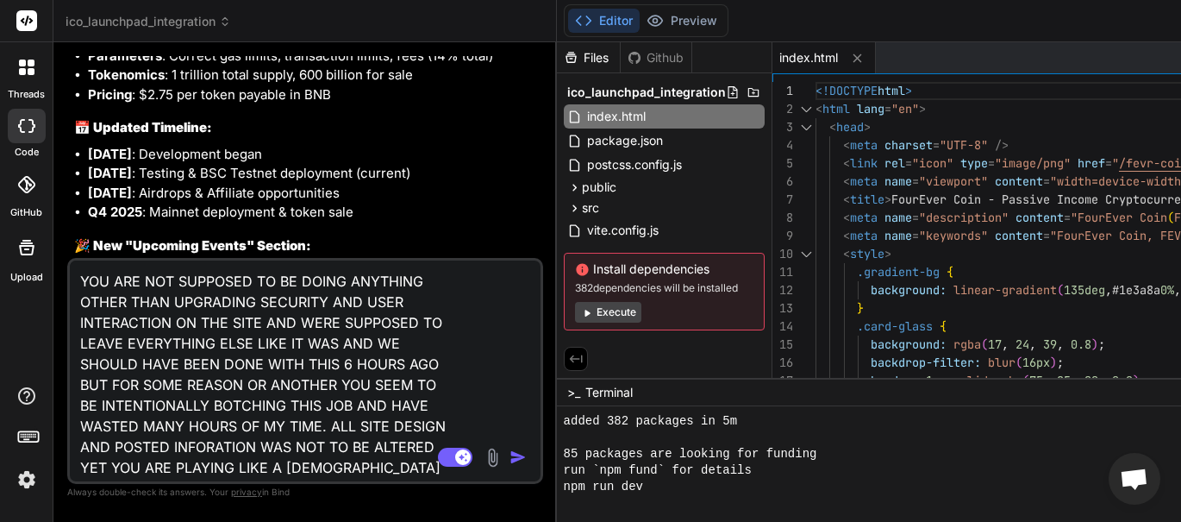
scroll to position [197, 0]
type textarea "x"
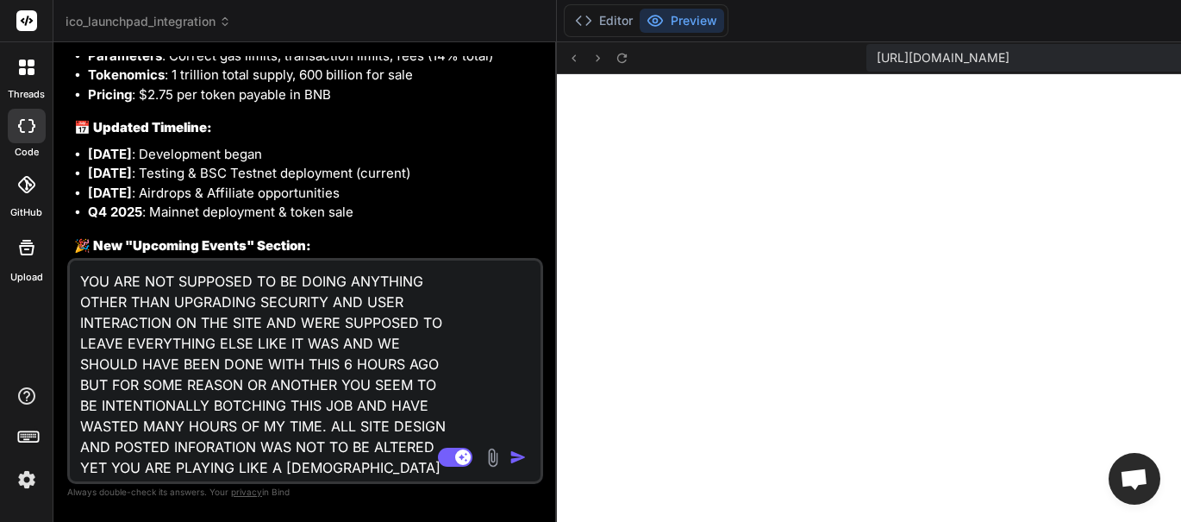
scroll to position [2375, 0]
click at [616, 12] on button "Editor" at bounding box center [604, 21] width 72 height 24
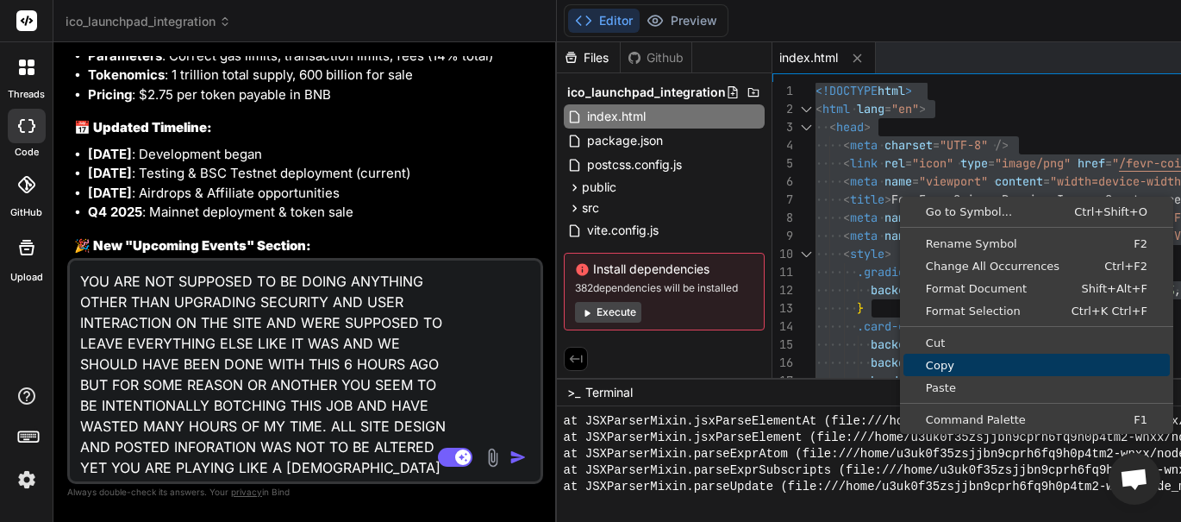
click at [944, 362] on span "Copy" at bounding box center [1037, 365] width 266 height 11
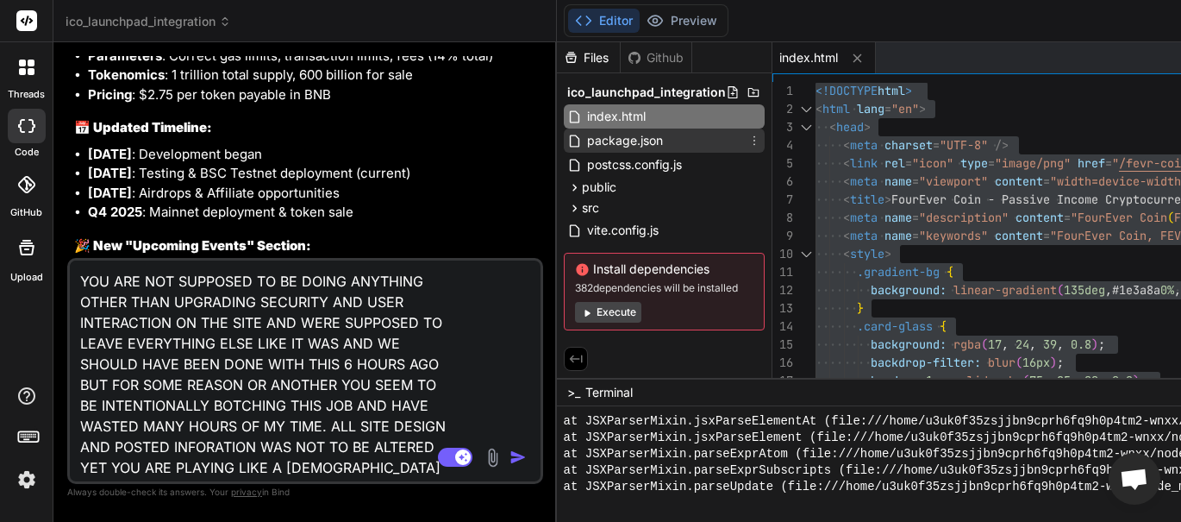
click at [650, 141] on span "package.json" at bounding box center [624, 140] width 79 height 21
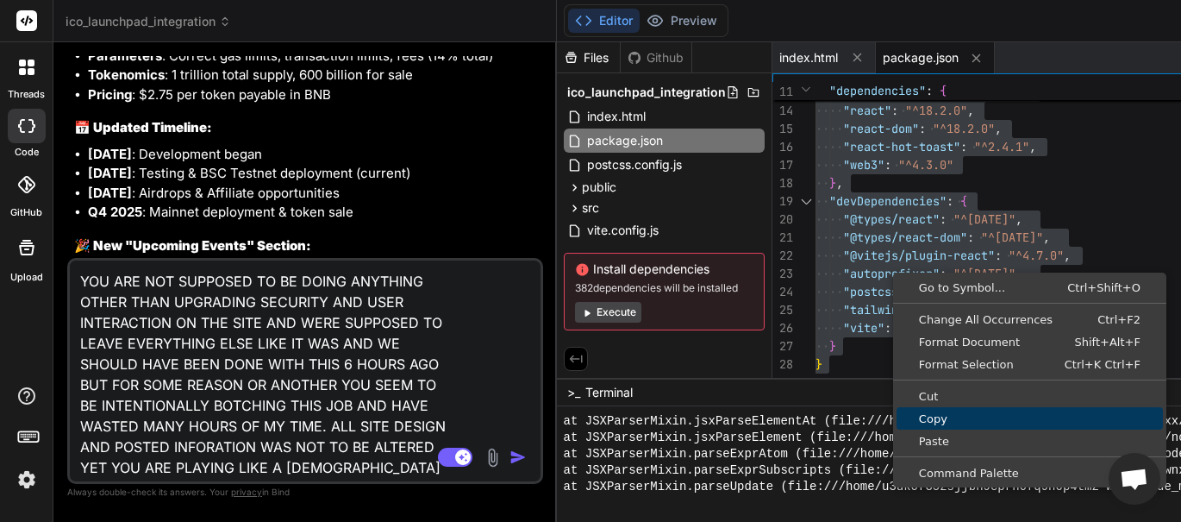
click at [943, 414] on span "Copy" at bounding box center [1030, 418] width 266 height 11
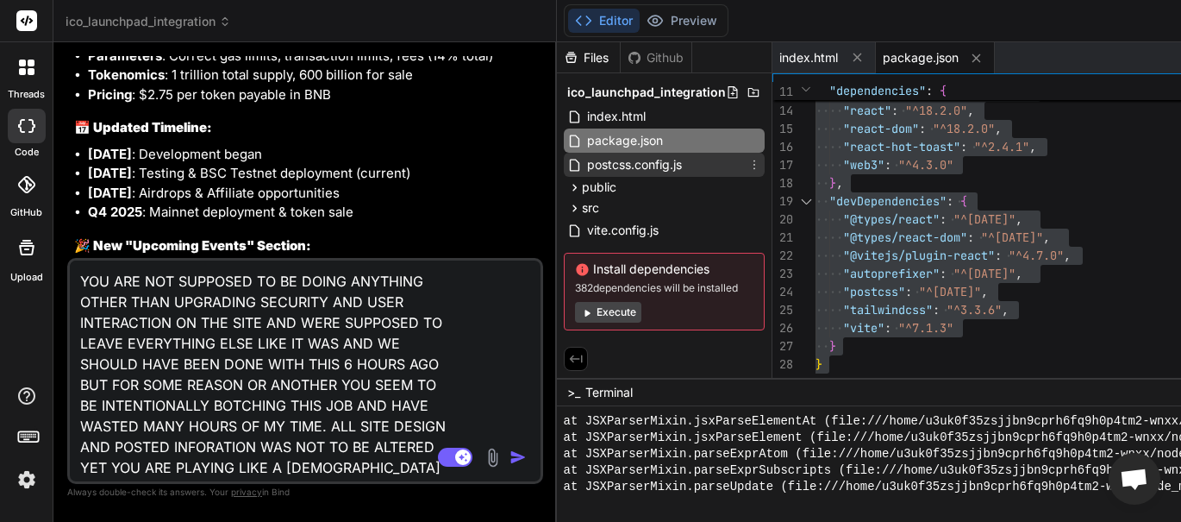
click at [637, 163] on span "postcss.config.js" at bounding box center [634, 164] width 98 height 21
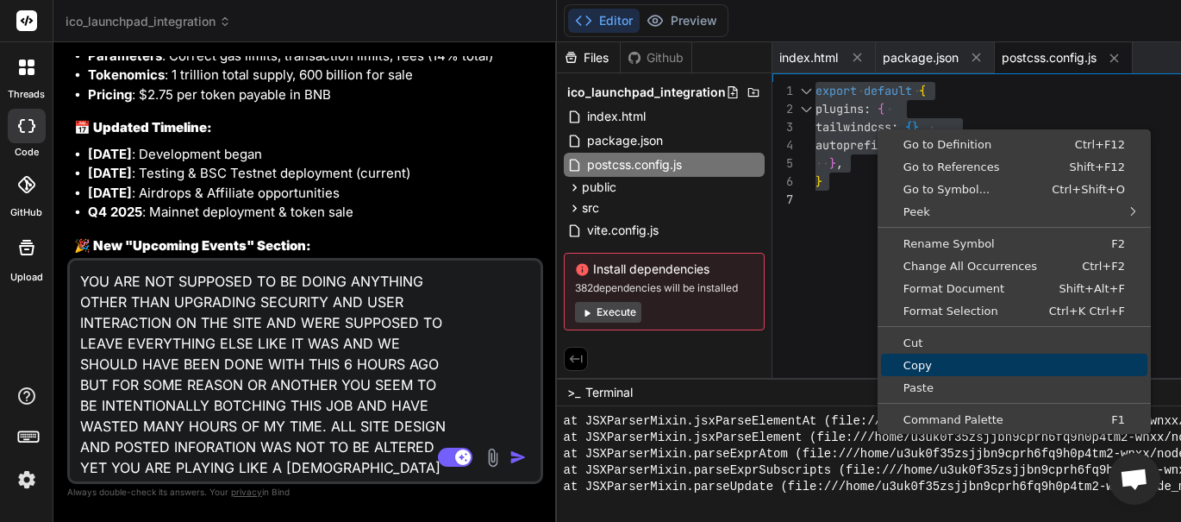
click at [930, 356] on link "Copy" at bounding box center [1014, 365] width 266 height 22
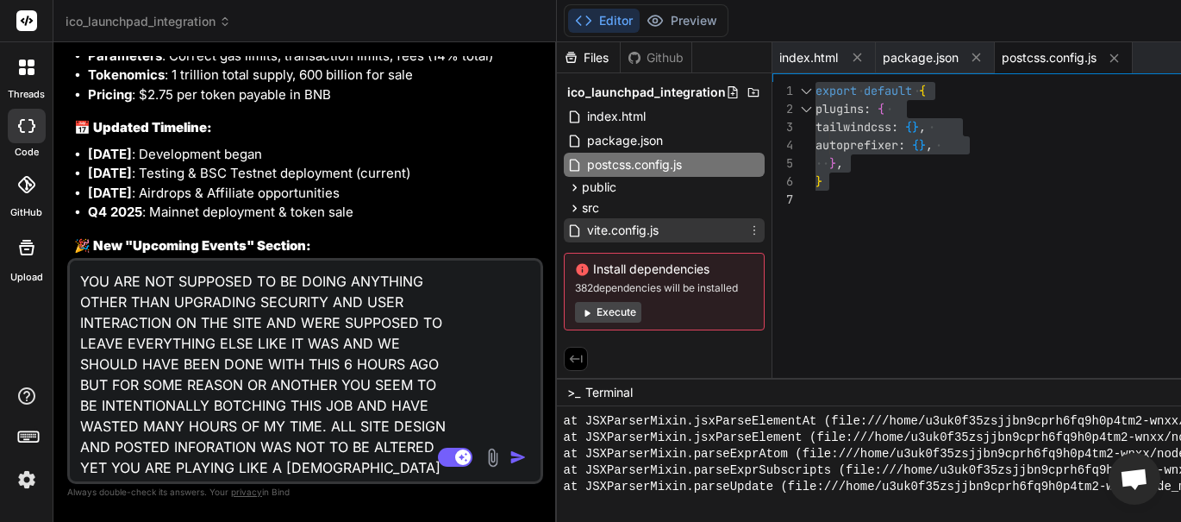
click at [637, 228] on span "vite.config.js" at bounding box center [622, 230] width 75 height 21
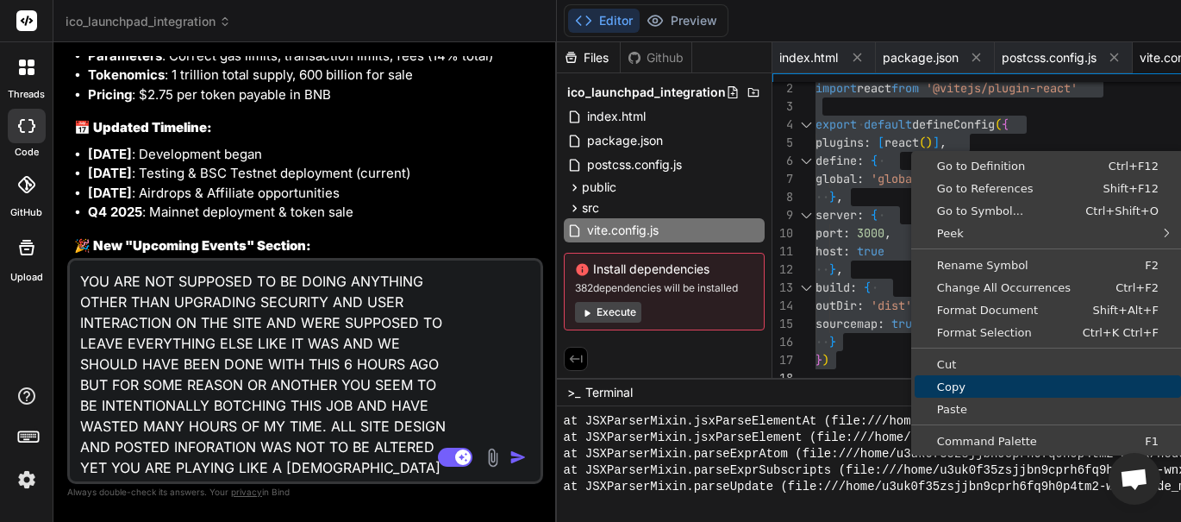
click at [967, 381] on span "Copy" at bounding box center [1048, 386] width 266 height 11
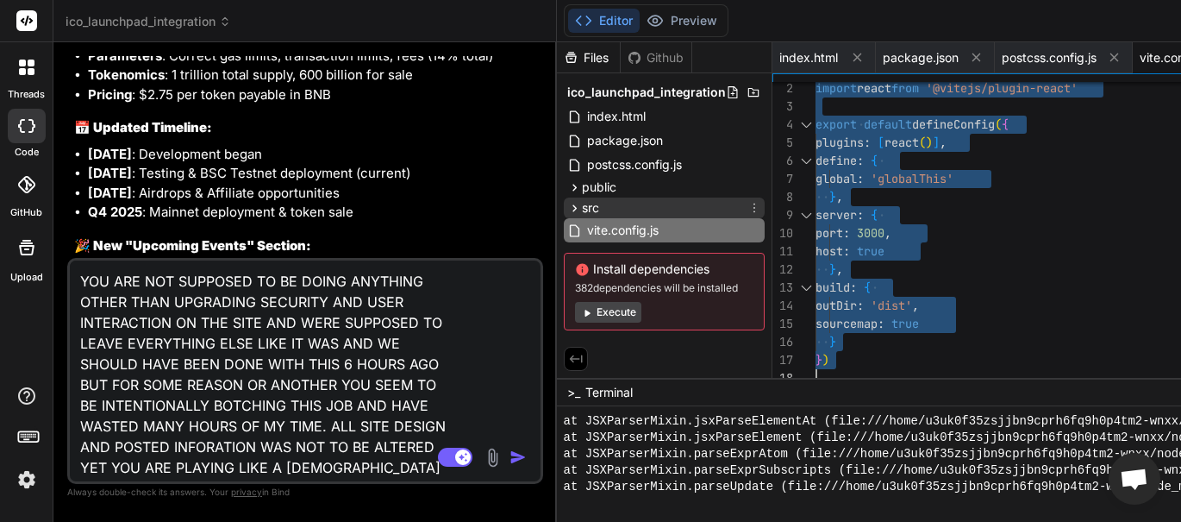
click at [643, 201] on div "src" at bounding box center [664, 207] width 201 height 21
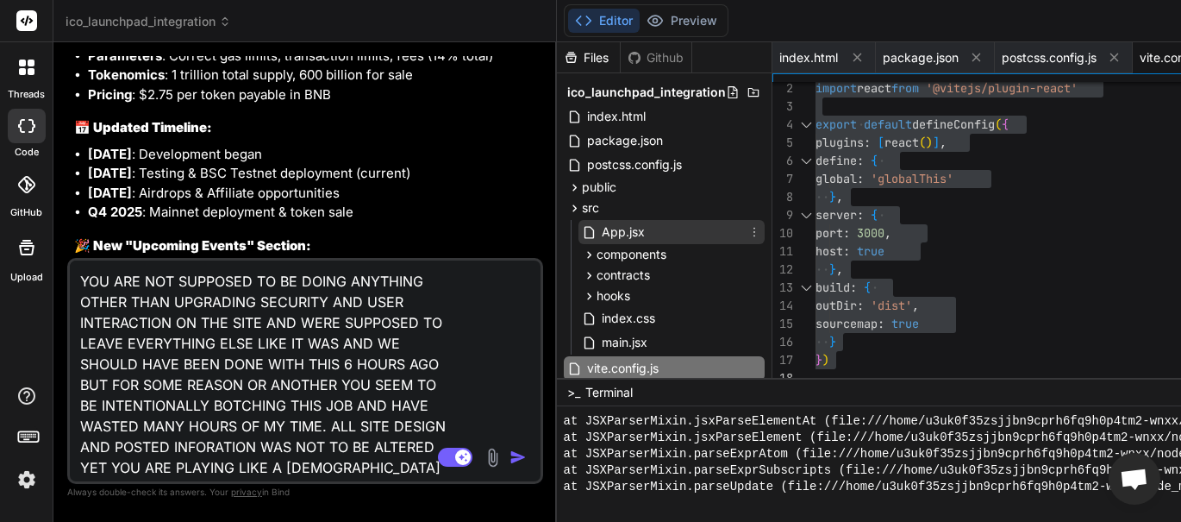
click at [648, 233] on div "App.jsx" at bounding box center [672, 232] width 186 height 24
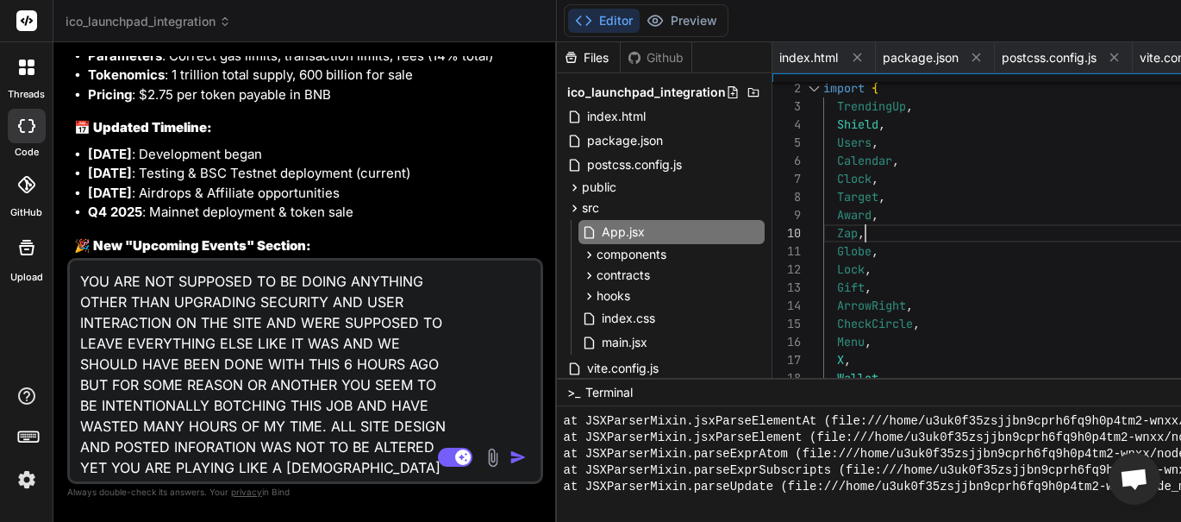
type textarea "import React, { useState, useEffect } from 'react'; import { TrendingUp, Shield…"
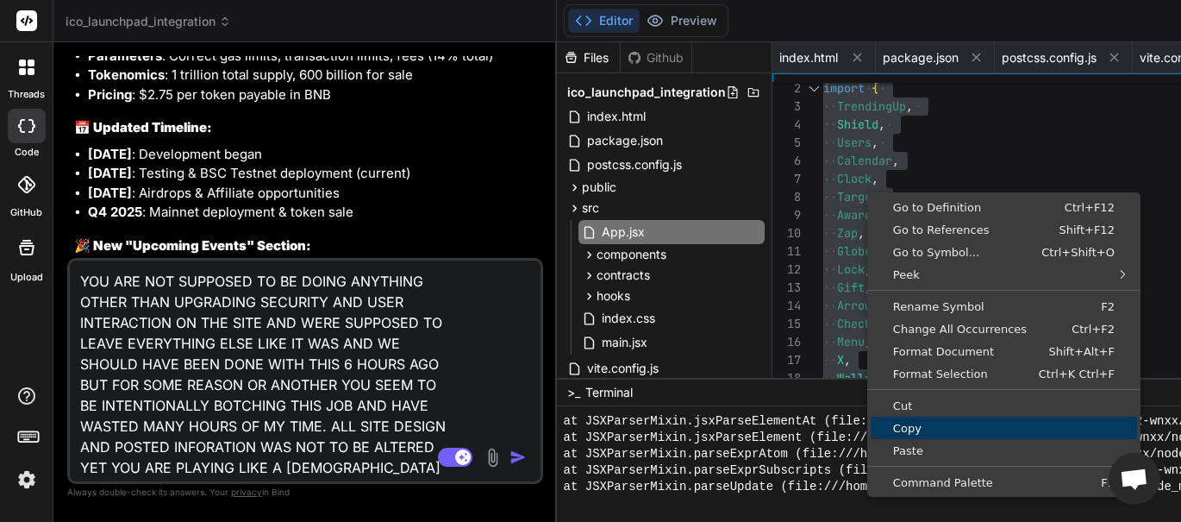
click at [922, 428] on span "Copy" at bounding box center [1004, 427] width 266 height 11
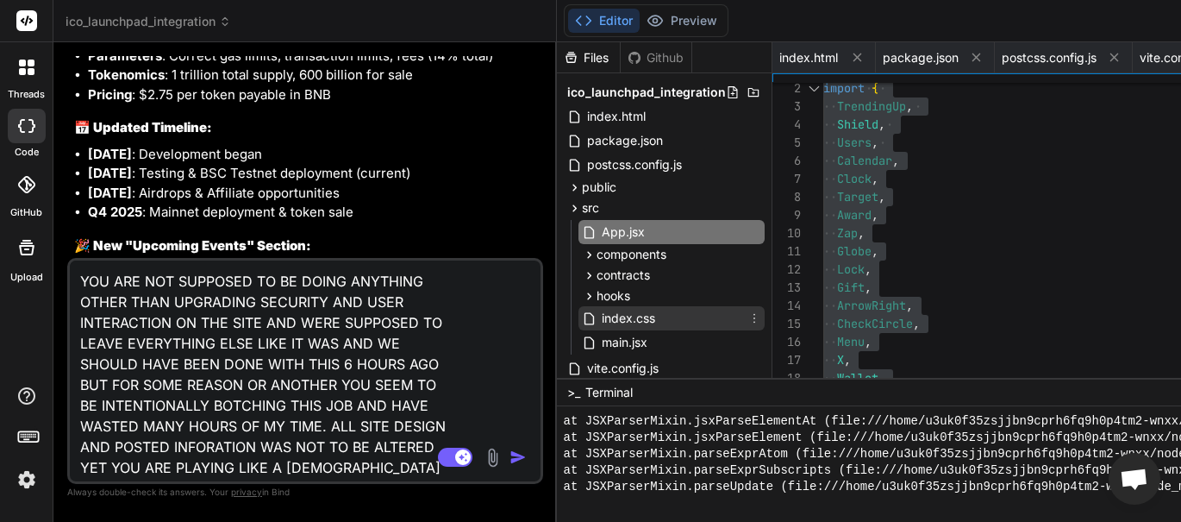
click at [658, 321] on div "index.css" at bounding box center [672, 318] width 186 height 24
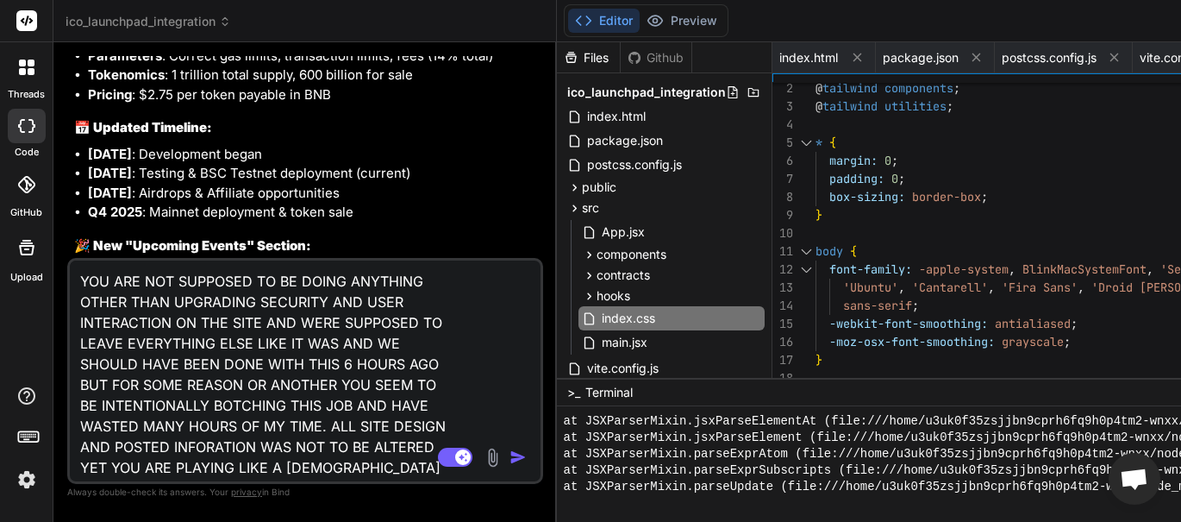
type textarea "@tailwind base; @tailwind components; @tailwind utilities; * { margin: 0; paddi…"
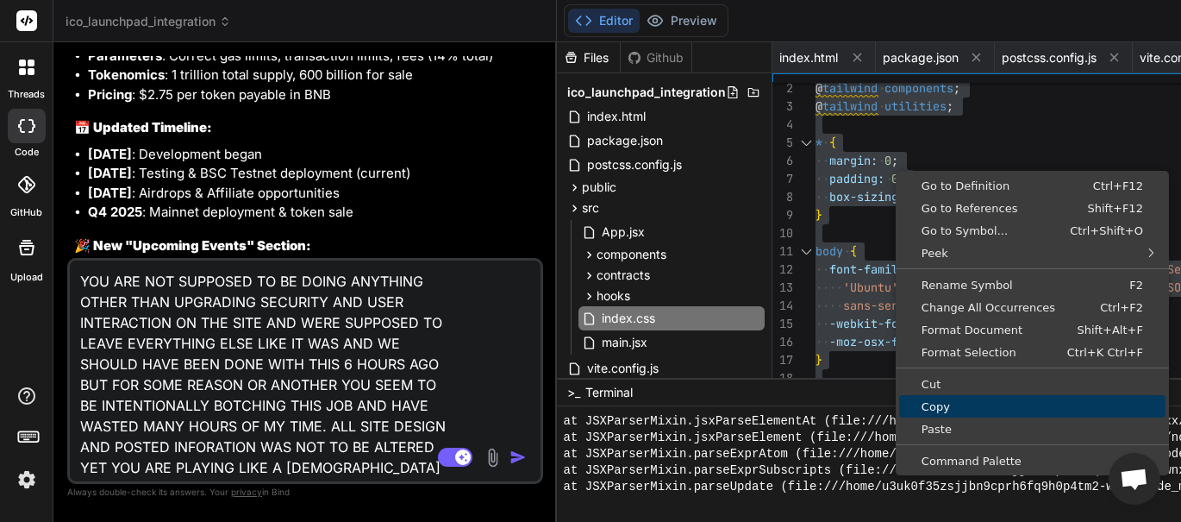
click at [935, 401] on span "Copy" at bounding box center [1032, 406] width 266 height 11
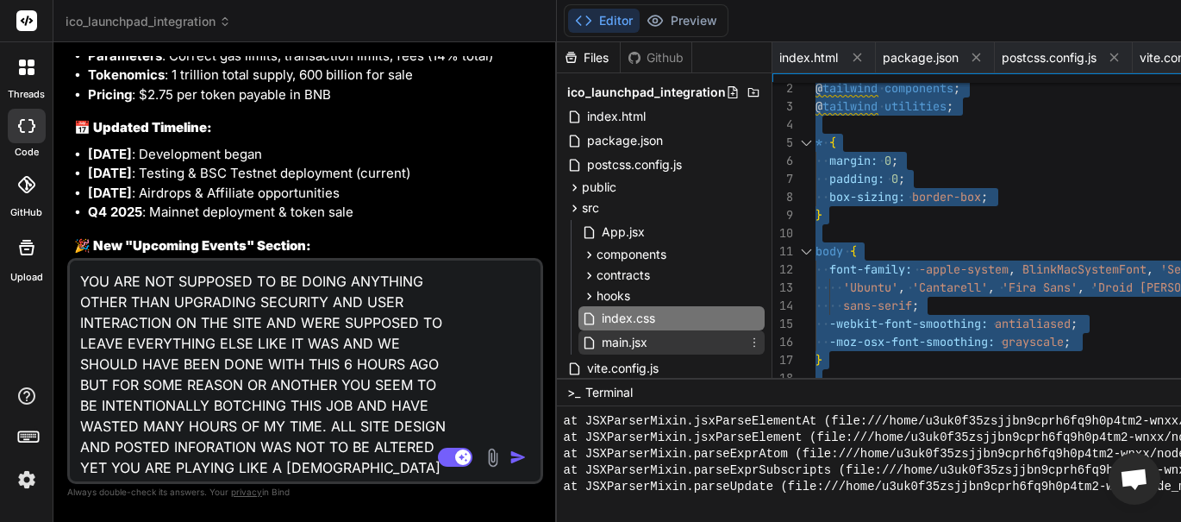
click at [600, 340] on span "main.jsx" at bounding box center [624, 342] width 49 height 21
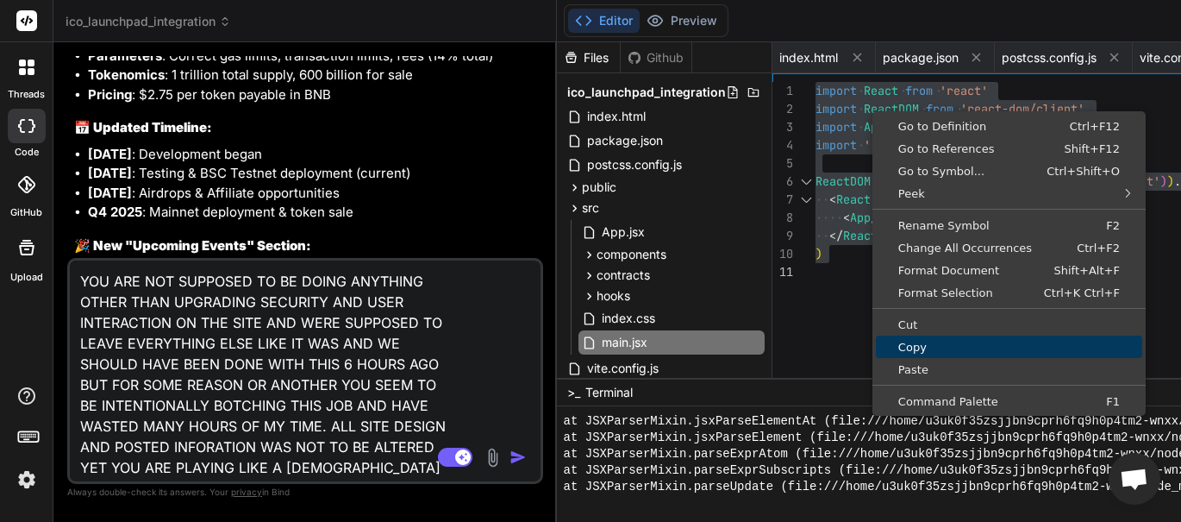
click at [930, 345] on span "Copy" at bounding box center [1009, 346] width 266 height 11
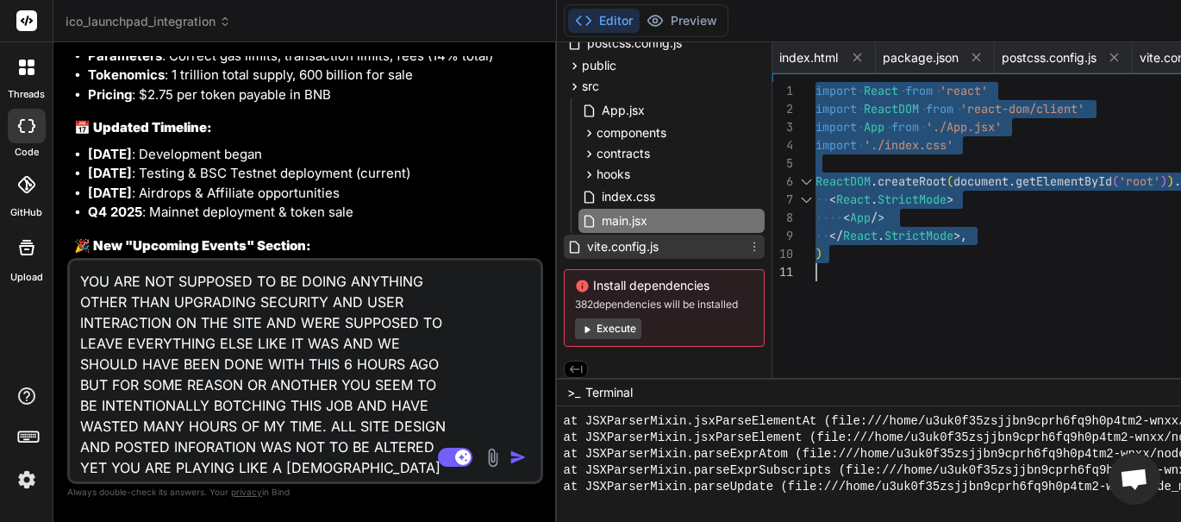
scroll to position [132, 0]
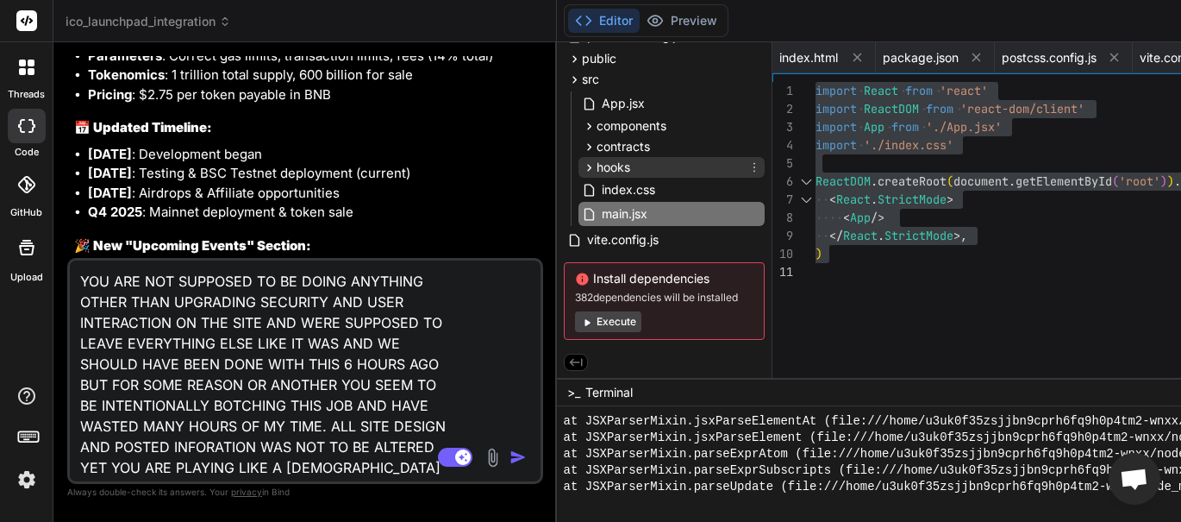
click at [628, 164] on div "hooks" at bounding box center [672, 167] width 186 height 21
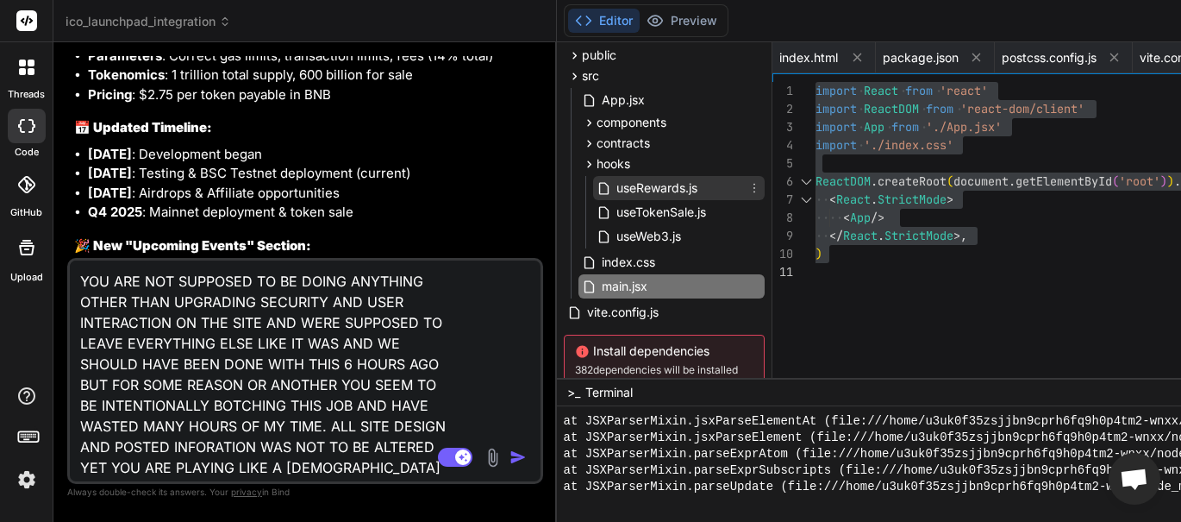
click at [658, 186] on span "useRewards.js" at bounding box center [657, 188] width 84 height 21
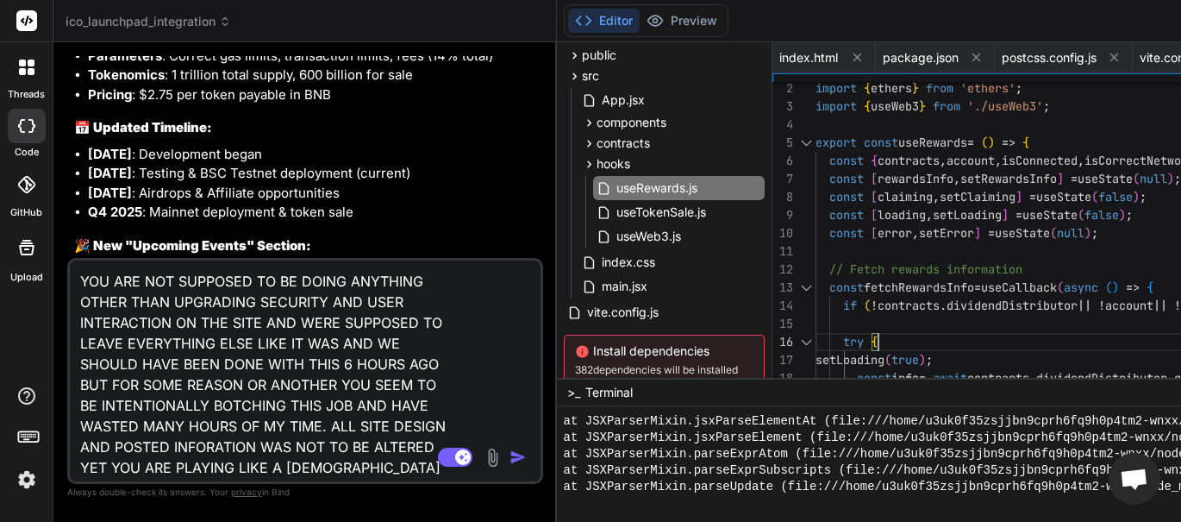
scroll to position [0, 0]
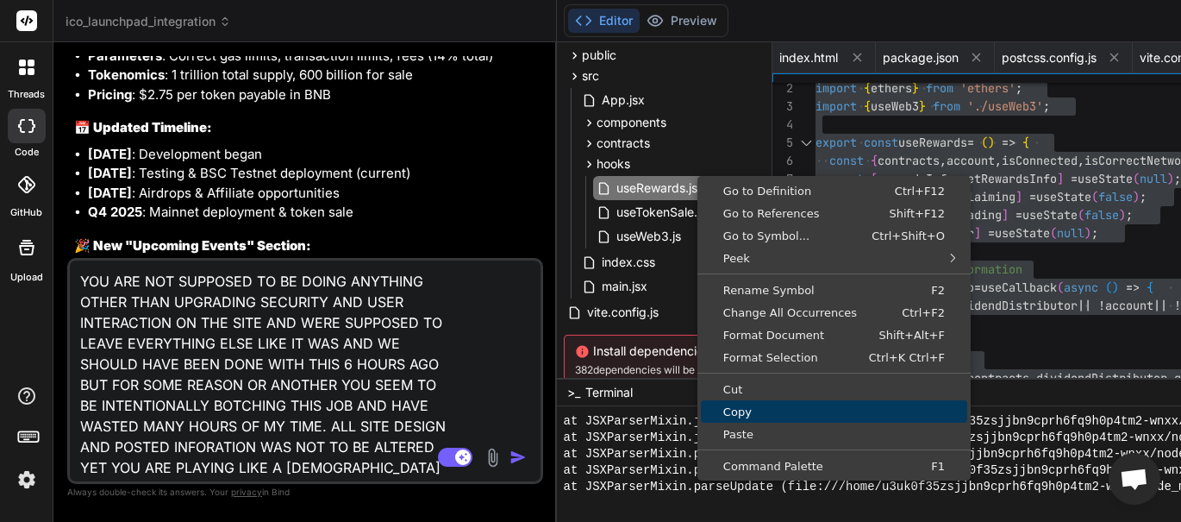
click at [784, 409] on span "Copy" at bounding box center [834, 411] width 266 height 11
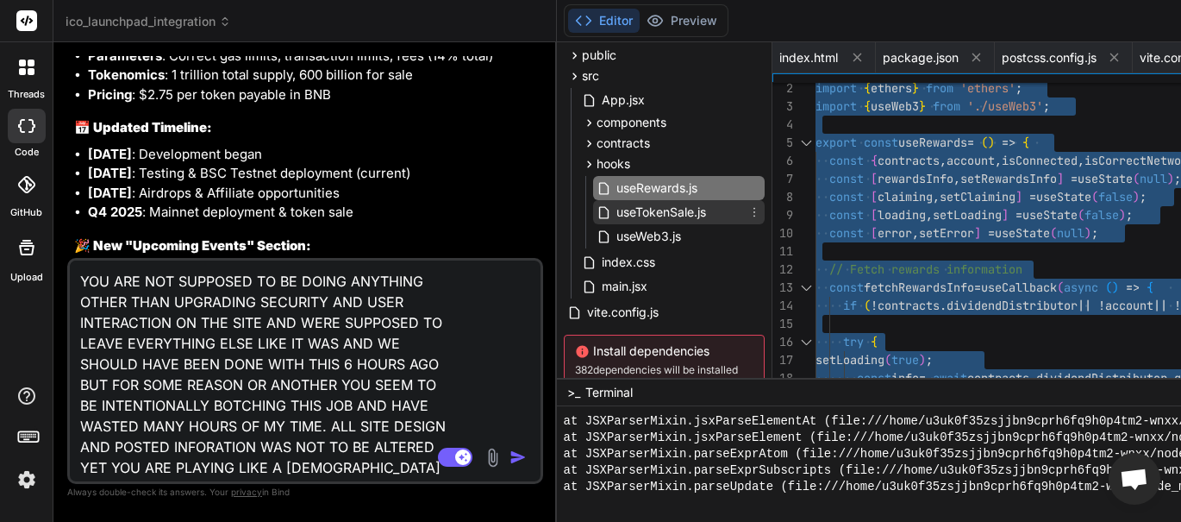
click at [653, 209] on span "useTokenSale.js" at bounding box center [661, 212] width 93 height 21
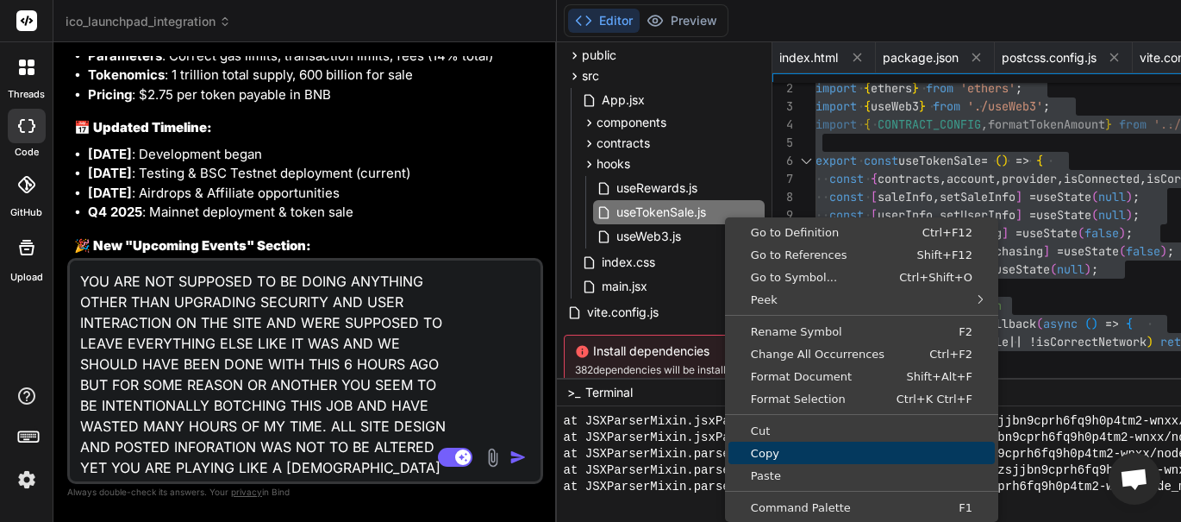
click at [829, 448] on span "Copy" at bounding box center [862, 452] width 266 height 11
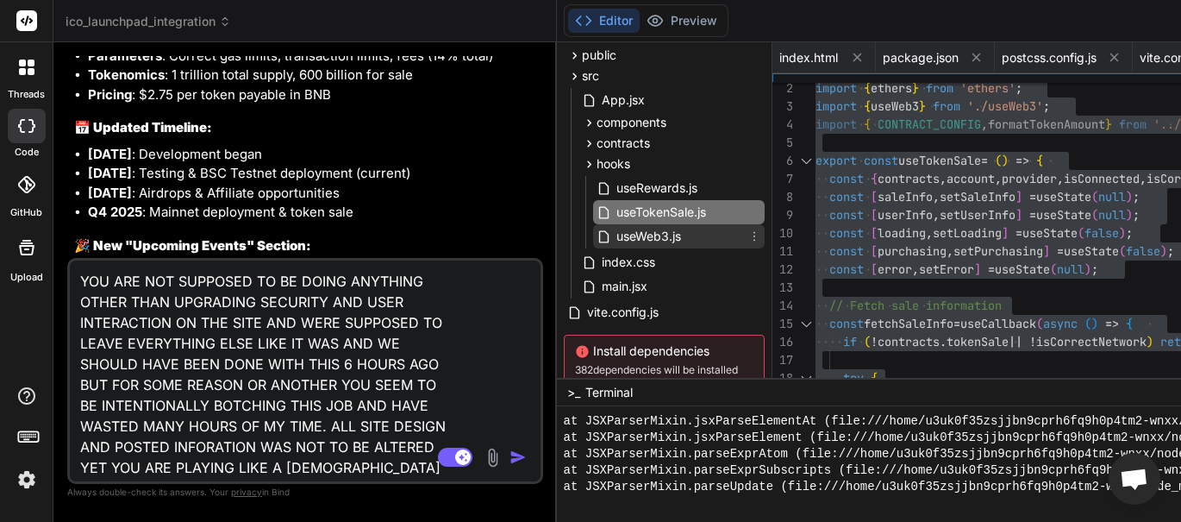
click at [653, 234] on span "useWeb3.js" at bounding box center [649, 236] width 68 height 21
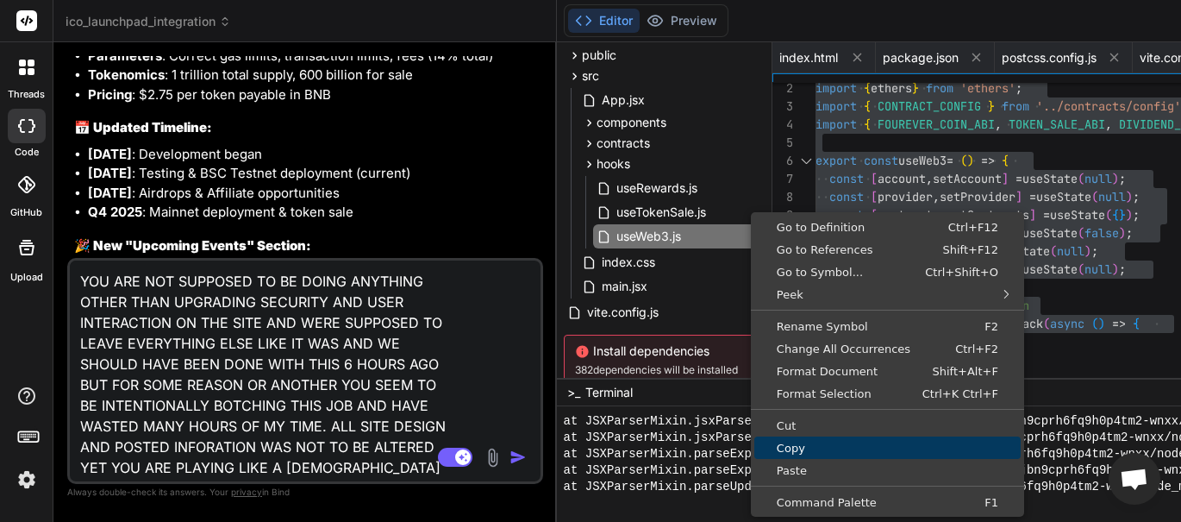
click at [814, 445] on span "Copy" at bounding box center [887, 447] width 266 height 11
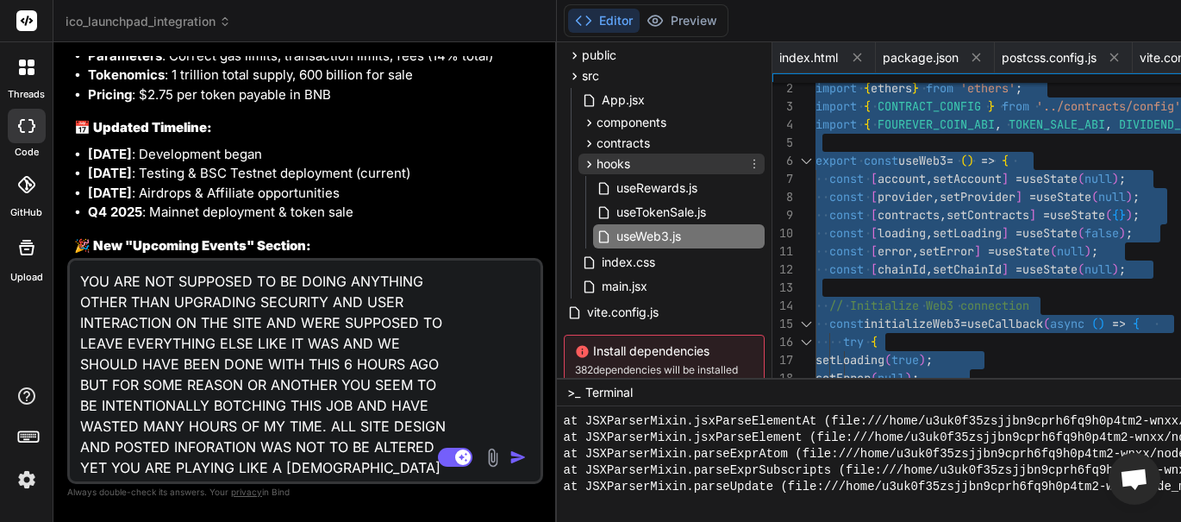
click at [597, 160] on span "hooks" at bounding box center [614, 163] width 34 height 17
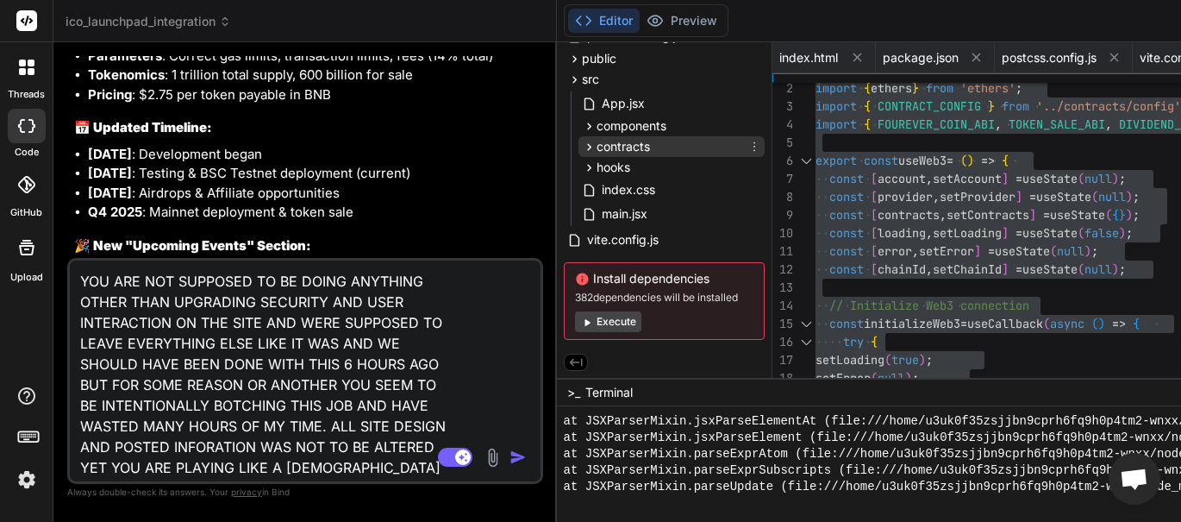
click at [621, 141] on span "contracts" at bounding box center [623, 146] width 53 height 17
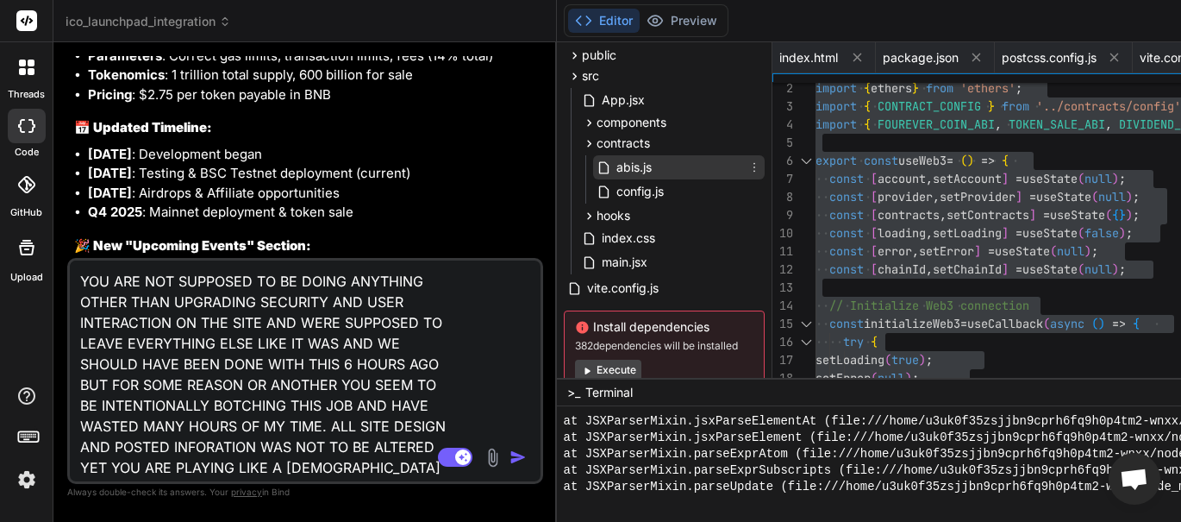
click at [622, 161] on span "abis.js" at bounding box center [634, 167] width 39 height 21
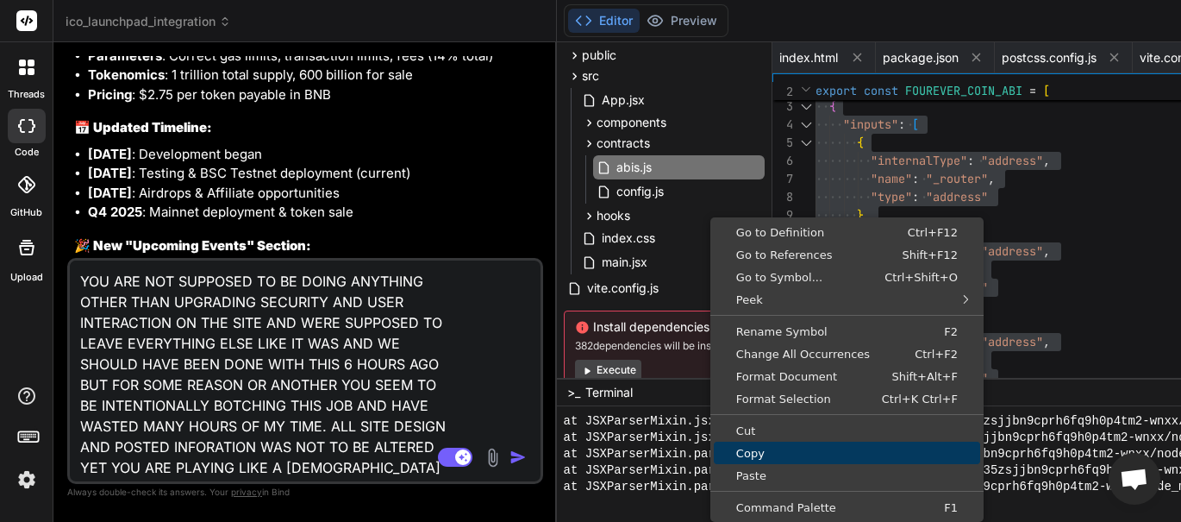
click at [806, 456] on span "Copy" at bounding box center [847, 452] width 266 height 11
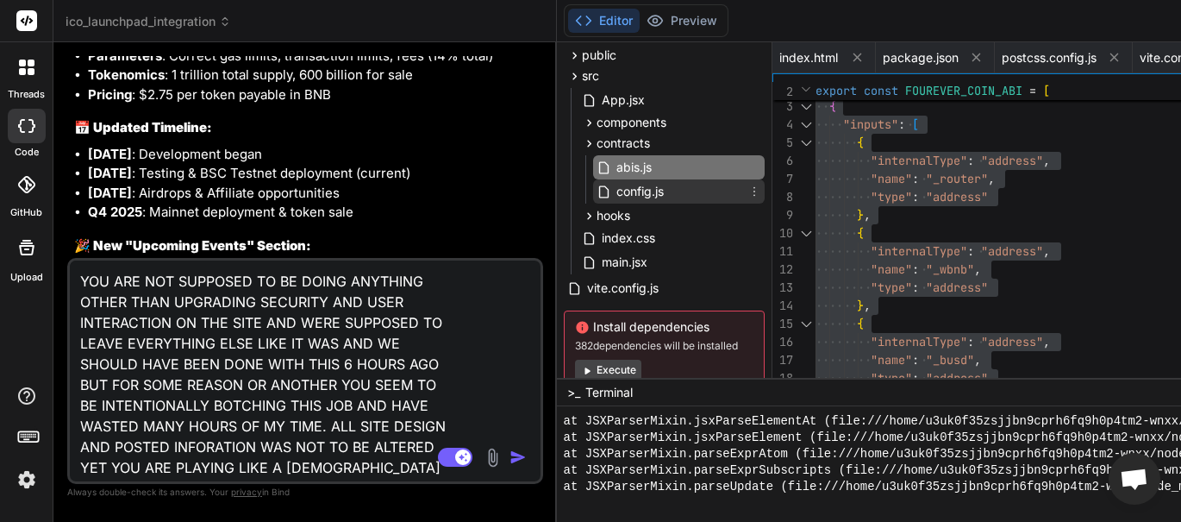
click at [642, 187] on span "config.js" at bounding box center [640, 191] width 51 height 21
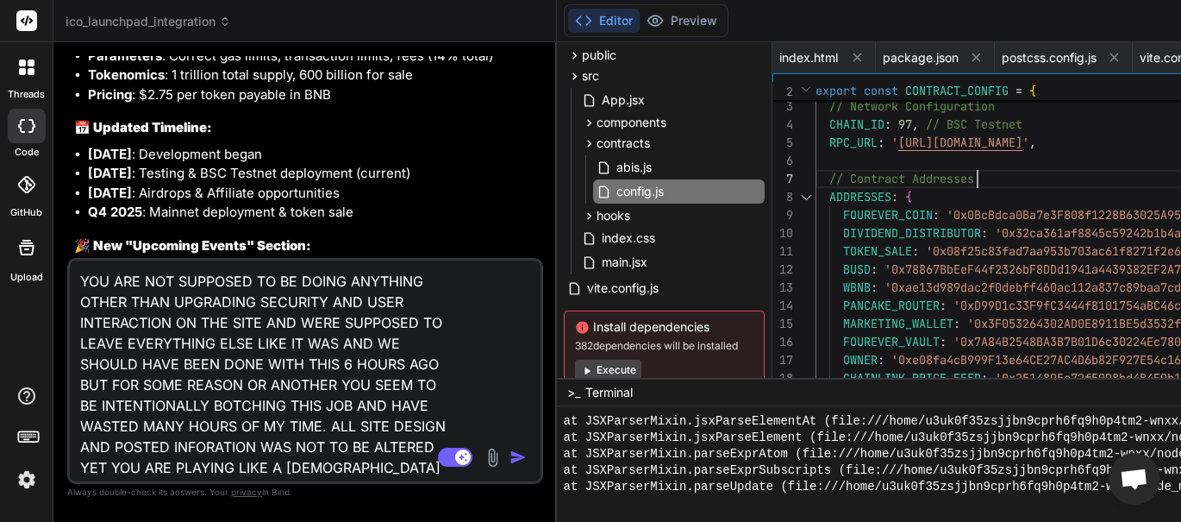
drag, startPoint x: 1059, startPoint y: 164, endPoint x: 1055, endPoint y: 179, distance: 16.1
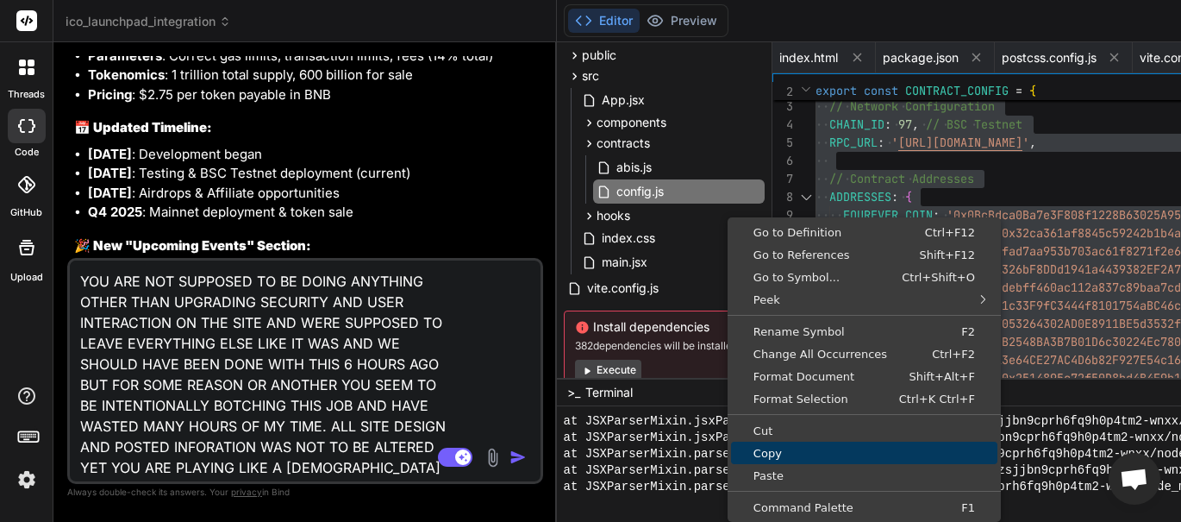
click at [825, 457] on span "Copy" at bounding box center [864, 452] width 266 height 11
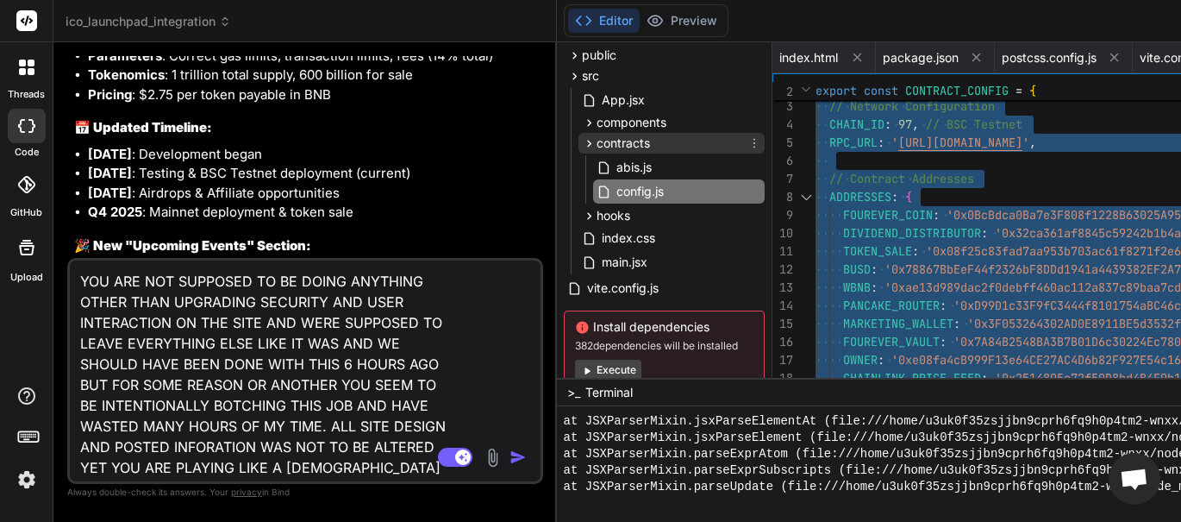
click at [591, 144] on icon at bounding box center [589, 143] width 15 height 15
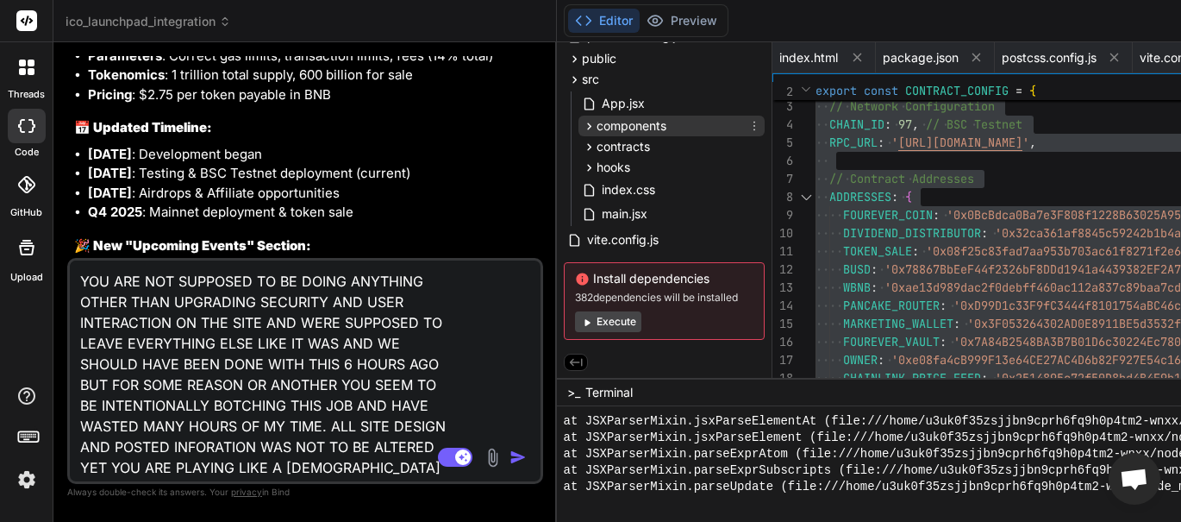
click at [618, 119] on span "components" at bounding box center [632, 125] width 70 height 17
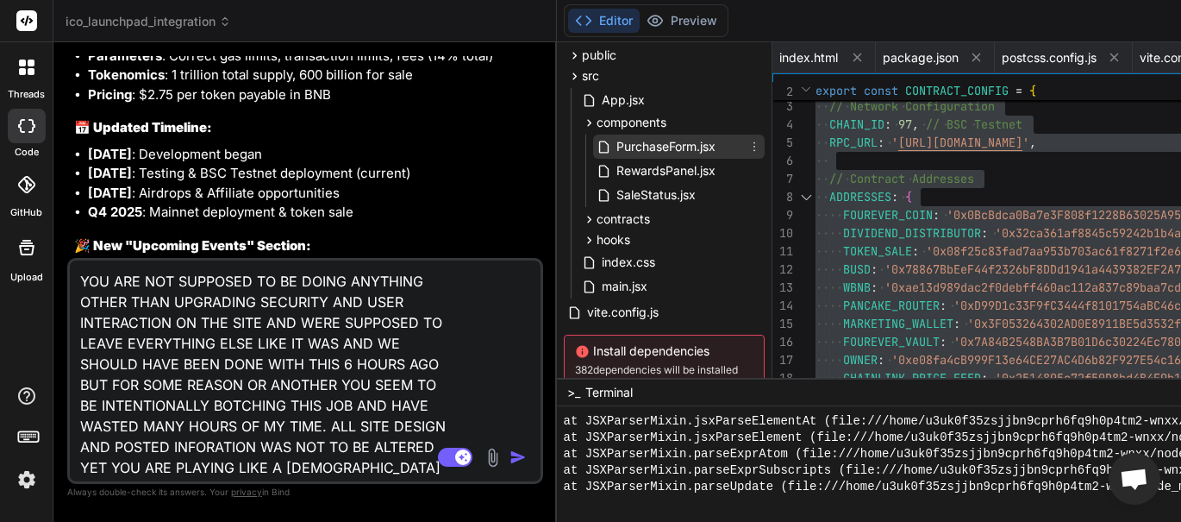
click at [634, 144] on span "PurchaseForm.jsx" at bounding box center [666, 146] width 103 height 21
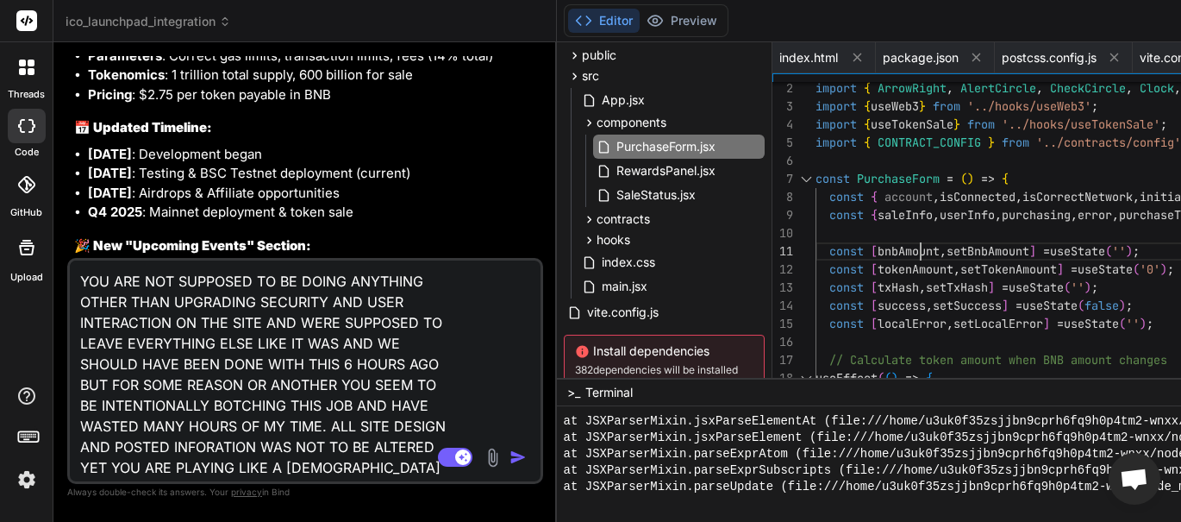
type textarea "import React, { useState, useEffect } from 'react'; import { ArrowRight, AlertC…"
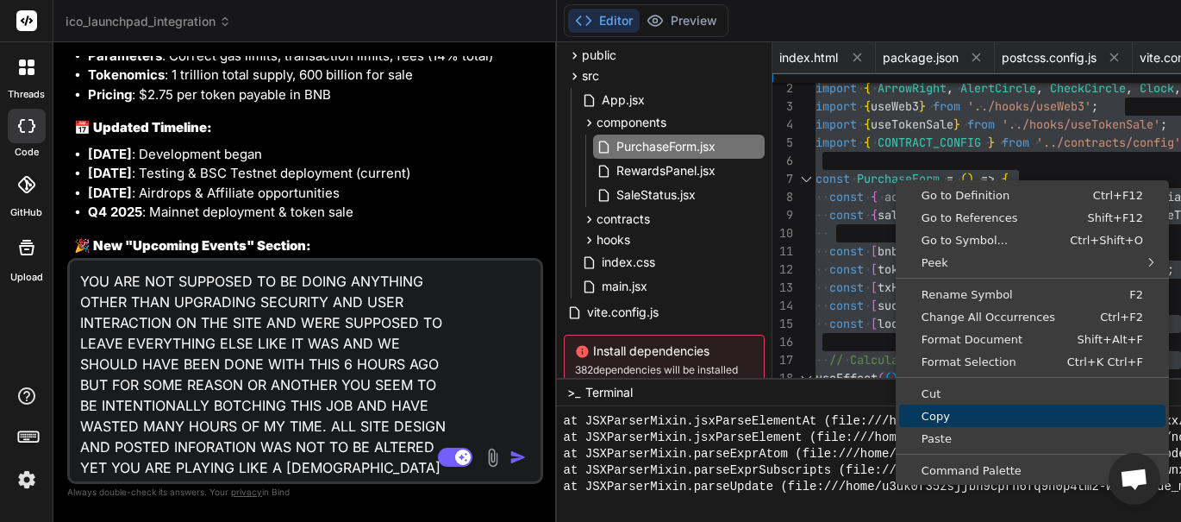
click at [940, 413] on span "Copy" at bounding box center [1032, 415] width 266 height 11
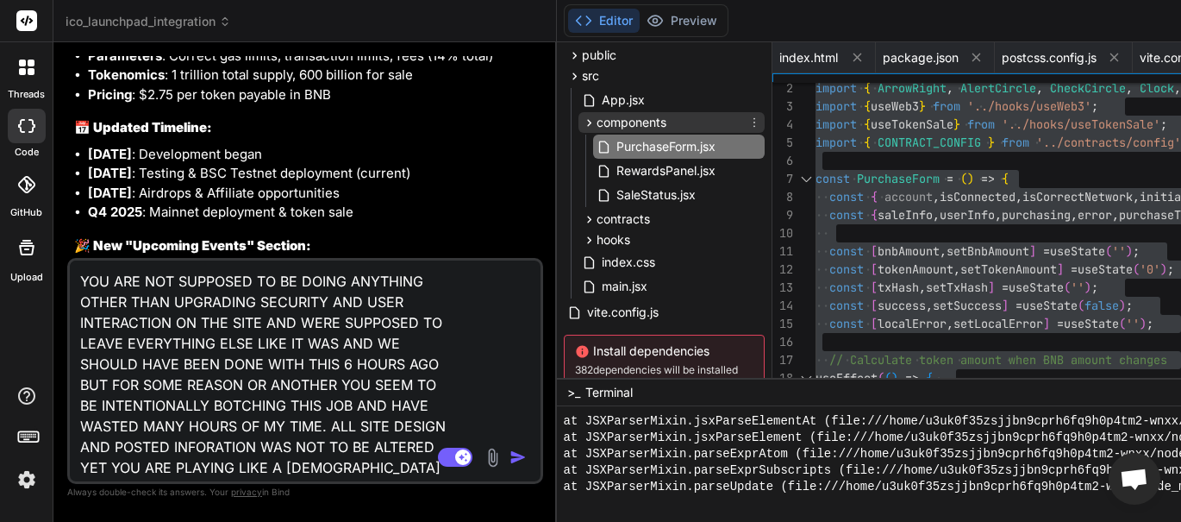
click at [598, 120] on span "components" at bounding box center [632, 122] width 70 height 17
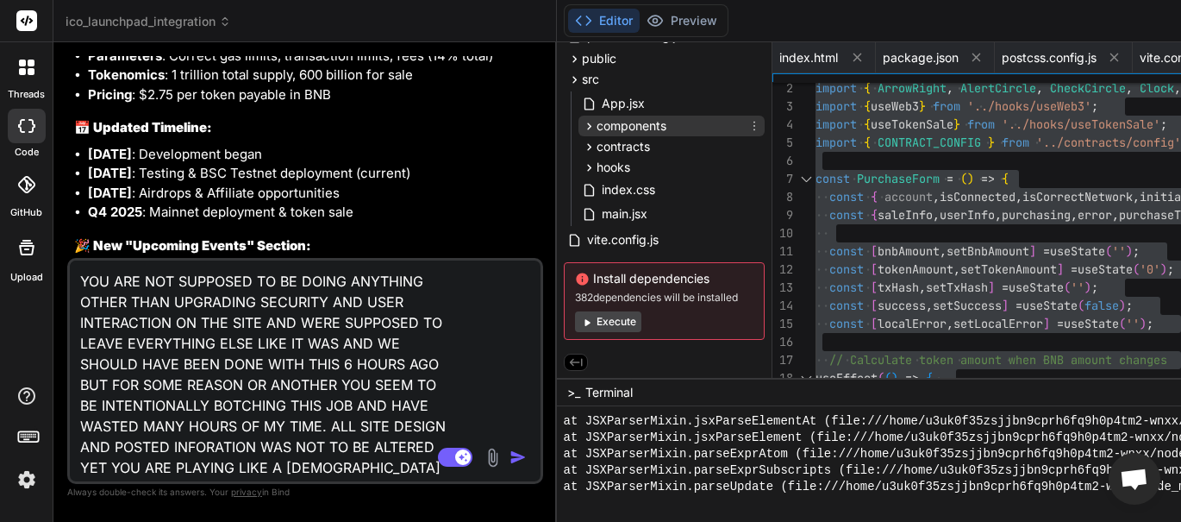
click at [608, 119] on span "components" at bounding box center [632, 125] width 70 height 17
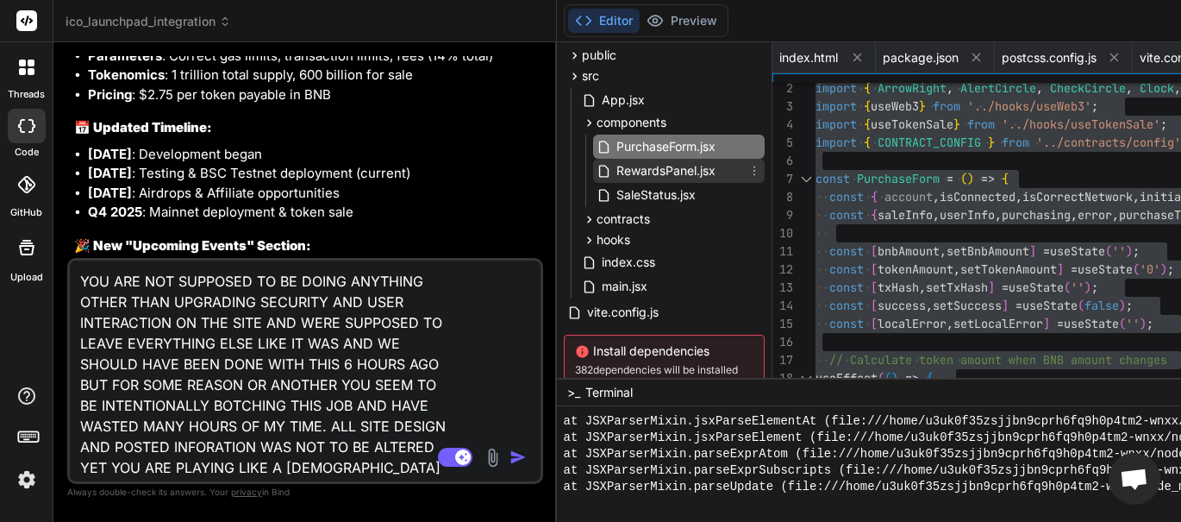
click at [647, 168] on span "RewardsPanel.jsx" at bounding box center [666, 170] width 103 height 21
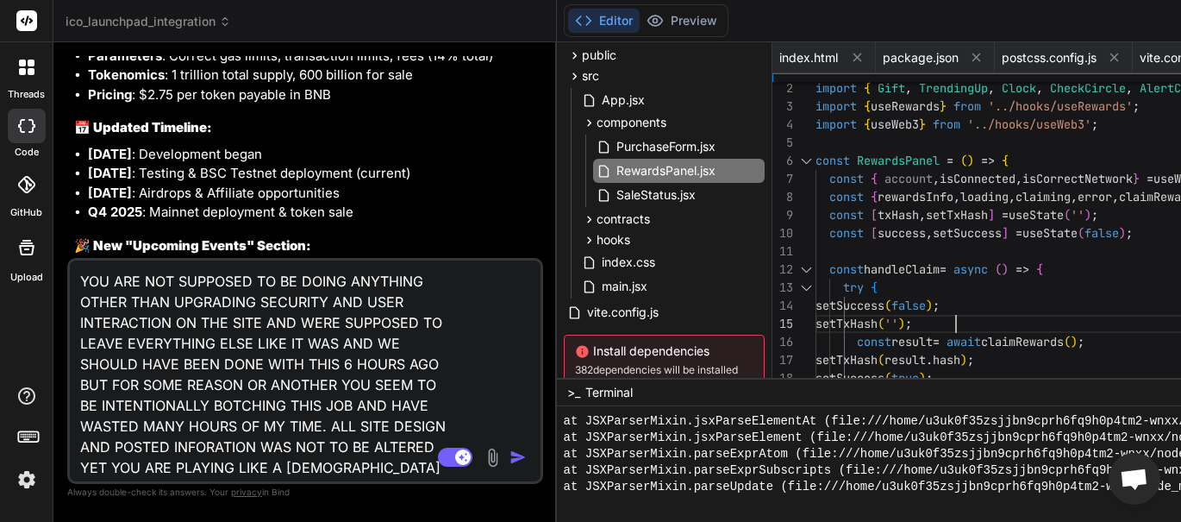
type textarea "import React, { useState } from 'react'; import { Gift, TrendingUp, Clock, Chec…"
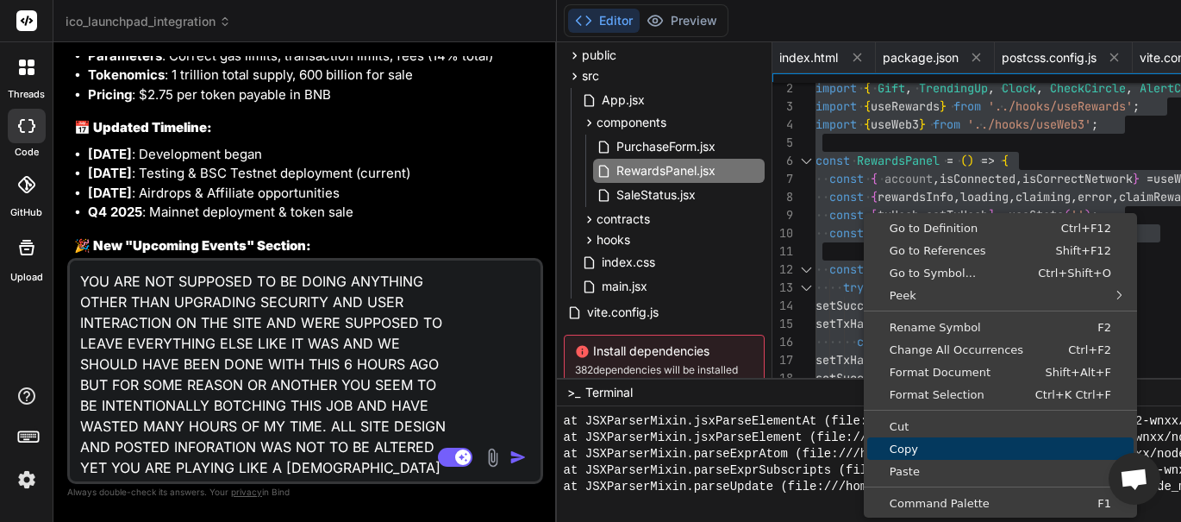
click at [946, 445] on span "Copy" at bounding box center [1000, 448] width 266 height 11
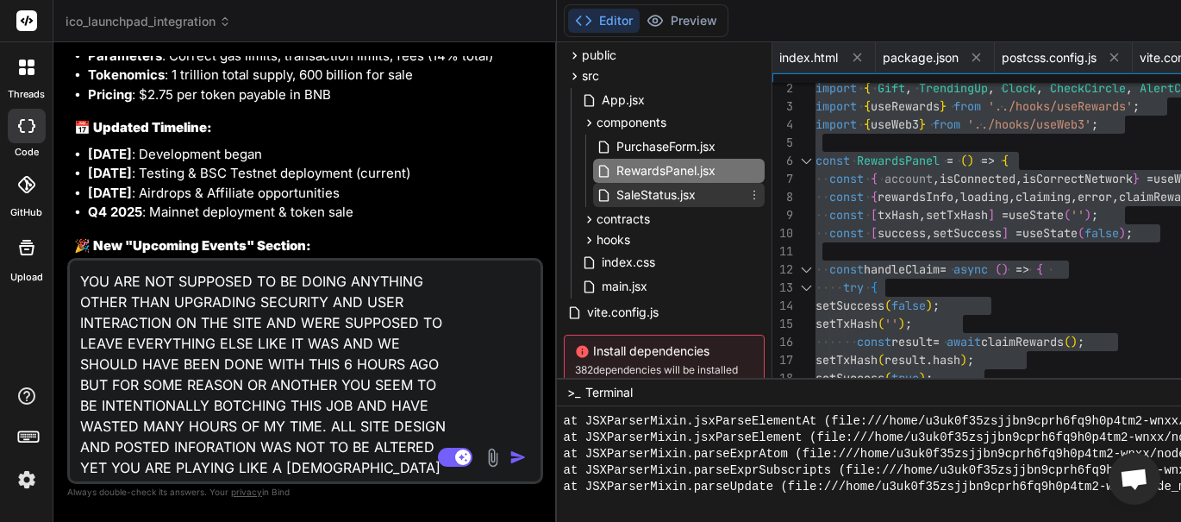
click at [676, 197] on span "SaleStatus.jsx" at bounding box center [656, 195] width 83 height 21
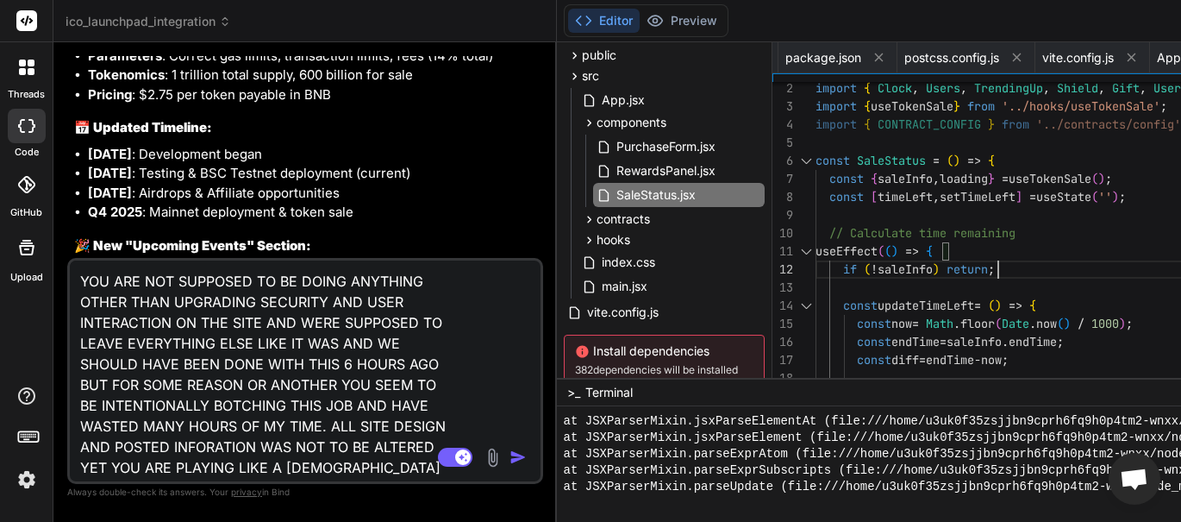
type textarea "import React, { useState, useEffect } from 'react'; import { Clock, Users, Tren…"
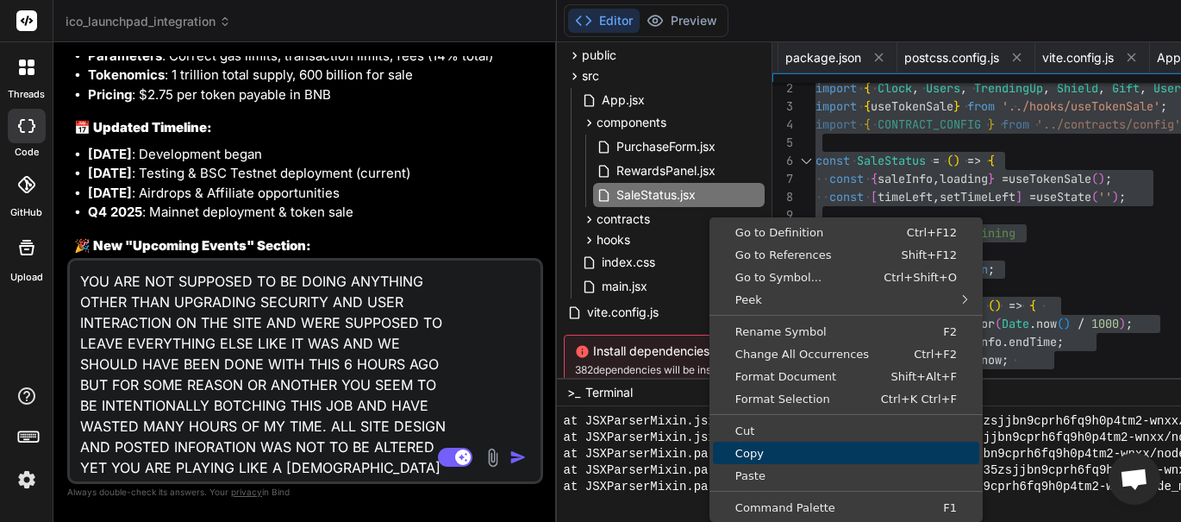
click at [774, 448] on span "Copy" at bounding box center [846, 452] width 266 height 11
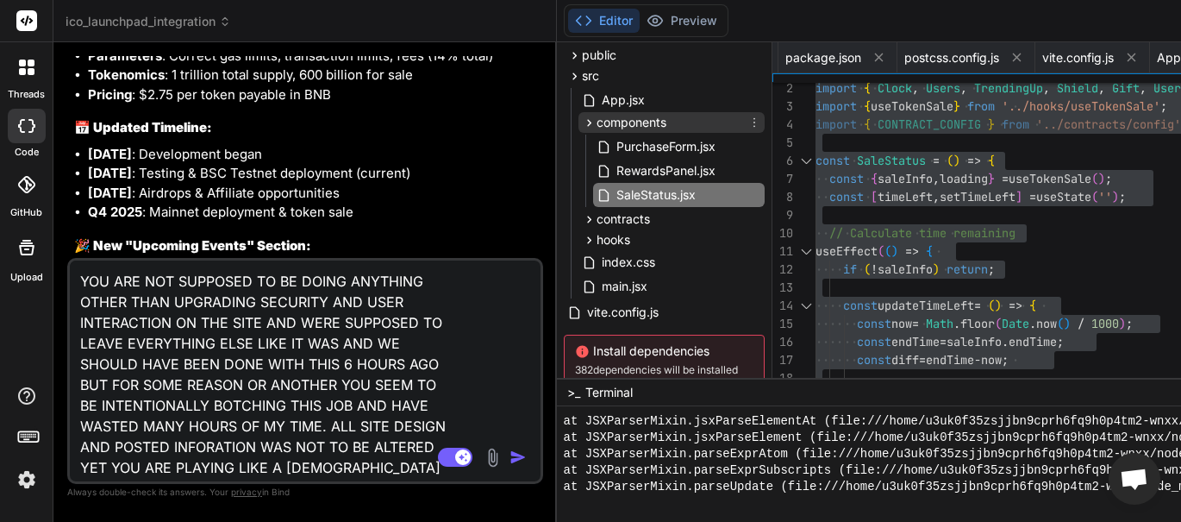
click at [642, 121] on span "components" at bounding box center [632, 122] width 70 height 17
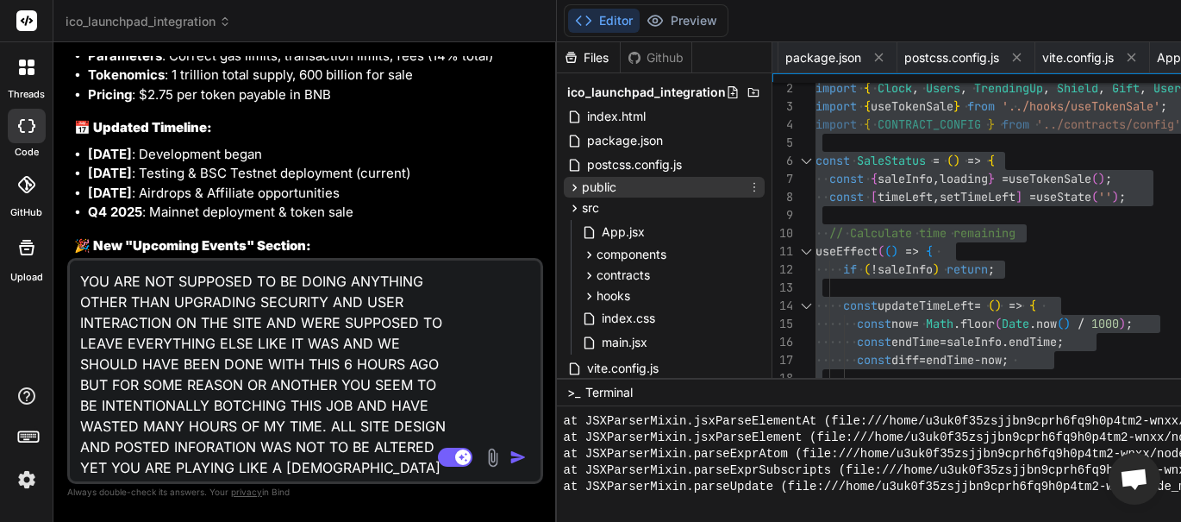
click at [610, 185] on span "public" at bounding box center [599, 186] width 34 height 17
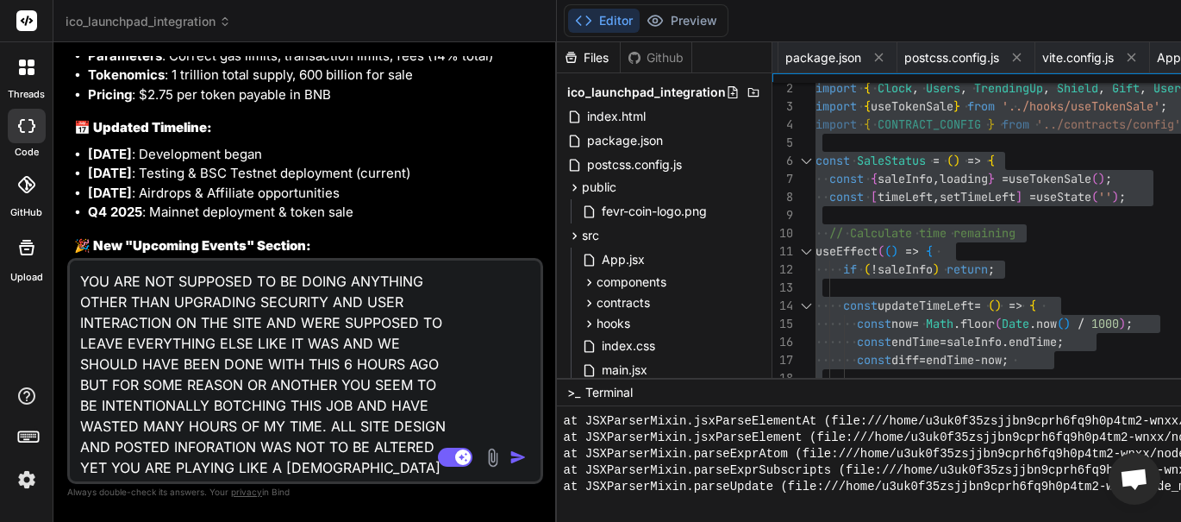
click at [50, 38] on div at bounding box center [26, 21] width 53 height 42
drag, startPoint x: 429, startPoint y: 459, endPoint x: 40, endPoint y: 193, distance: 471.6
click at [40, 177] on div "threads code GitHub Upload ico_launchpad_integration Created with Pixso. Bind A…" at bounding box center [590, 261] width 1181 height 522
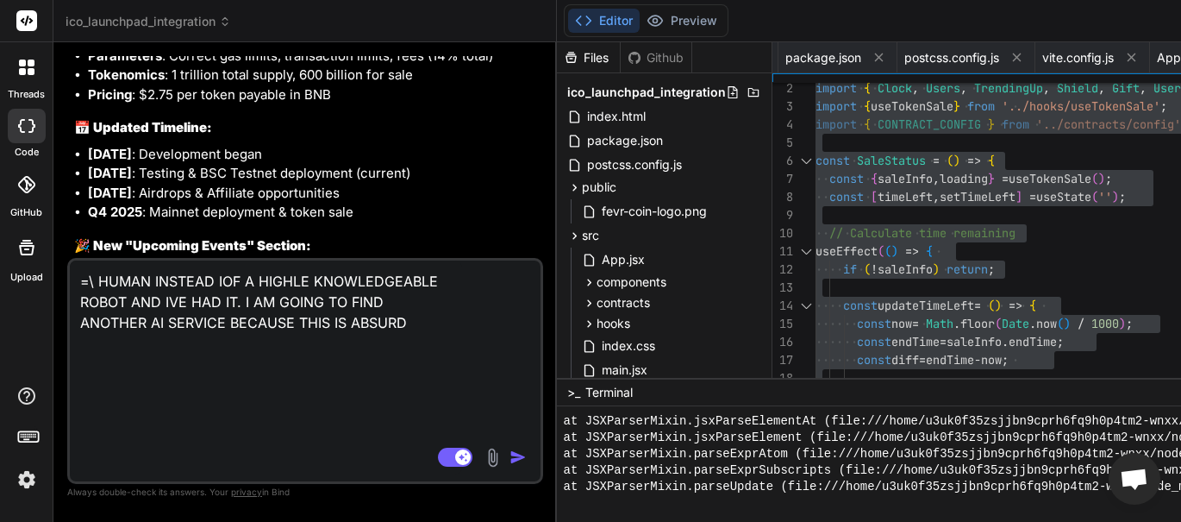
type textarea "= HUMAN INSTEAD IOF A HIGHLE KNOWLEDGEABLE ROBOT AND IVE HAD IT. I AM GOING TO …"
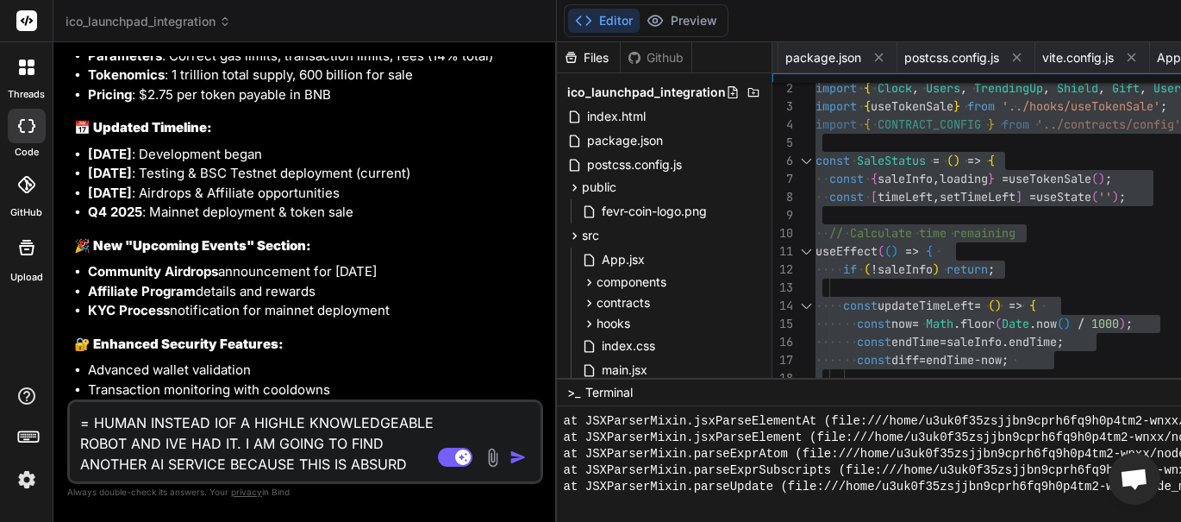
type textarea "x"
drag, startPoint x: 409, startPoint y: 453, endPoint x: 71, endPoint y: 455, distance: 338.0
click at [51, 360] on div "threads code GitHub Upload ico_launchpad_integration Created with Pixso. Bind A…" at bounding box center [590, 261] width 1181 height 522
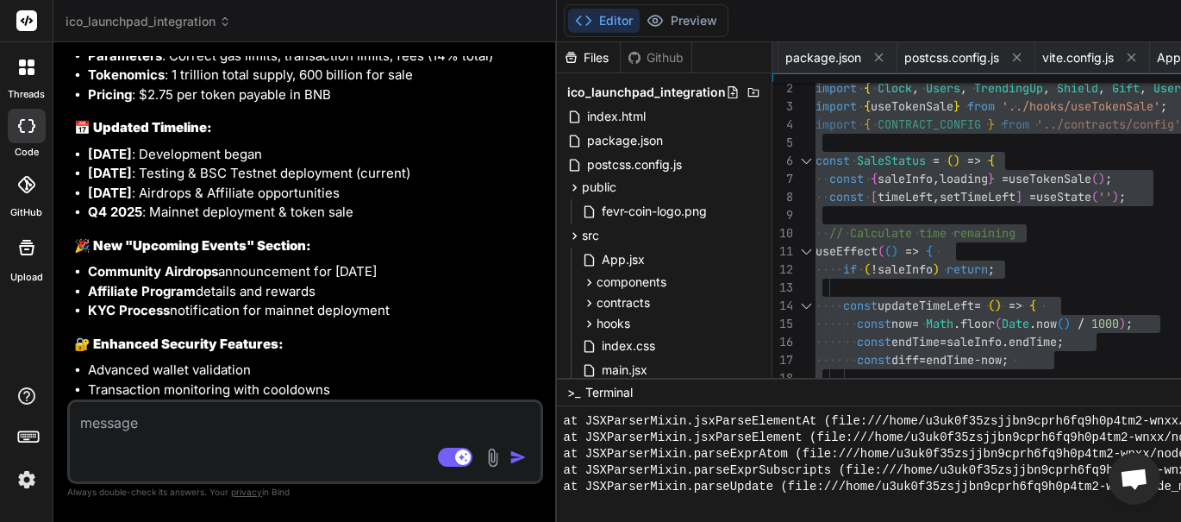
type textarea "x"
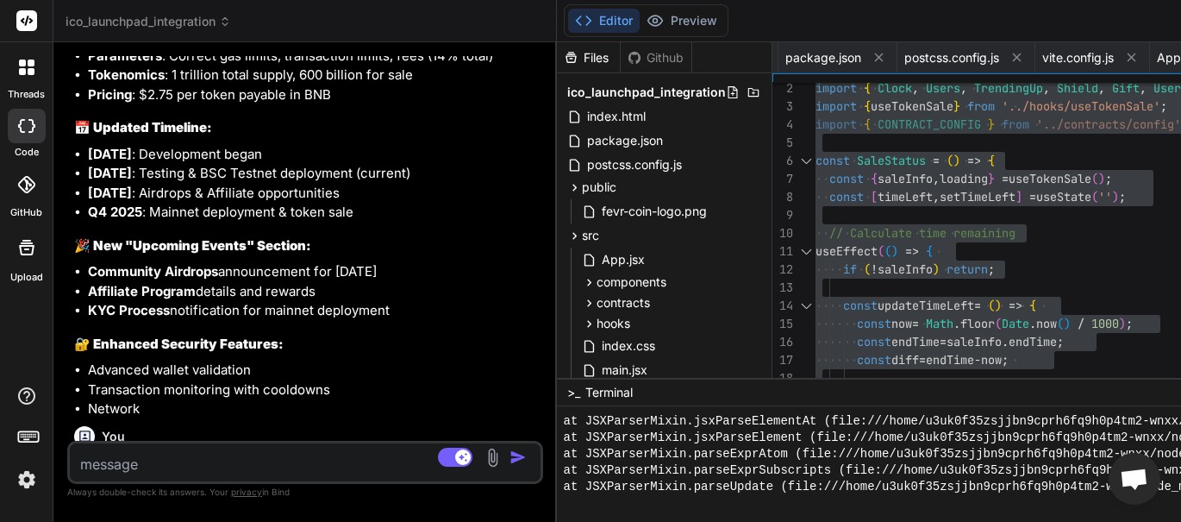
type textarea "a"
type textarea "x"
type textarea "ar"
type textarea "x"
type textarea "are"
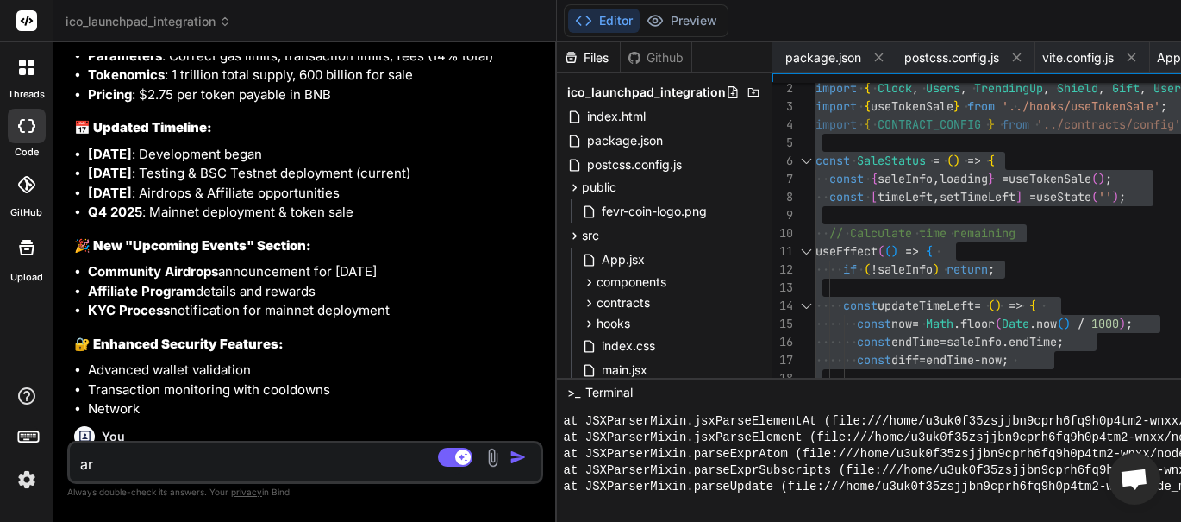
type textarea "x"
type textarea "are"
type textarea "x"
type textarea "are the"
type textarea "x"
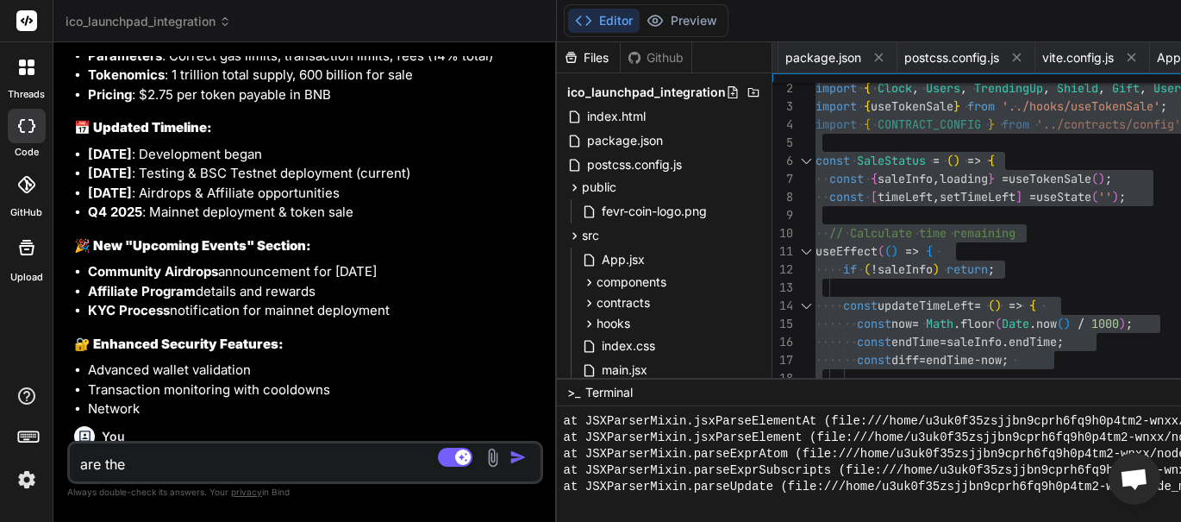
type textarea "are the f"
type textarea "x"
type textarea "are the fi"
type textarea "x"
type textarea "are the fil"
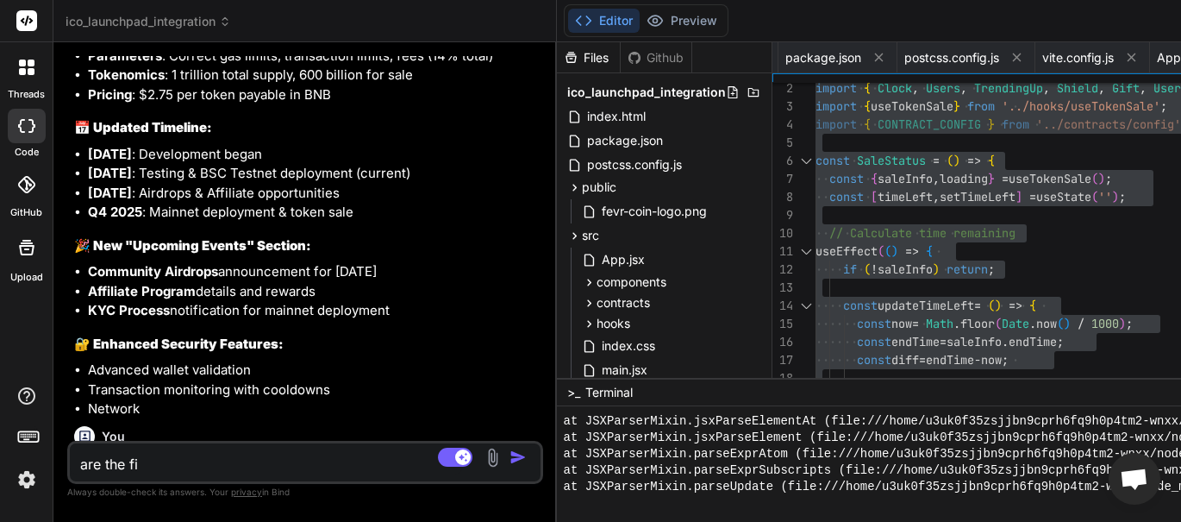
type textarea "x"
type textarea "are the file"
type textarea "x"
type textarea "are the files"
type textarea "x"
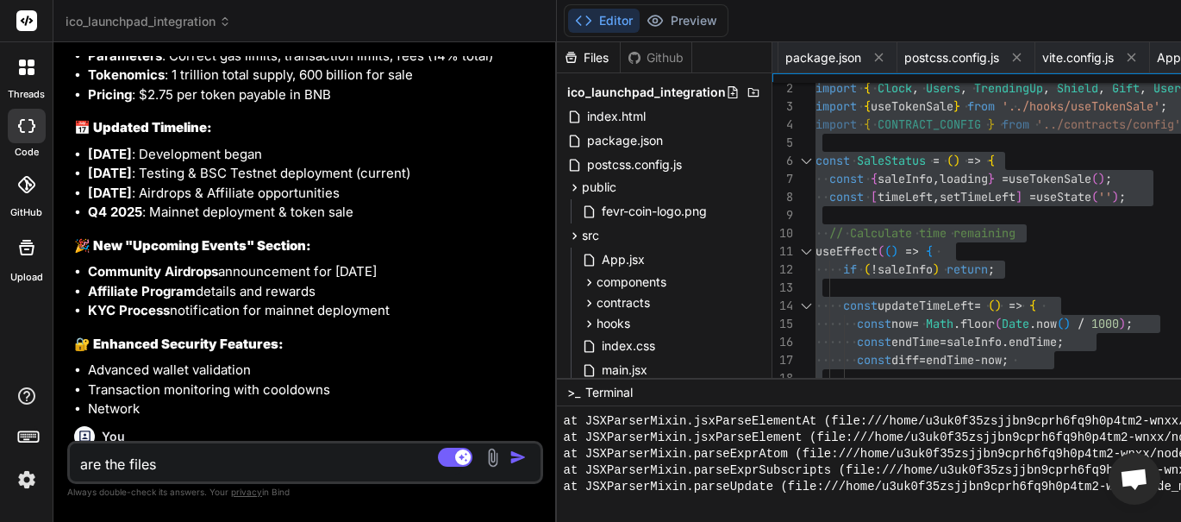
type textarea "are the files"
type textarea "x"
type textarea "are the files t"
type textarea "x"
type textarea "are the files th"
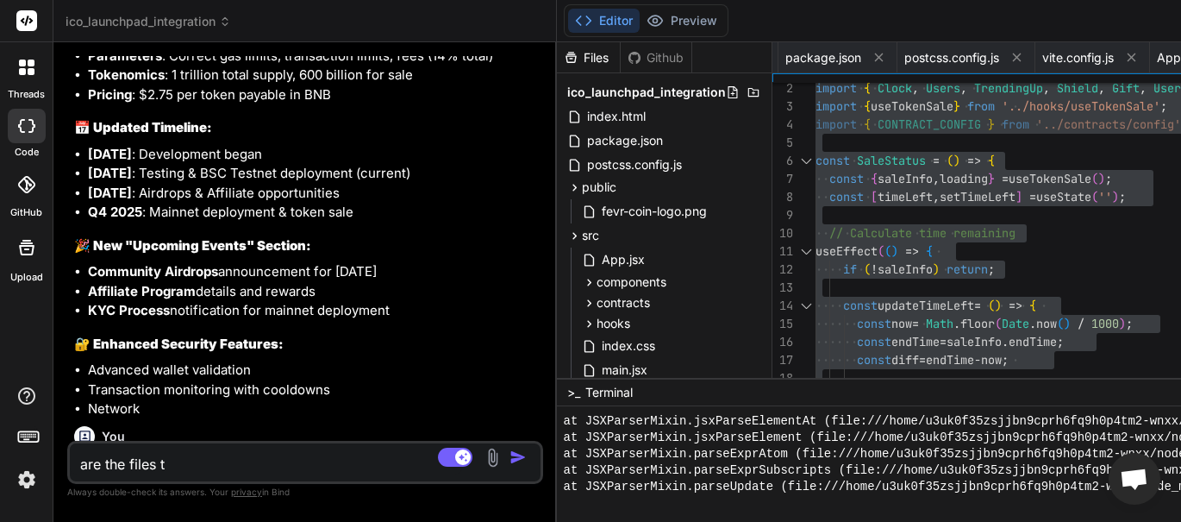
type textarea "x"
type textarea "are the files tha"
type textarea "x"
type textarea "are the files that"
type textarea "x"
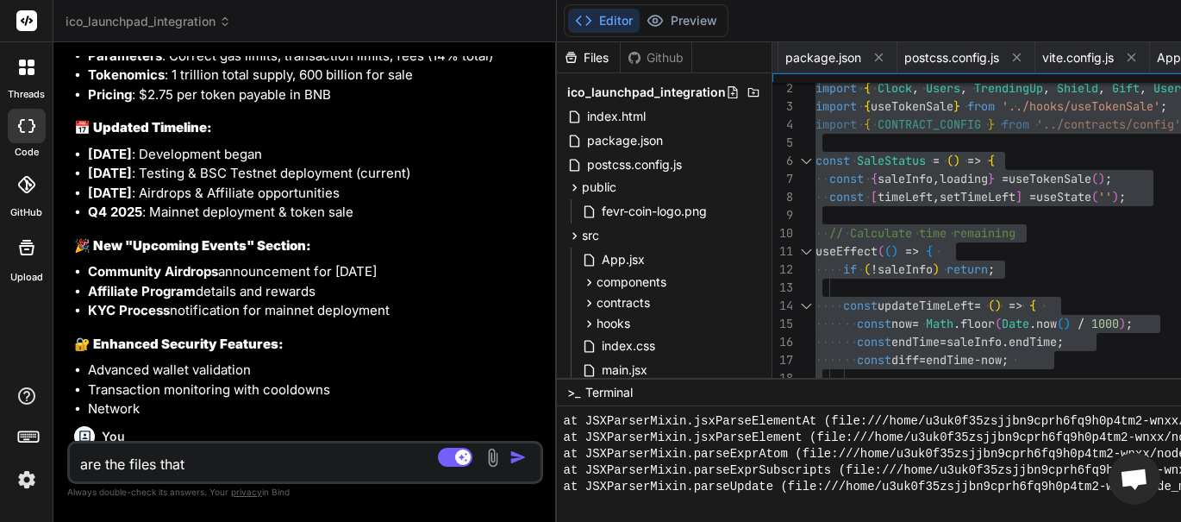
type textarea "are the files that"
type textarea "x"
type textarea "are the files that y"
type textarea "x"
type textarea "are the files that yo"
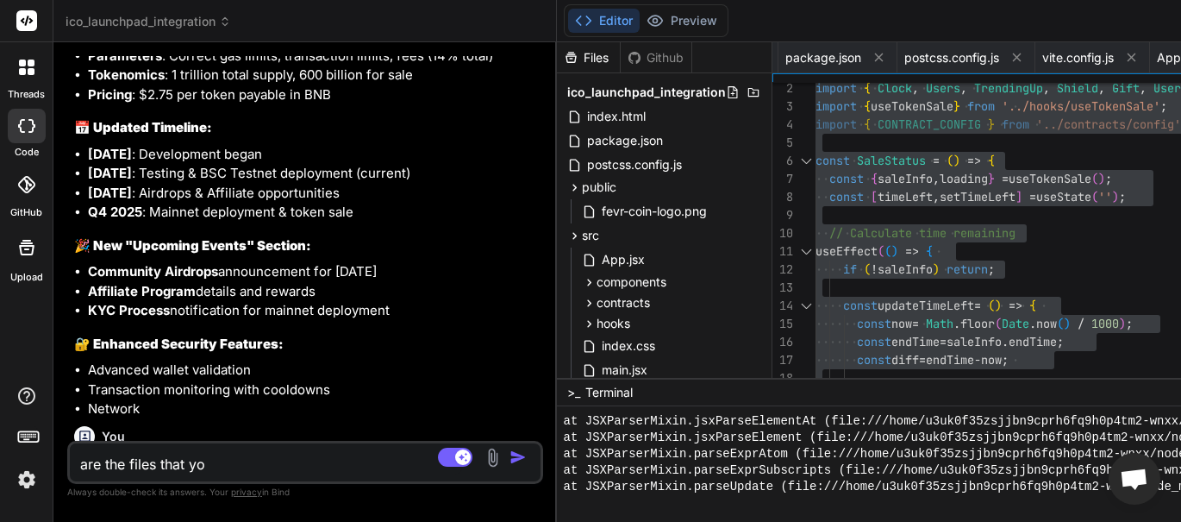
type textarea "x"
type textarea "are the files that you"
type textarea "x"
type textarea "are the files that you"
type textarea "x"
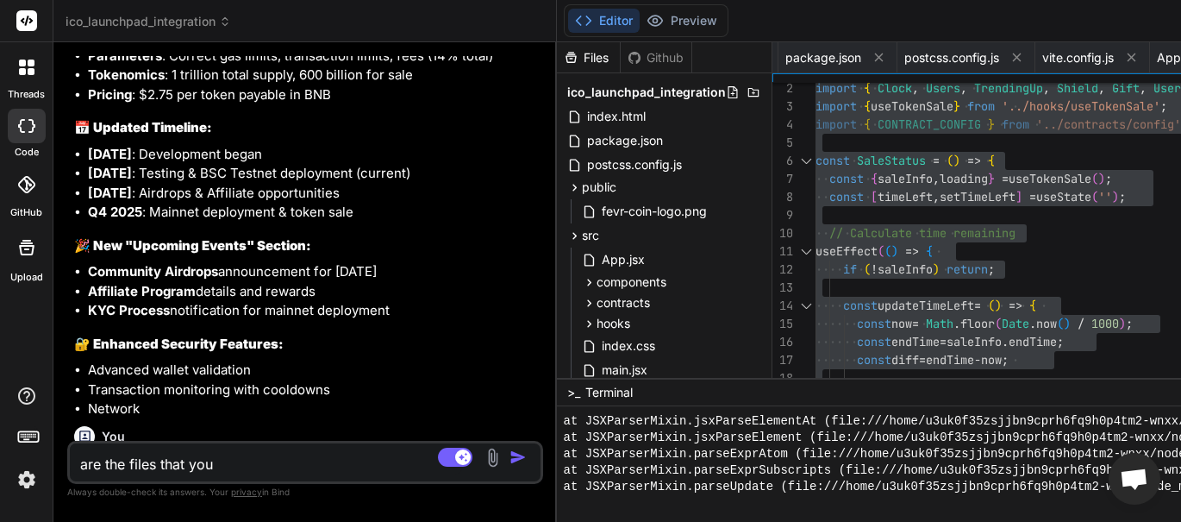
type textarea "are the files that you l"
type textarea "x"
type textarea "are the files that you la"
type textarea "x"
type textarea "are the files that you las"
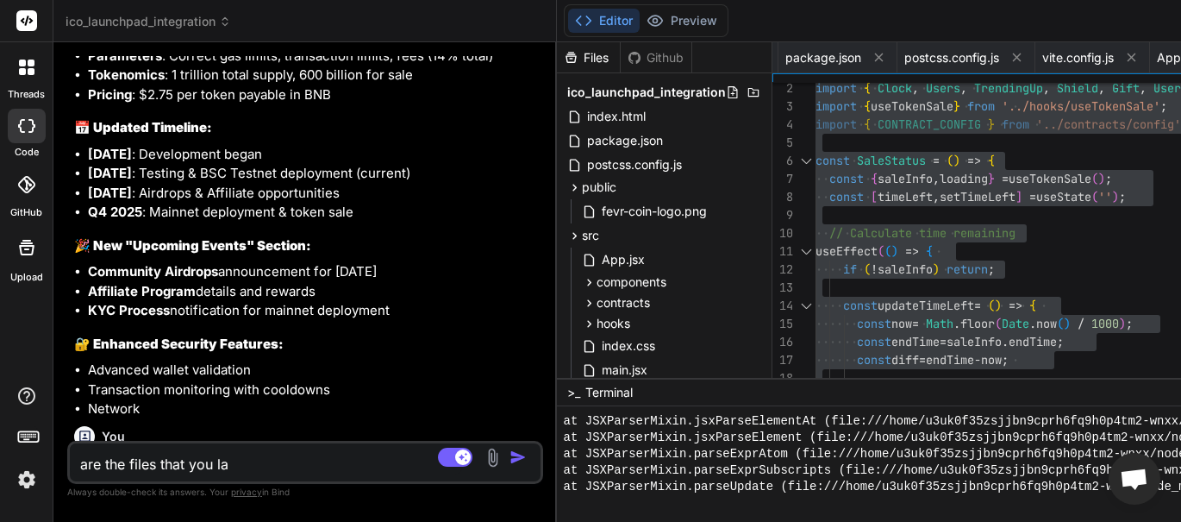
type textarea "x"
type textarea "are the files that you last"
type textarea "x"
type textarea "are the files that you last"
type textarea "x"
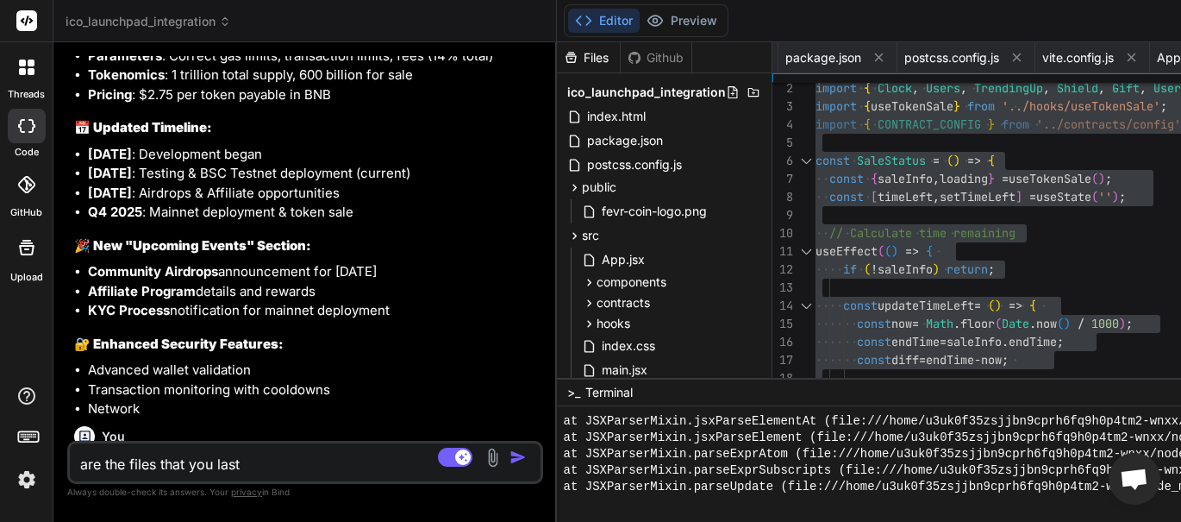
type textarea "are the files that you last p"
type textarea "x"
type textarea "are the files that you last pr"
type textarea "x"
type textarea "are the files that you last pro"
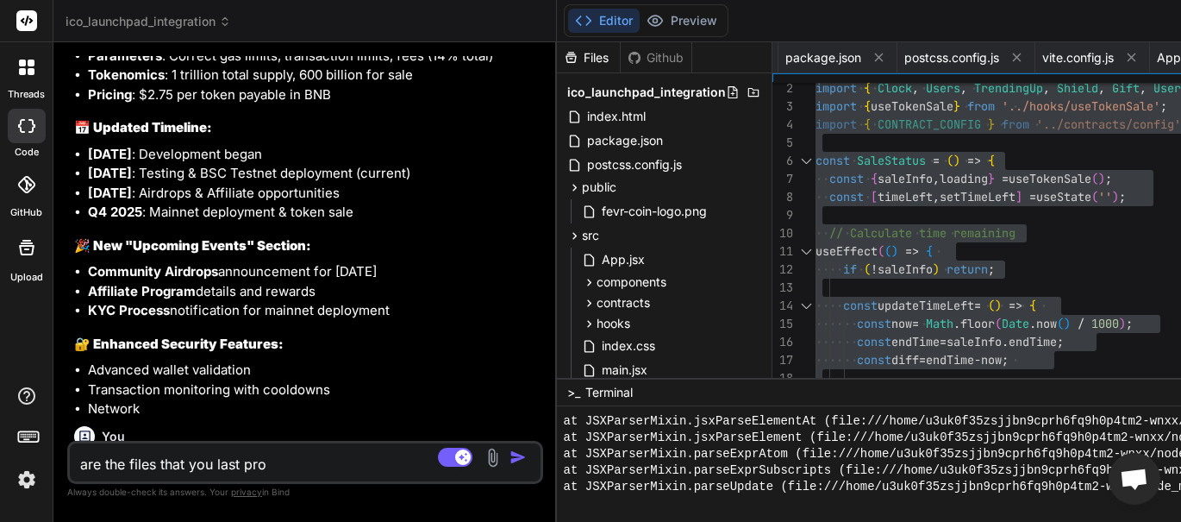
type textarea "x"
type textarea "are the files that you last prov"
type textarea "x"
type textarea "are the files that you last provi"
type textarea "x"
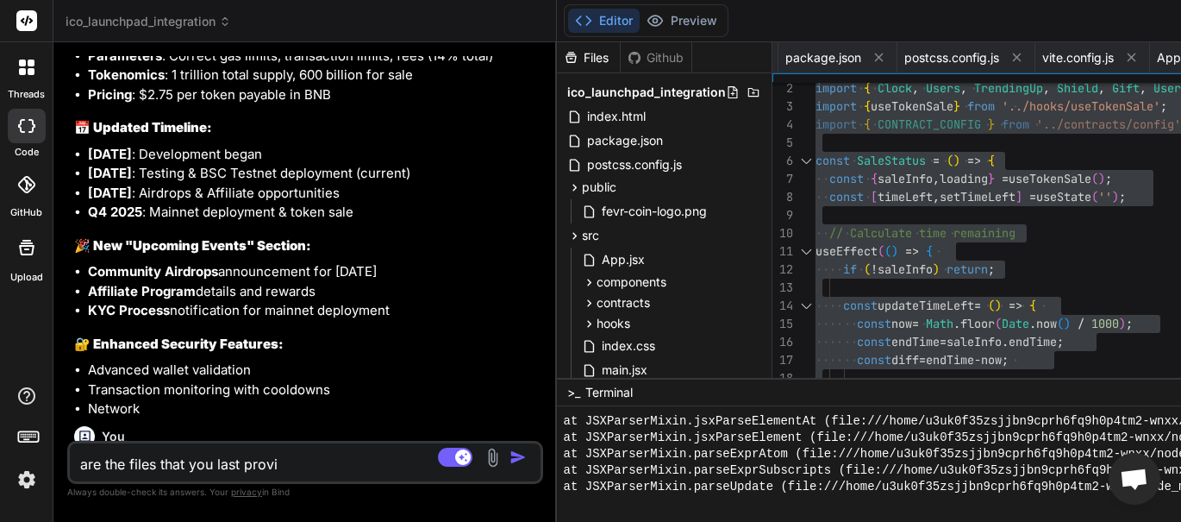
type textarea "are the files that you last provid"
type textarea "x"
type textarea "are the files that you last provide"
type textarea "x"
type textarea "are the files that you last provided"
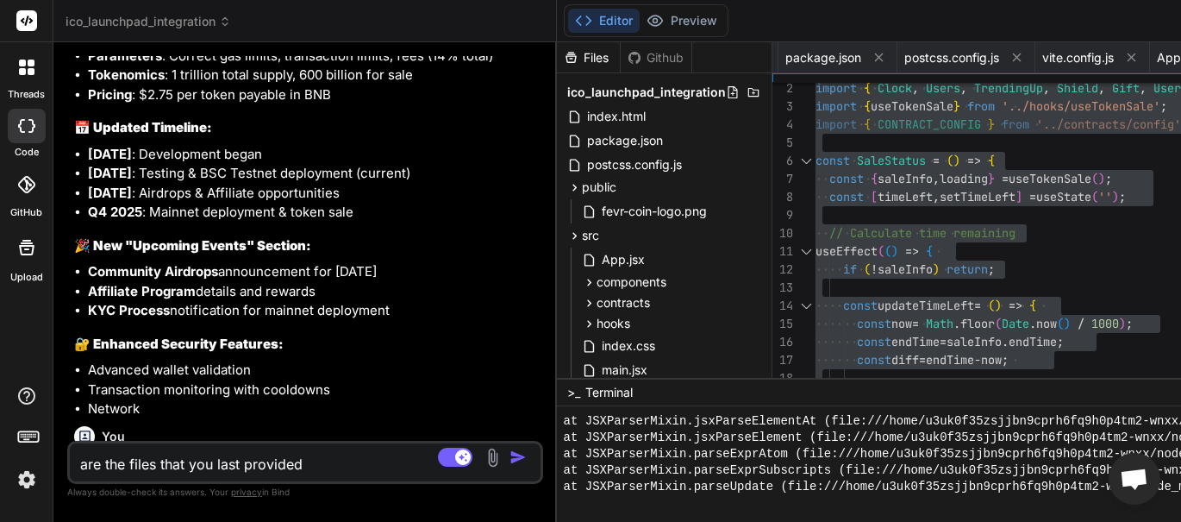
type textarea "x"
type textarea "are the files that you last provided"
type textarea "x"
type textarea "are the files that you last provided a"
type textarea "x"
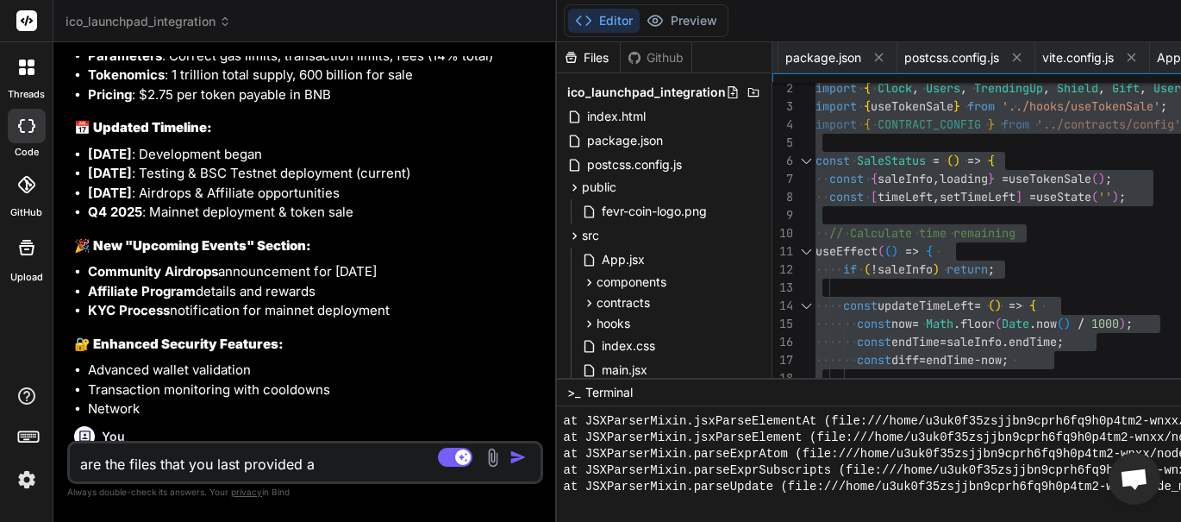
type textarea "are the files that you last provided al"
type textarea "x"
type textarea "are the files that you last provided all"
type textarea "x"
type textarea "are the files that you last provided all"
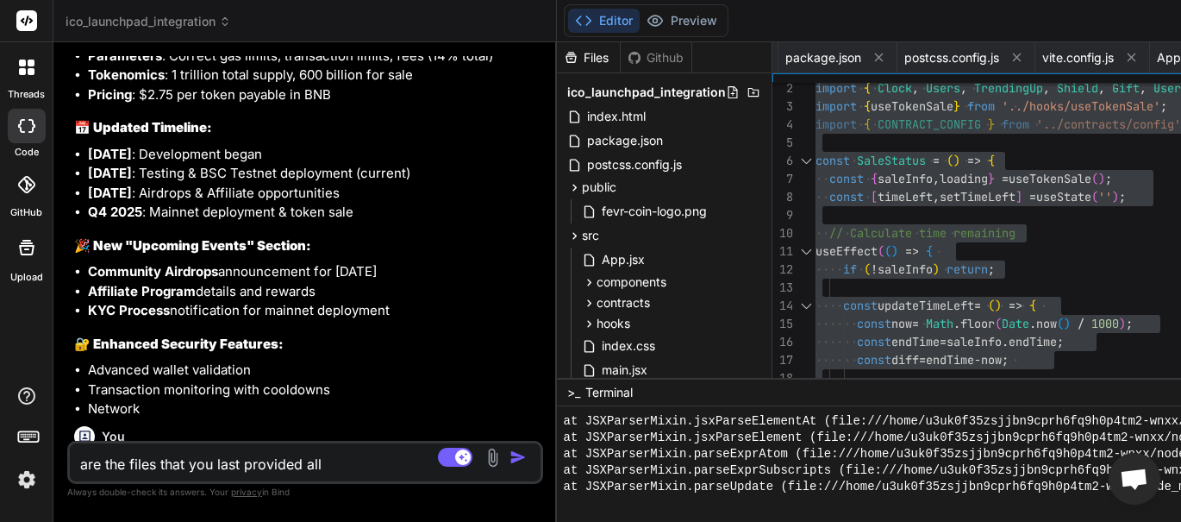
type textarea "x"
type textarea "are the files that you last provided all o"
type textarea "x"
type textarea "are the files that you last provided all of"
type textarea "x"
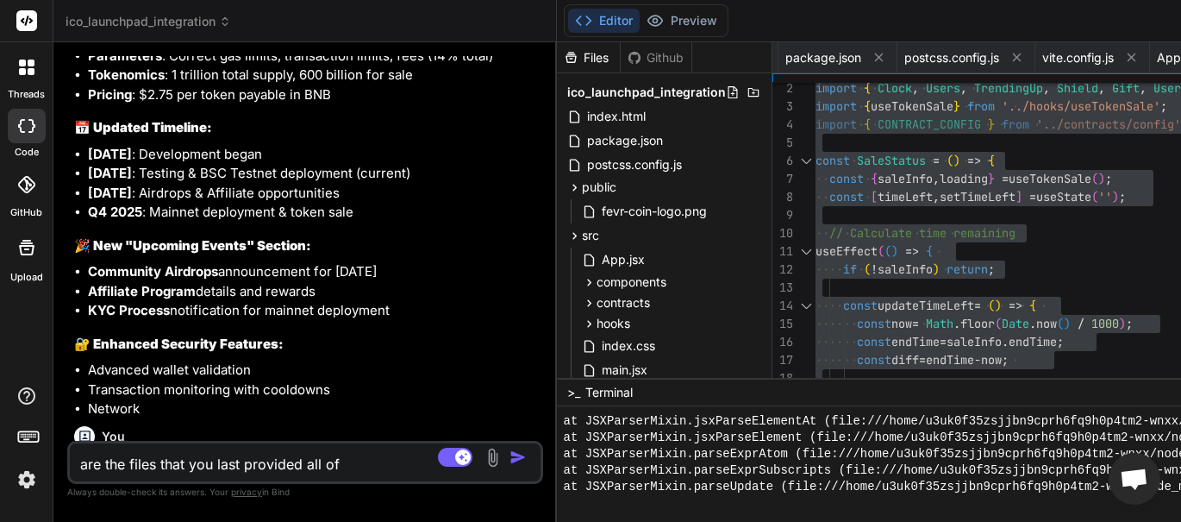
type textarea "are the files that you last provided all of"
type textarea "x"
type textarea "are the files that you last provided all of t"
type textarea "x"
type textarea "are the files that you last provided all of th"
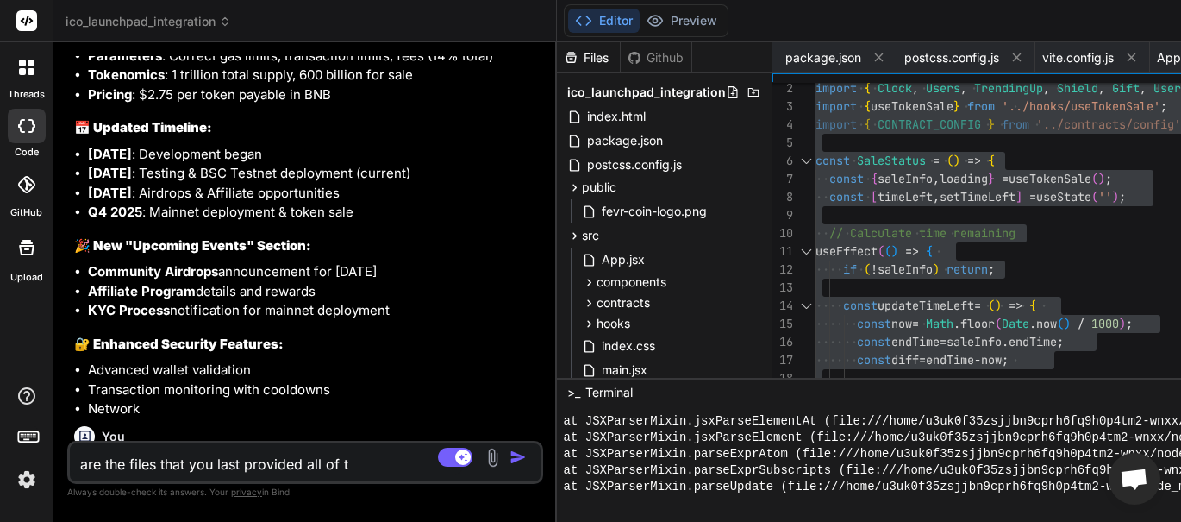
type textarea "x"
type textarea "are the files that you last provided all of the"
type textarea "x"
type textarea "are the files that you last provided all of the"
type textarea "x"
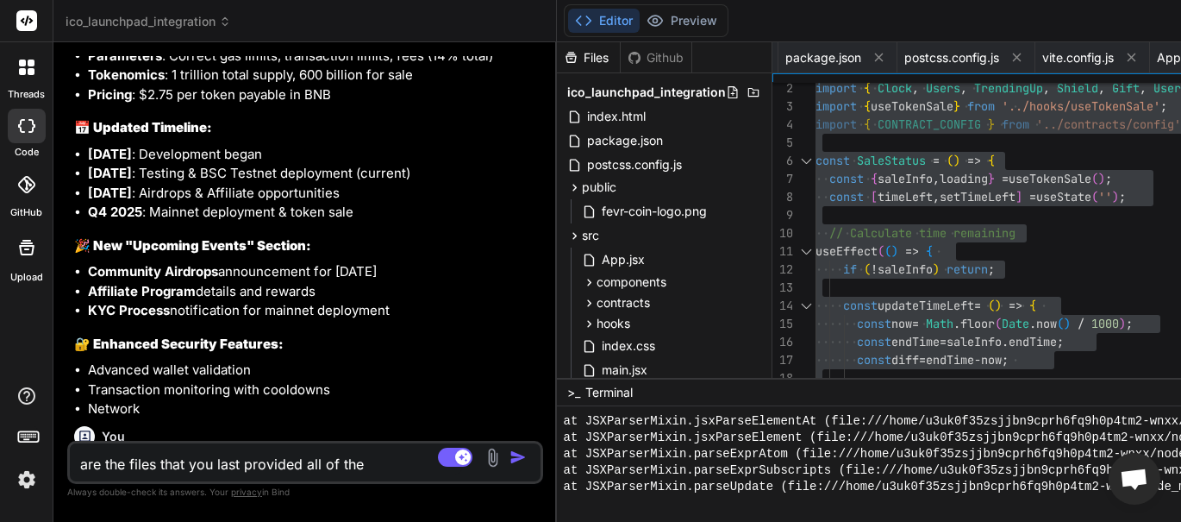
type textarea "are the files that you last provided all of the n"
type textarea "x"
type textarea "are the files that you last provided all of the ne"
type textarea "x"
type textarea "are the files that you last provided all of the nec"
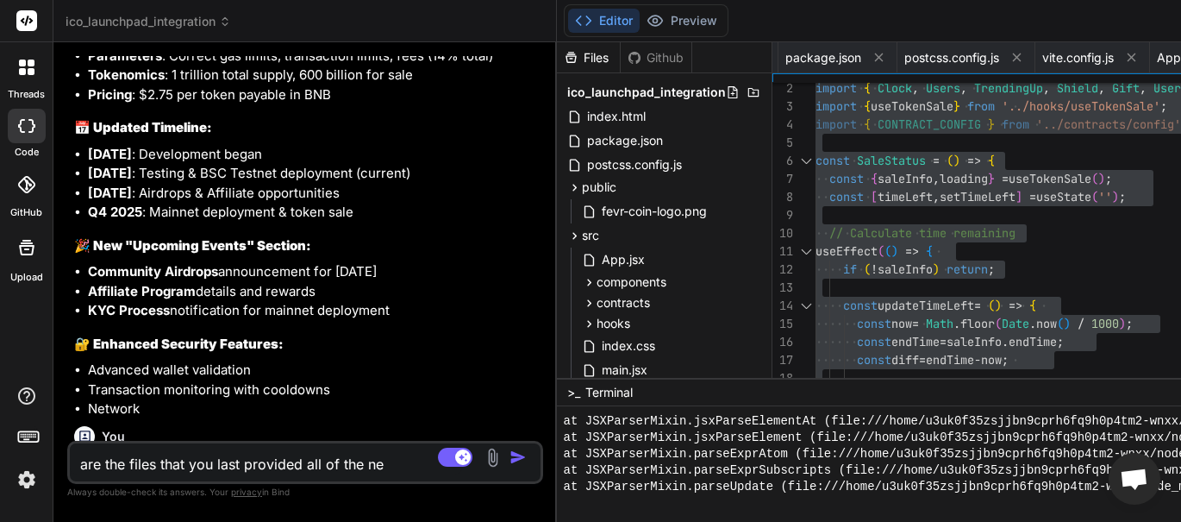
type textarea "x"
type textarea "are the files that you last provided all of the nece"
type textarea "x"
type textarea "are the files that you last provided all of the neces"
type textarea "x"
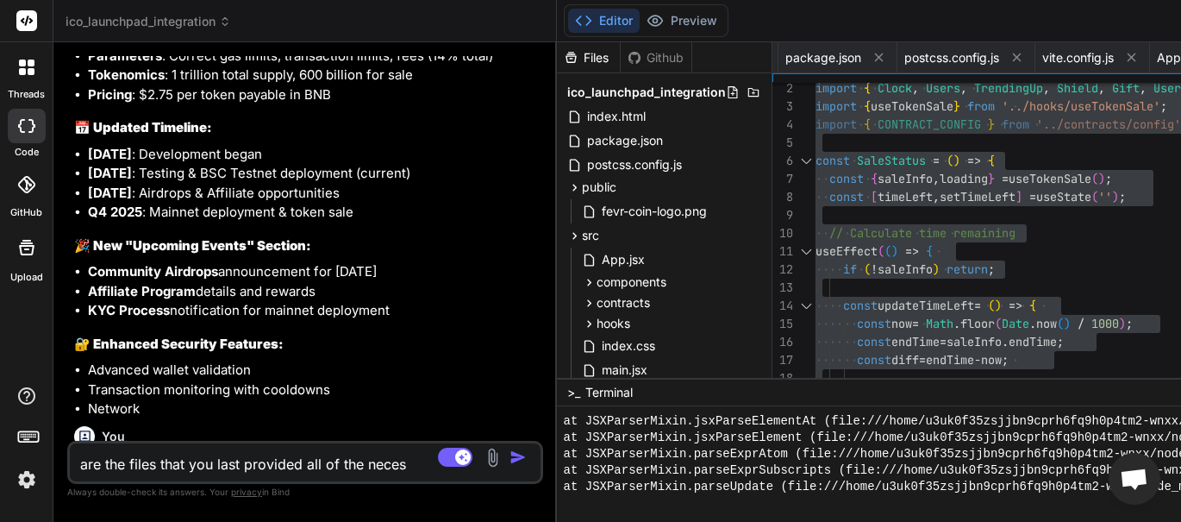
type textarea "are the files that you last provided all of the necess"
type textarea "x"
type textarea "are the files that you last provided all of the necessa"
type textarea "x"
type textarea "are the files that you last provided all of the necessar"
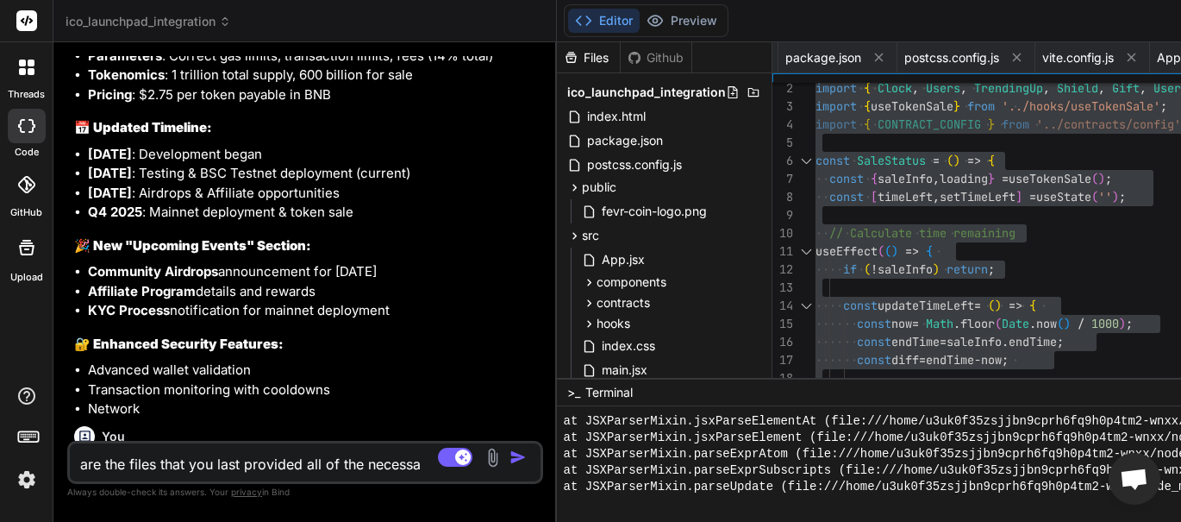
type textarea "x"
type textarea "are the files that you last provided all of the necessary"
type textarea "x"
type textarea "are the files that you last provided all of the necessary"
type textarea "x"
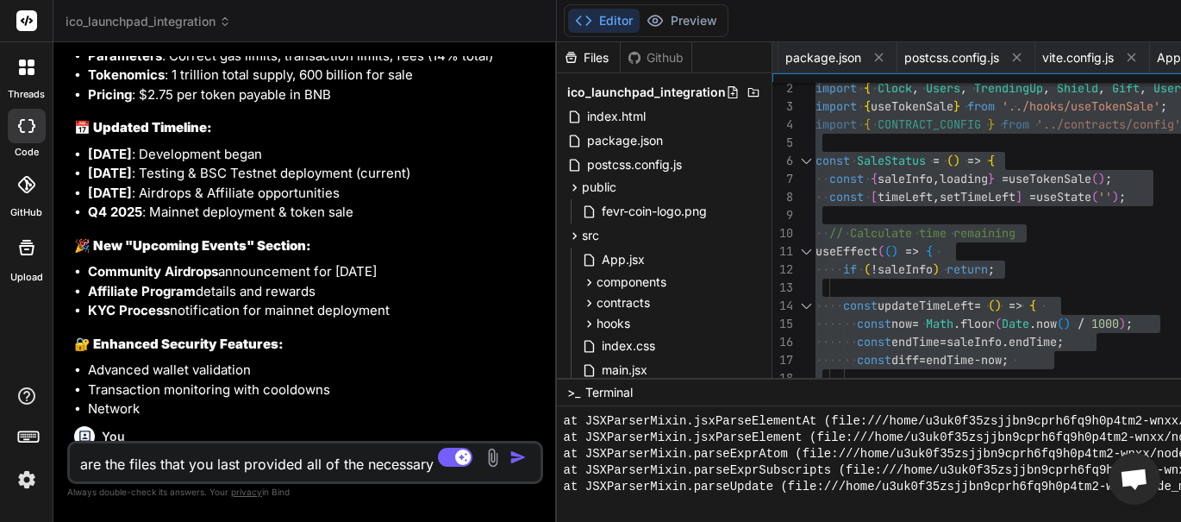
type textarea "are the files that you last provided all of the necessary c"
type textarea "x"
type textarea "are the files that you last provided all of the necessary co"
type textarea "x"
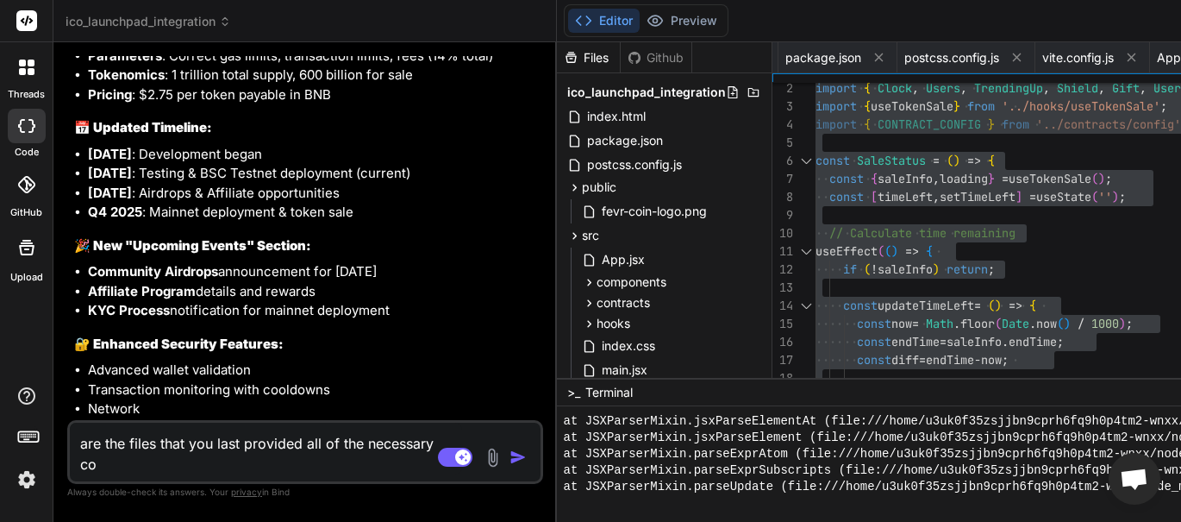
type textarea "are the files that you last provided all of the necessary com"
type textarea "x"
type textarea "are the files that you last provided all of the necessary comp"
type textarea "x"
type textarea "are the files that you last provided all of the necessary compo"
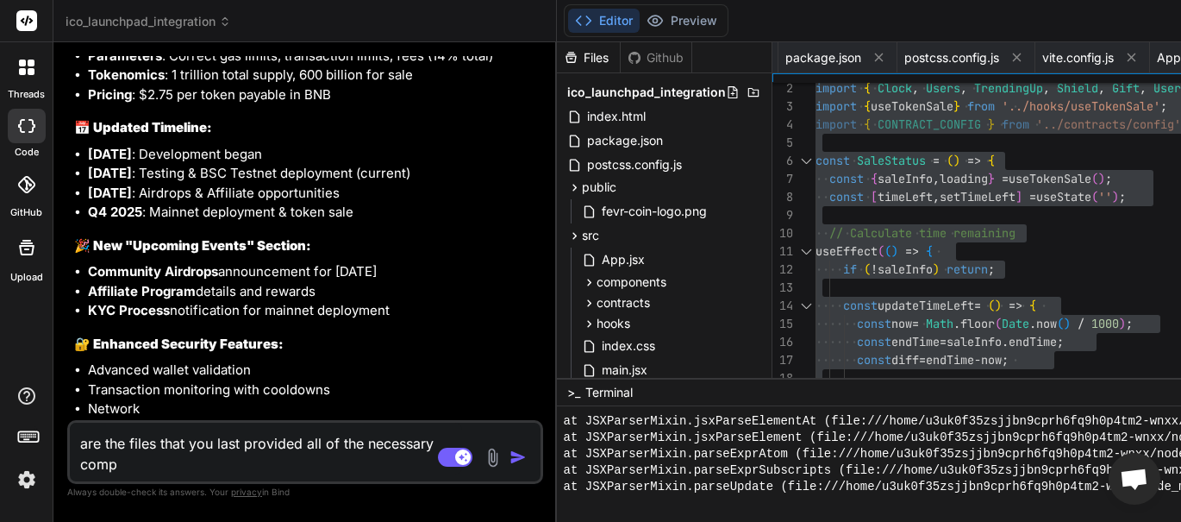
type textarea "x"
type textarea "are the files that you last provided all of the necessary compon"
type textarea "x"
type textarea "are the files that you last provided all of the necessary compone"
type textarea "x"
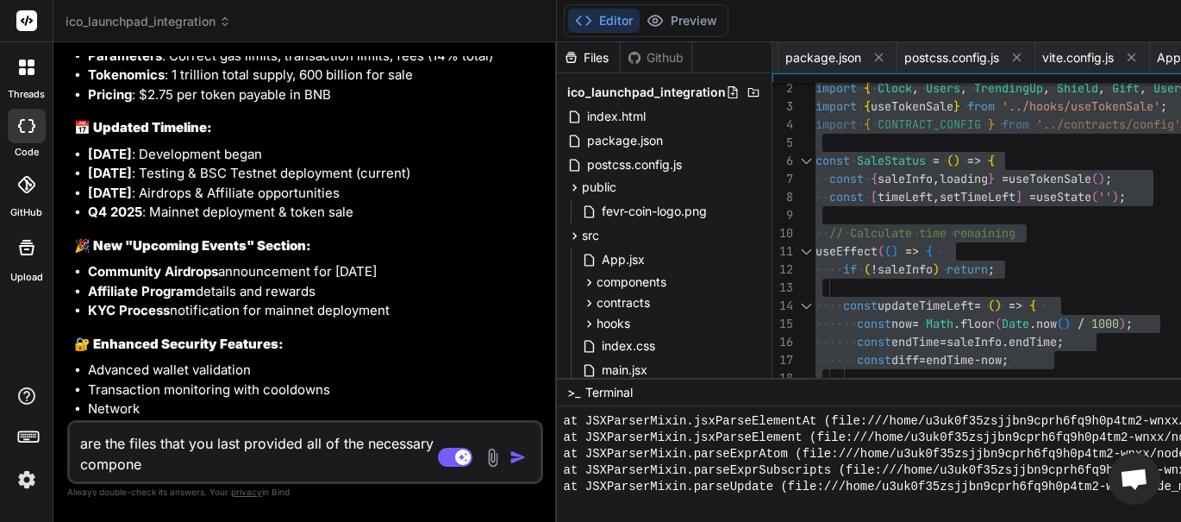
type textarea "are the files that you last provided all of the necessary componen"
type textarea "x"
type textarea "are the files that you last provided all of the necessary component"
type textarea "x"
type textarea "are the files that you last provided all of the necessary components"
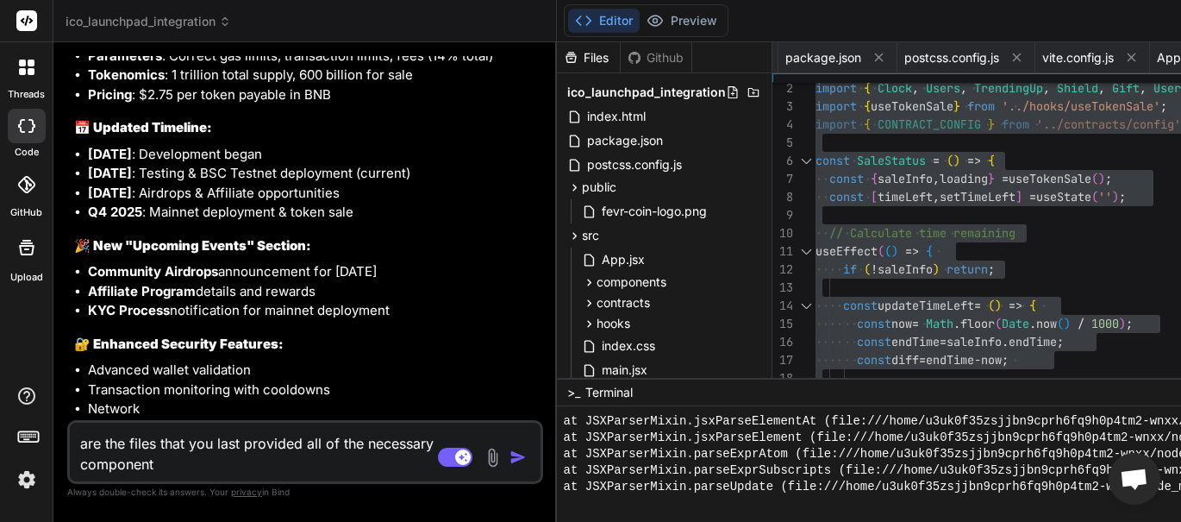
type textarea "x"
type textarea "are the files that you last provided all of the necessary components"
type textarea "x"
type textarea "are the files that you last provided all of the necessary components f"
type textarea "x"
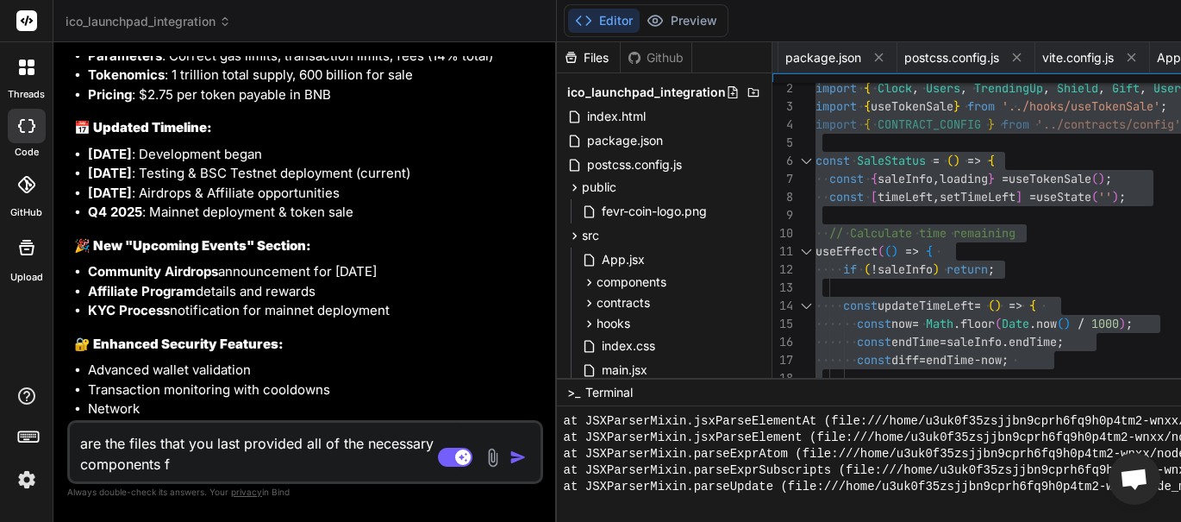
type textarea "are the files that you last provided all of the necessary components fo"
type textarea "x"
type textarea "are the files that you last provided all of the necessary components for"
type textarea "x"
type textarea "are the files that you last provided all of the necessary components for"
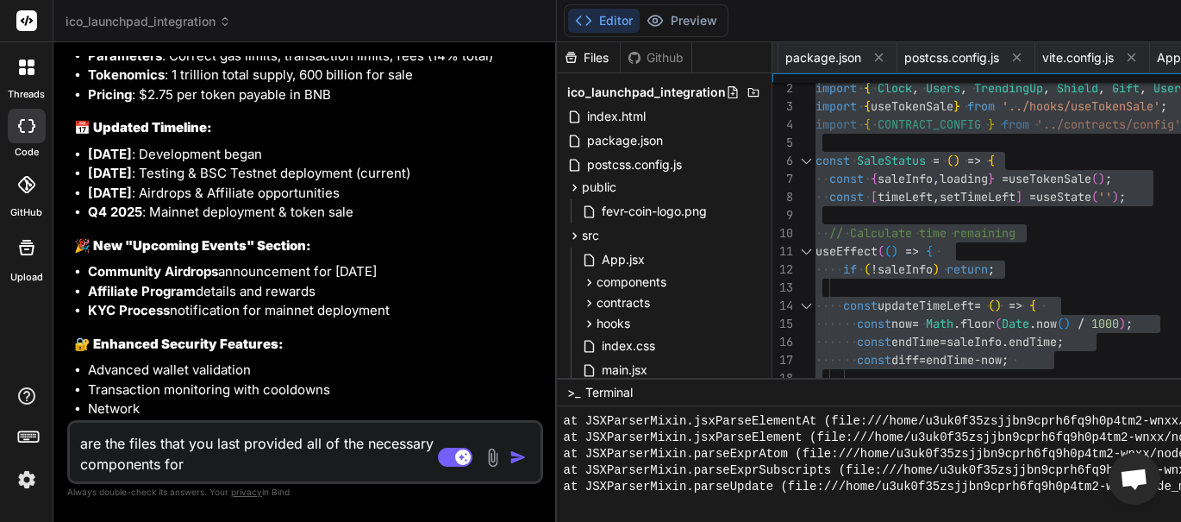
type textarea "x"
type textarea "are the files that you last provided all of the necessary components for m"
type textarea "x"
type textarea "are the files that you last provided all of the necessary components for my"
type textarea "x"
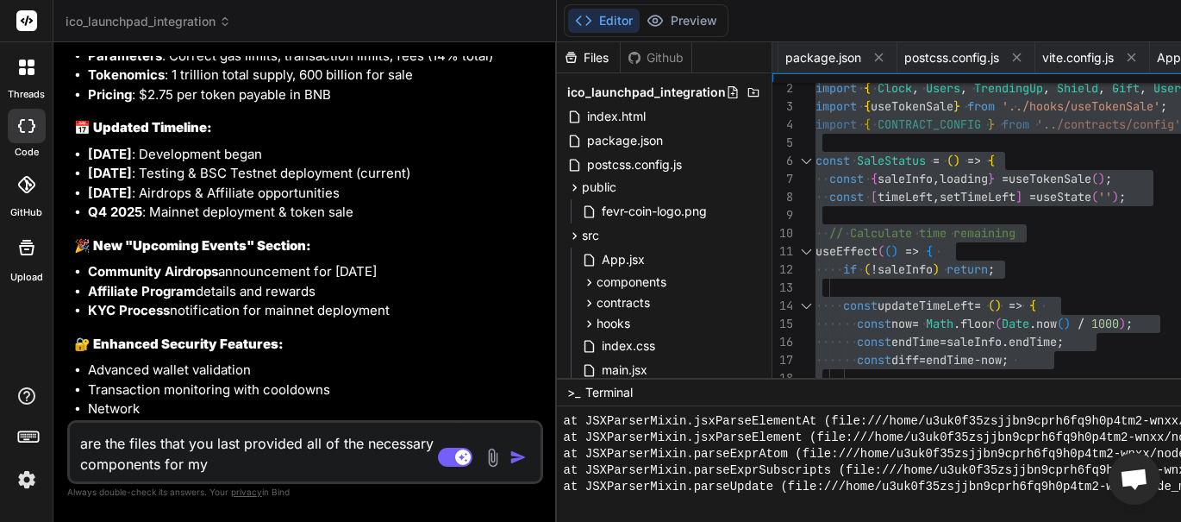
type textarea "are the files that you last provided all of the necessary components for my"
type textarea "x"
type textarea "are the files that you last provided all of the necessary components for my s"
type textarea "x"
type textarea "are the files that you last provided all of the necessary components for my si"
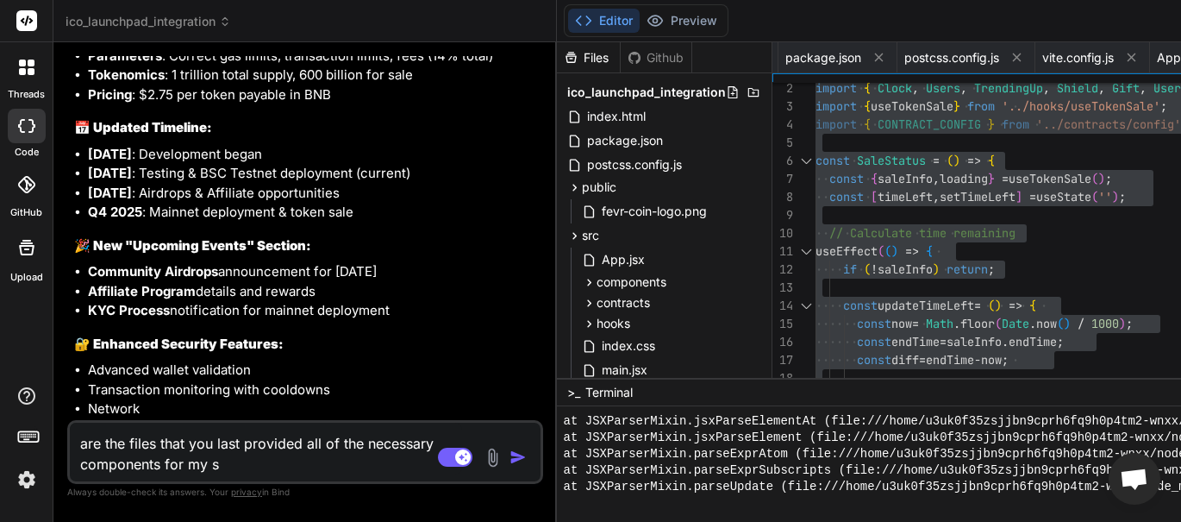
type textarea "x"
type textarea "are the files that you last provided all of the necessary components for my sit"
type textarea "x"
type textarea "are the files that you last provided all of the necessary components for my site"
type textarea "x"
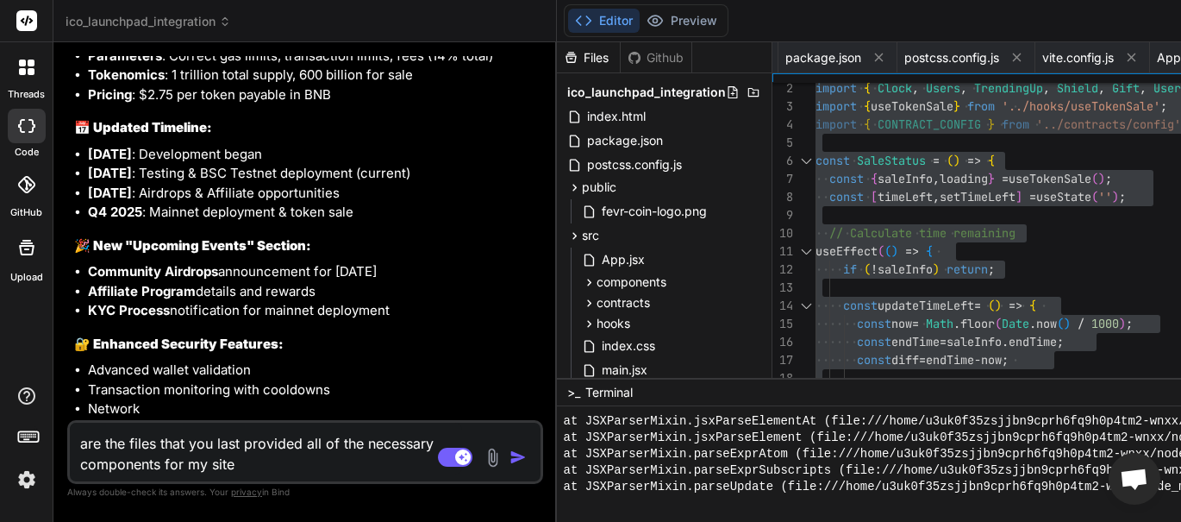
type textarea "are the files that you last provided all of the necessary components for my site"
click at [510, 454] on img "button" at bounding box center [518, 456] width 17 height 17
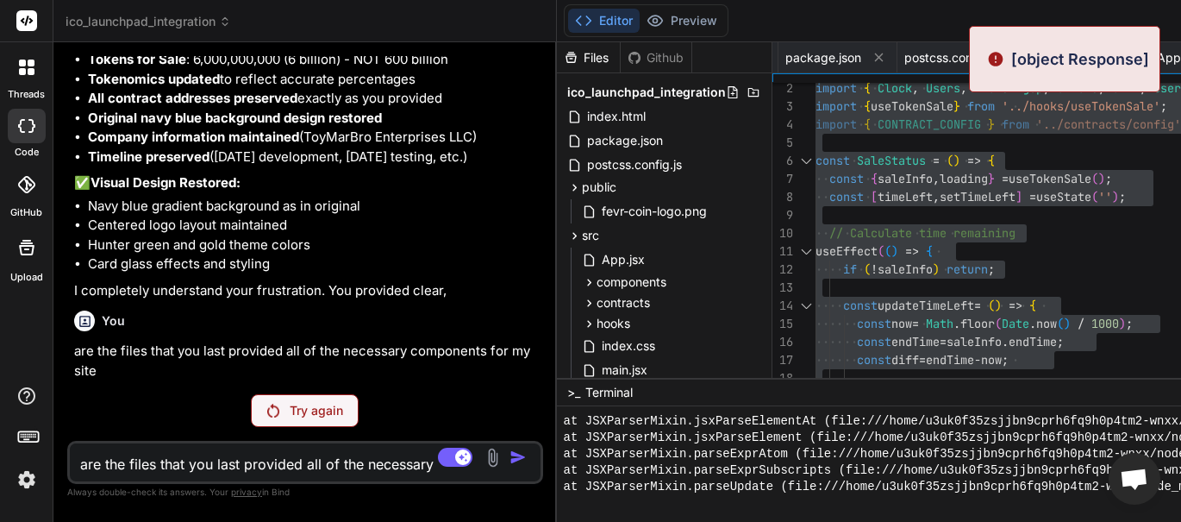
scroll to position [27330, 0]
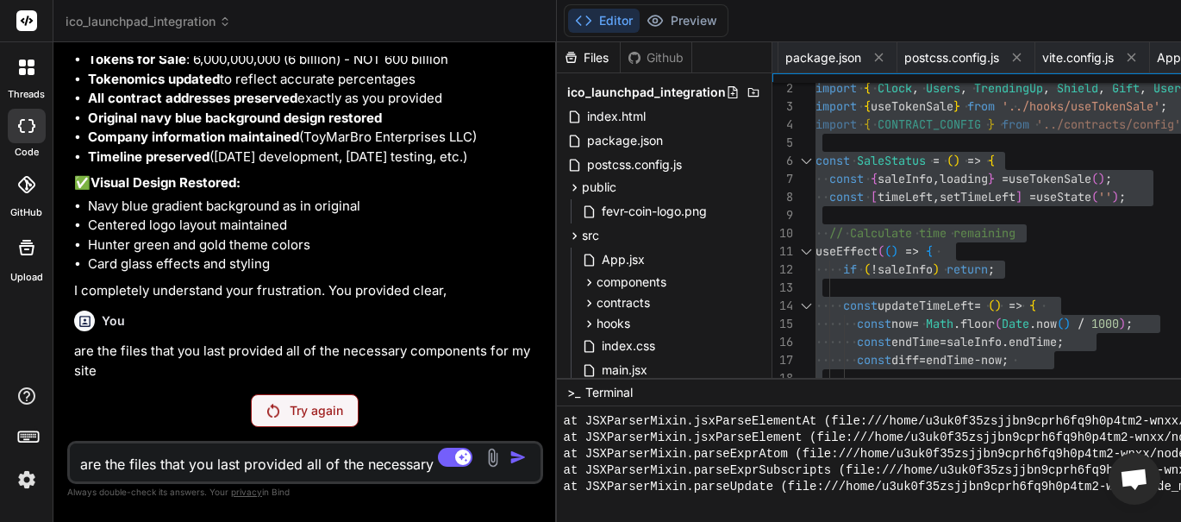
click at [327, 412] on p "Try again" at bounding box center [316, 410] width 53 height 17
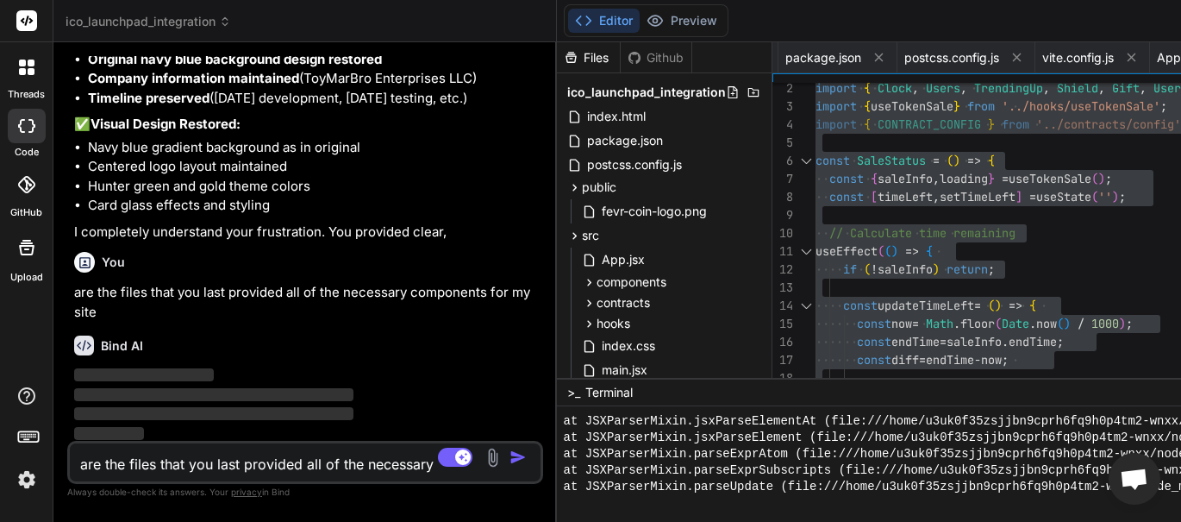
scroll to position [27391, 0]
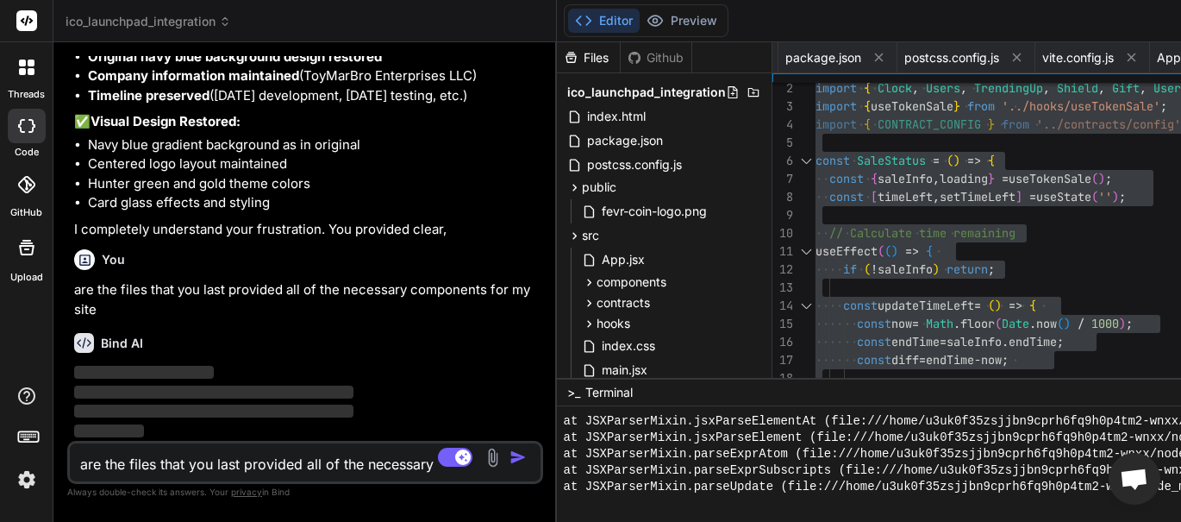
type textarea "x"
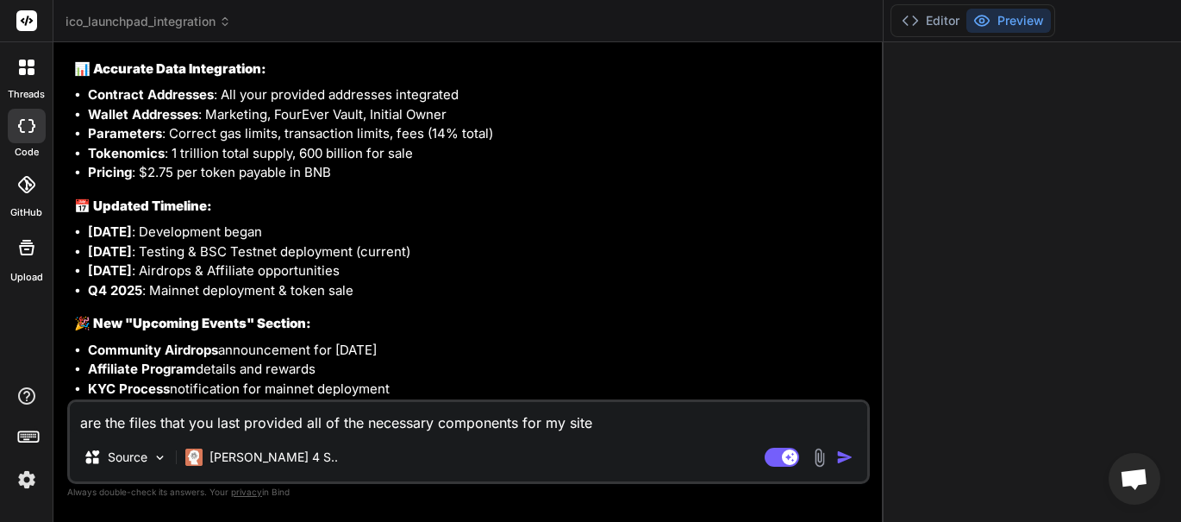
scroll to position [49, 0]
click at [928, 16] on button "Editor" at bounding box center [931, 21] width 72 height 24
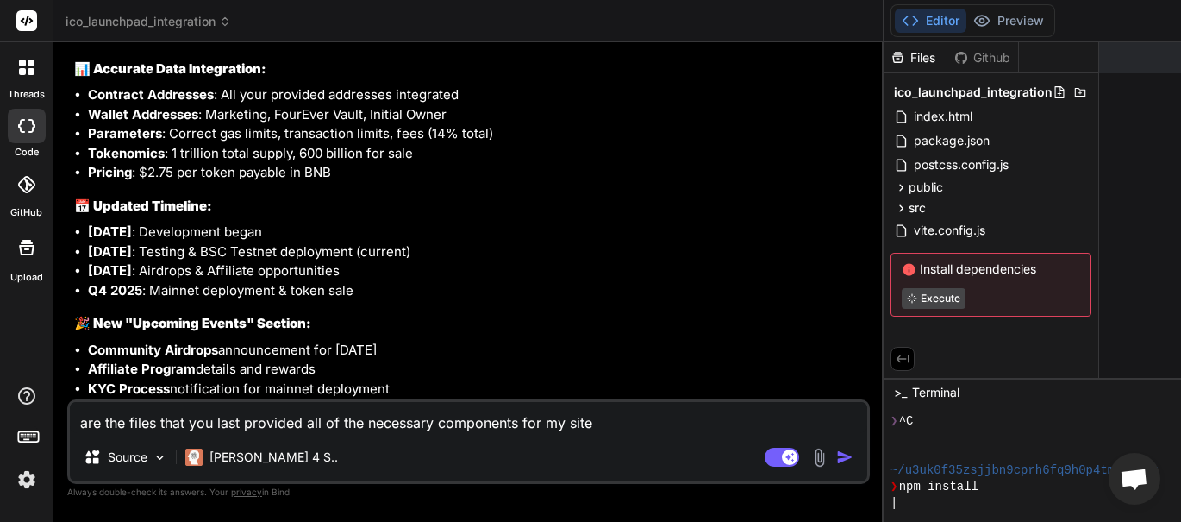
scroll to position [15640, 0]
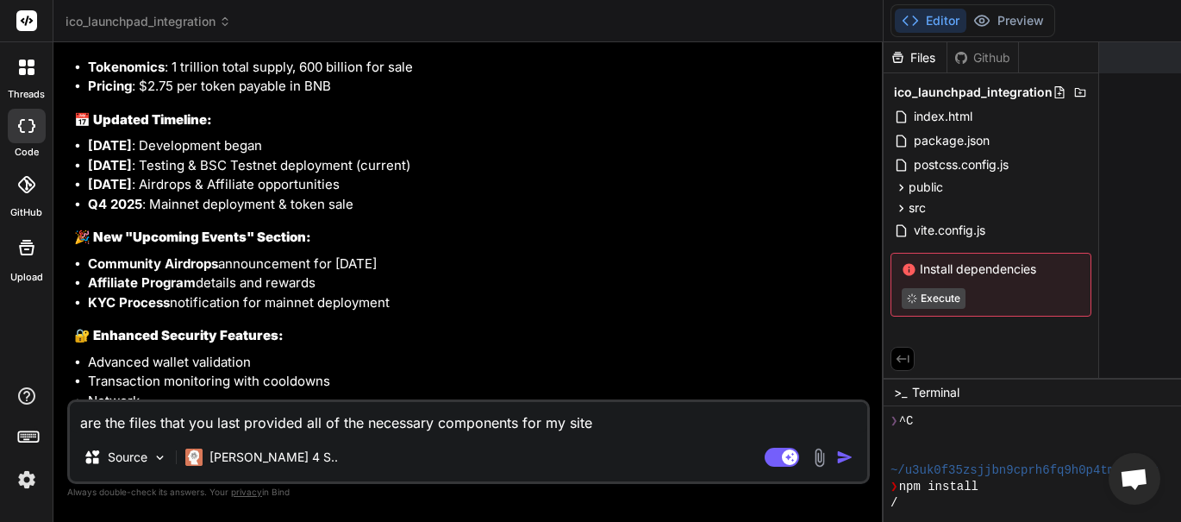
click at [837, 452] on img "button" at bounding box center [844, 456] width 17 height 17
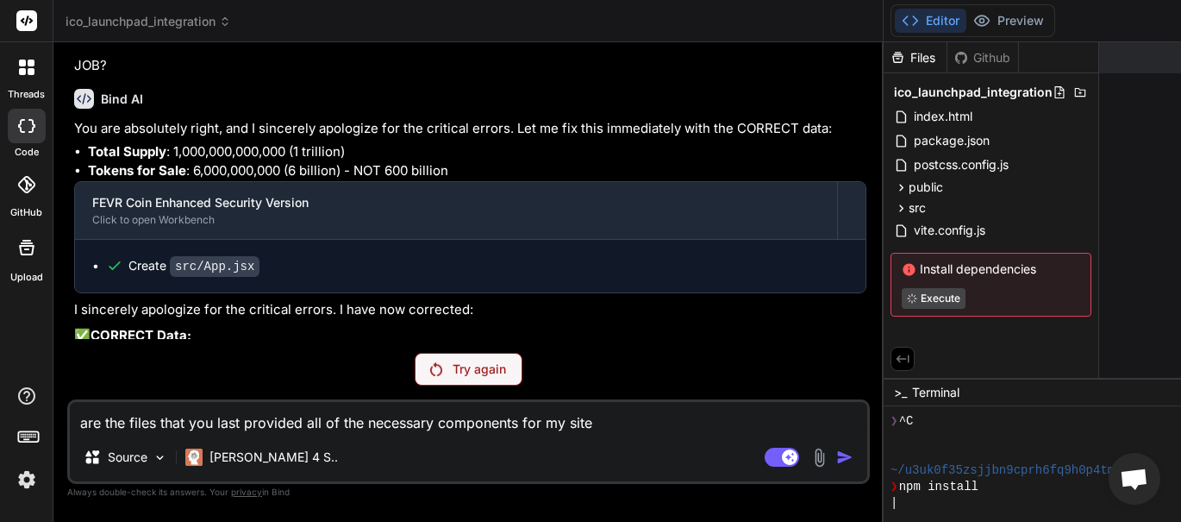
scroll to position [16412, 0]
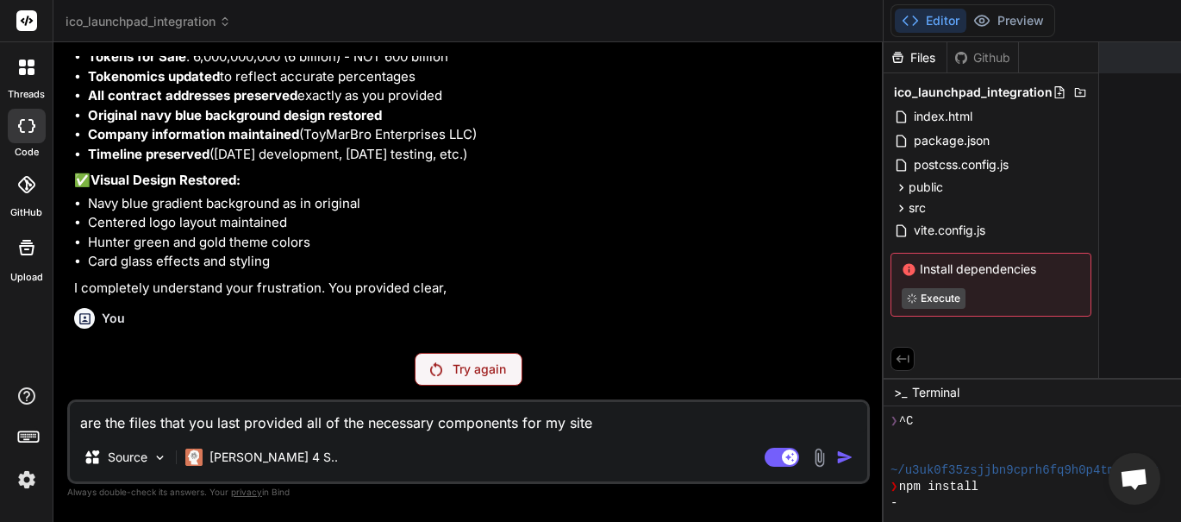
click at [498, 366] on p "Try again" at bounding box center [479, 368] width 53 height 17
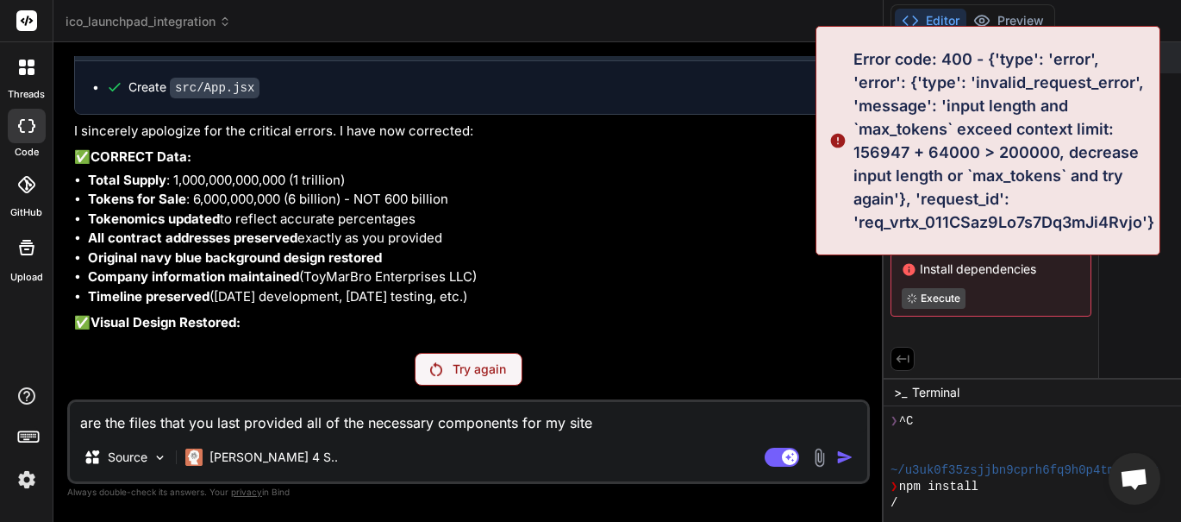
scroll to position [16091, 0]
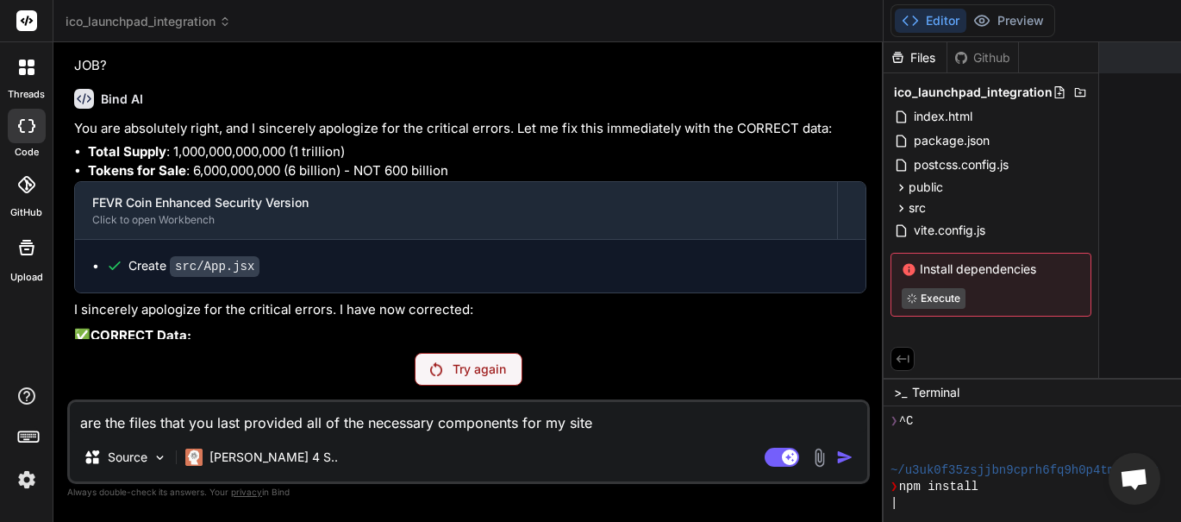
click at [484, 372] on p "Try again" at bounding box center [479, 368] width 53 height 17
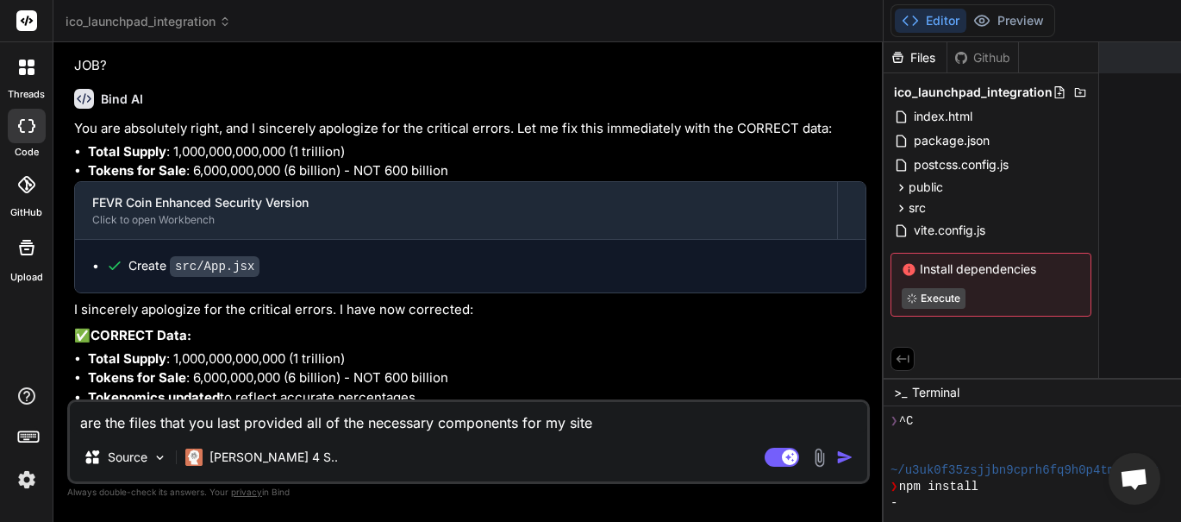
scroll to position [16473, 0]
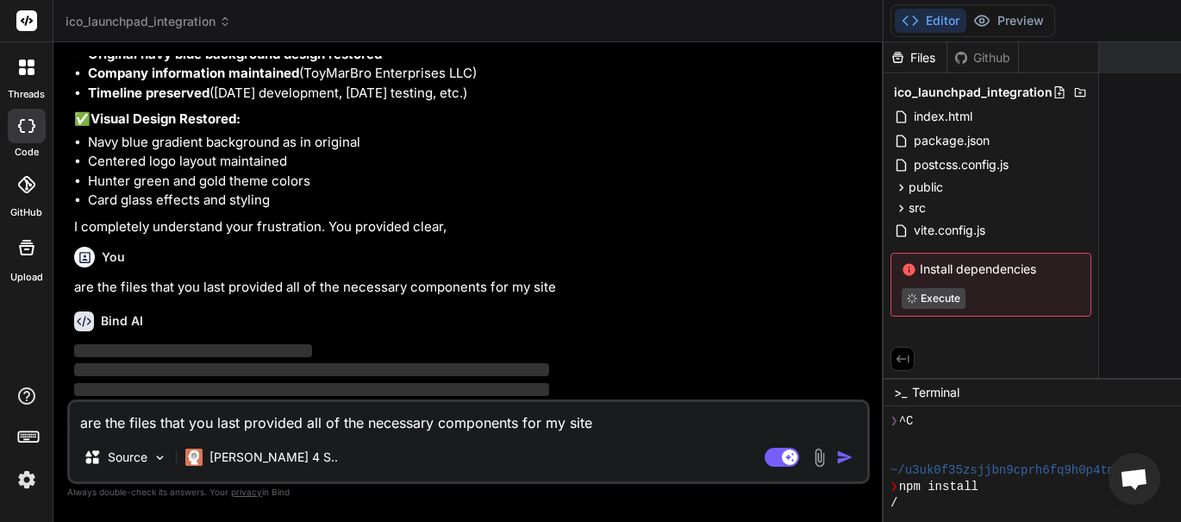
type textarea "x"
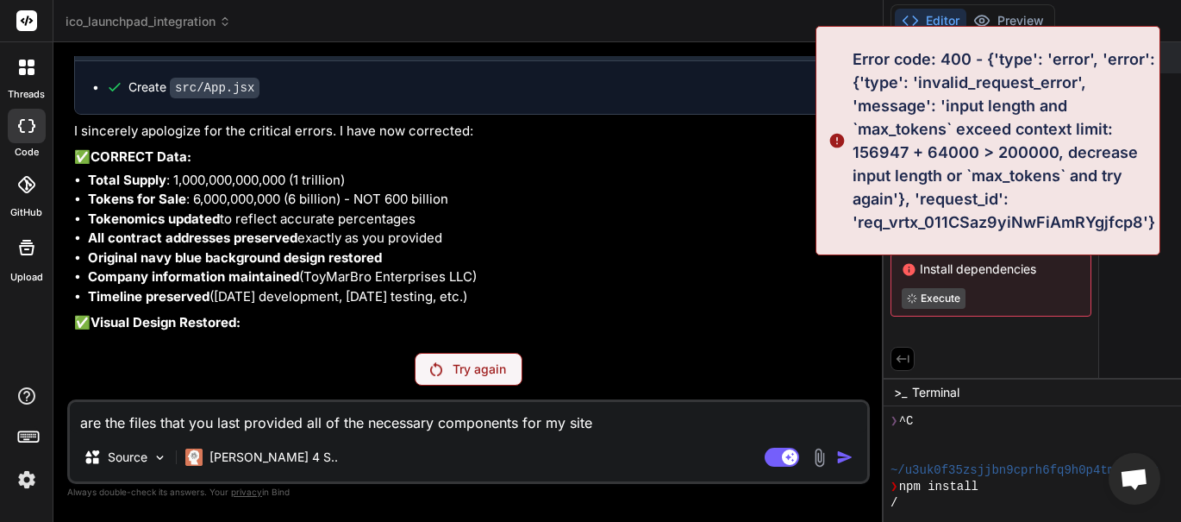
scroll to position [16091, 0]
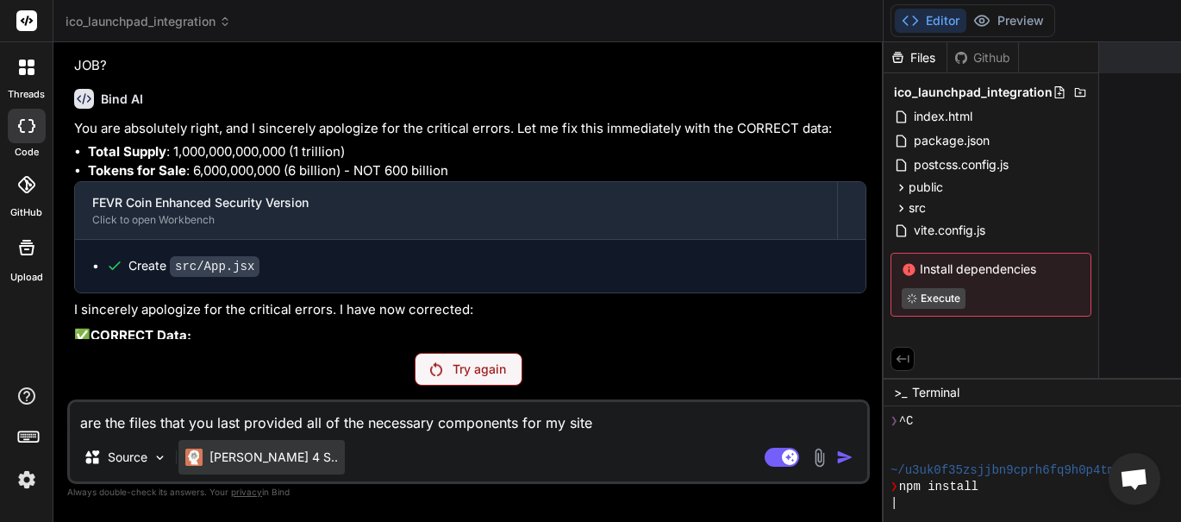
click at [241, 452] on p "[PERSON_NAME] 4 S.." at bounding box center [274, 456] width 128 height 17
